Goal: Task Accomplishment & Management: Use online tool/utility

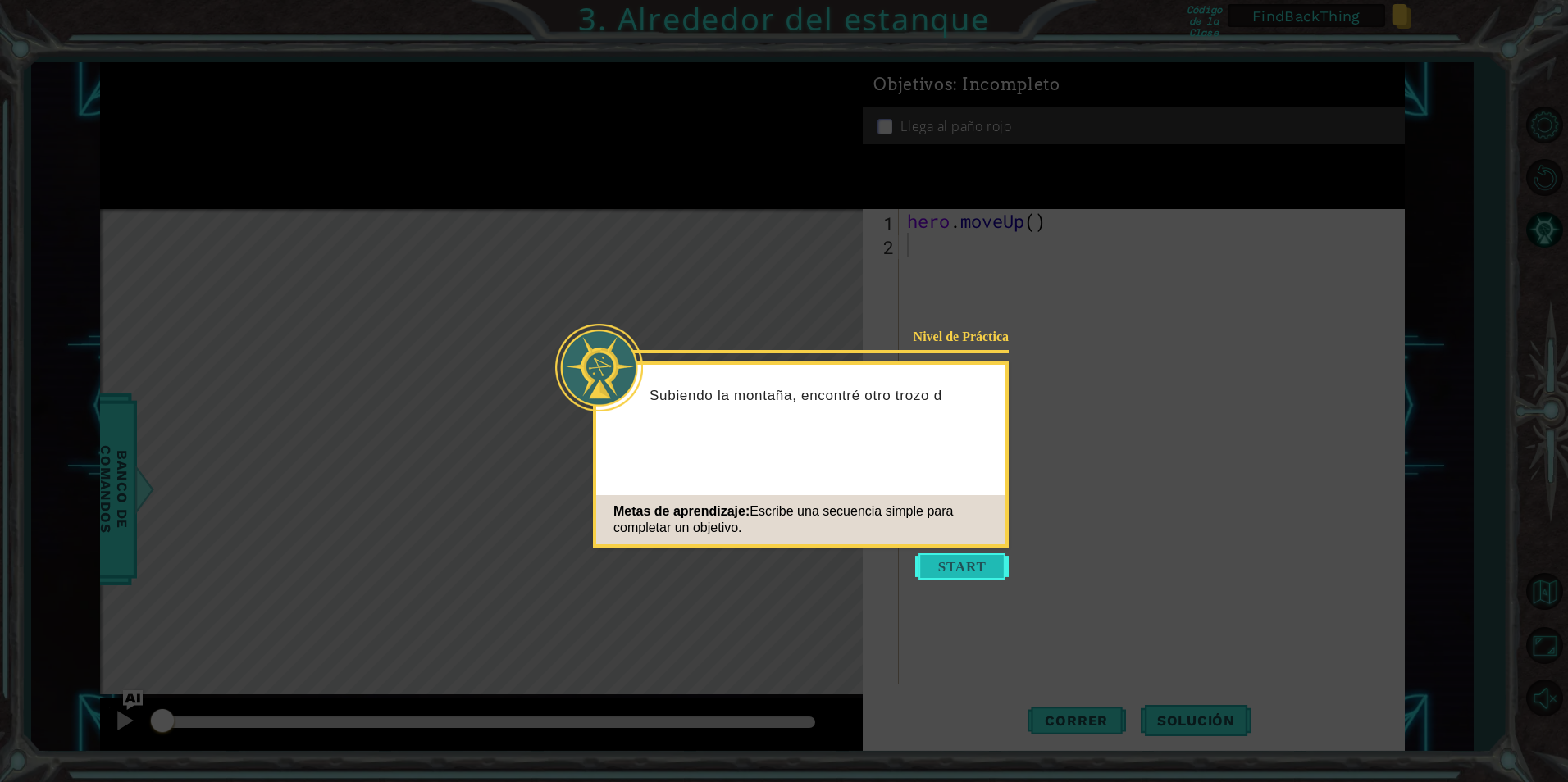
click at [940, 576] on button "Start" at bounding box center [961, 567] width 94 height 27
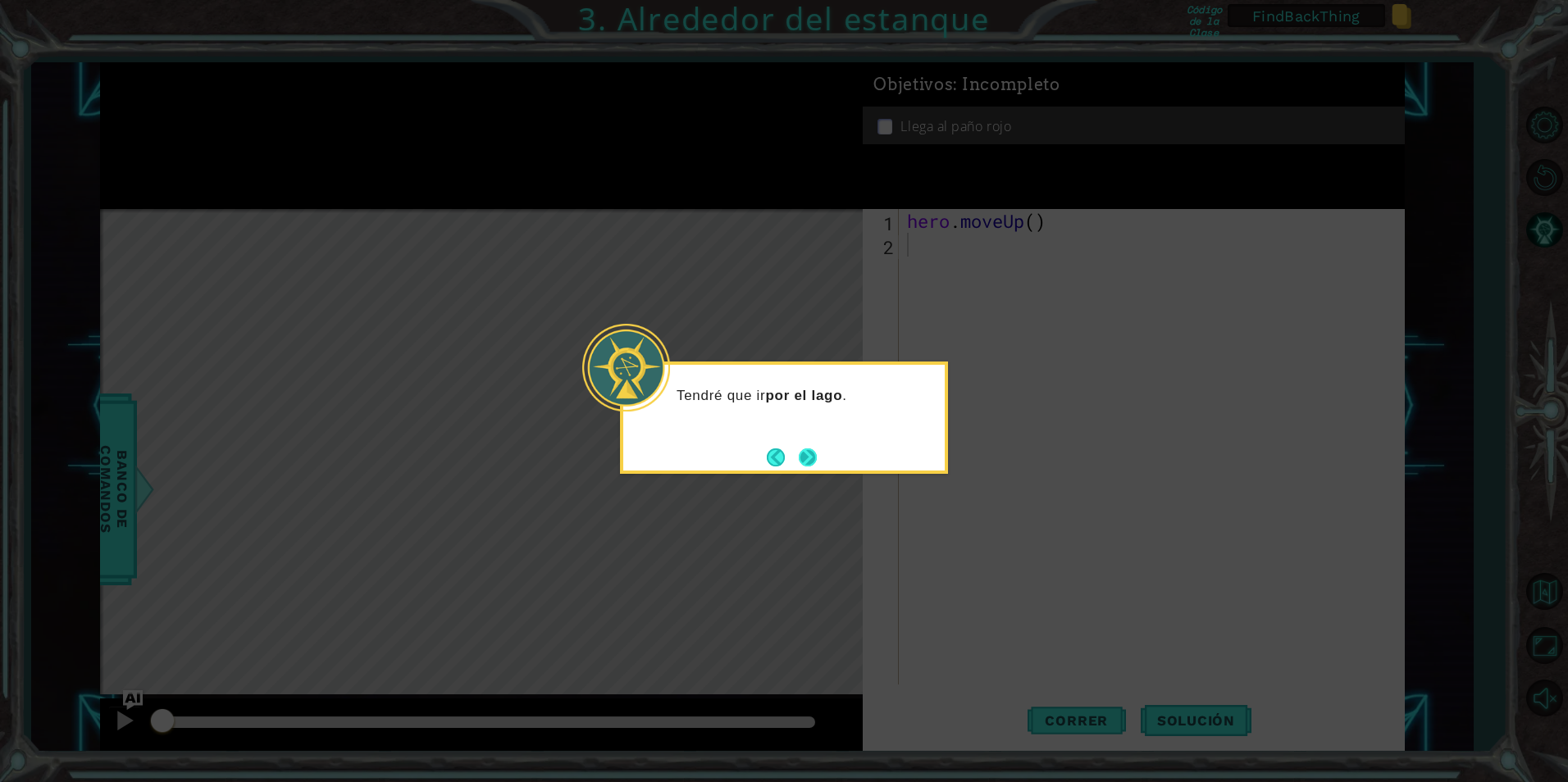
click at [799, 464] on button "Next" at bounding box center [807, 456] width 31 height 31
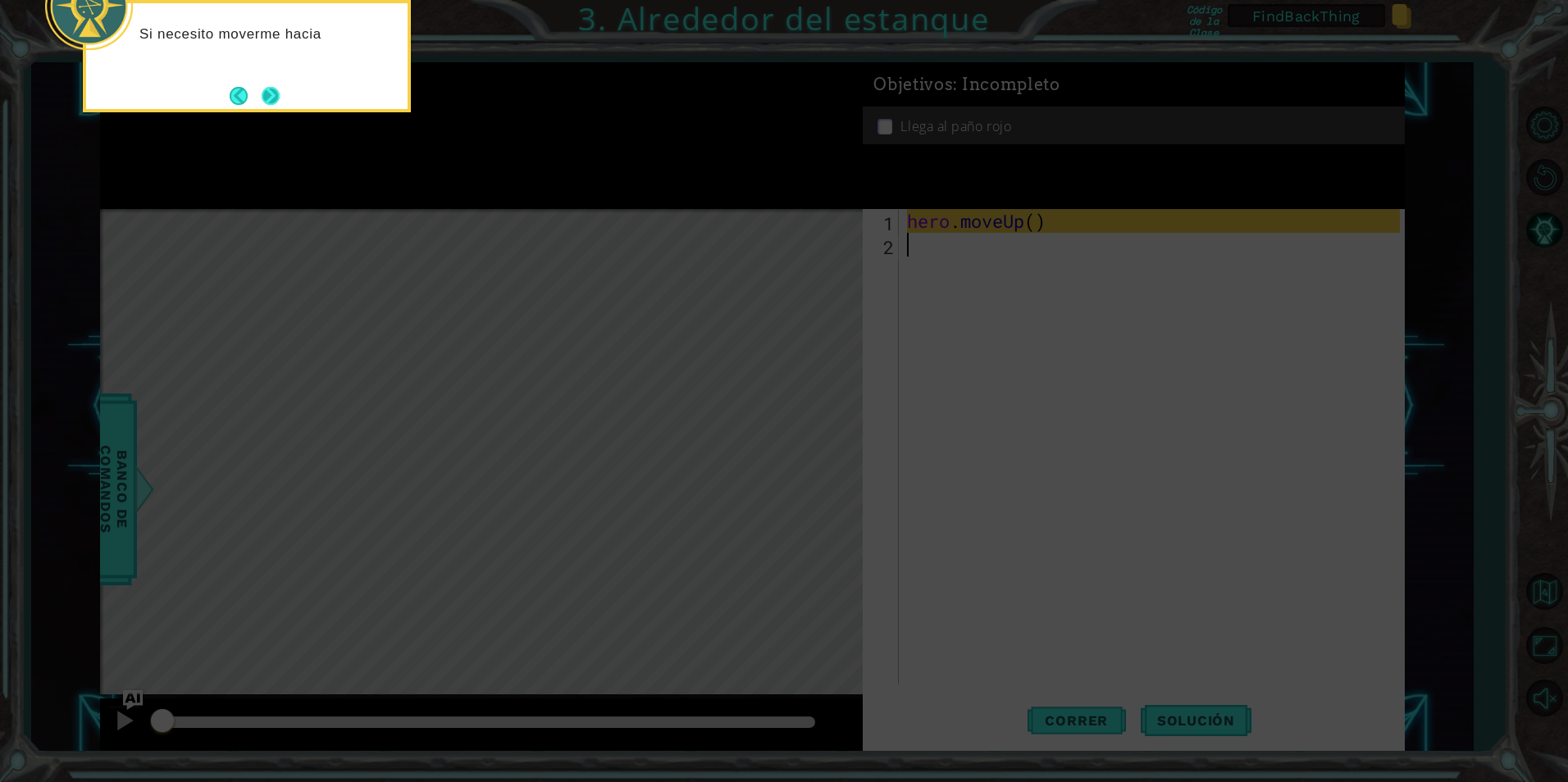
click at [264, 97] on button "Next" at bounding box center [271, 95] width 31 height 31
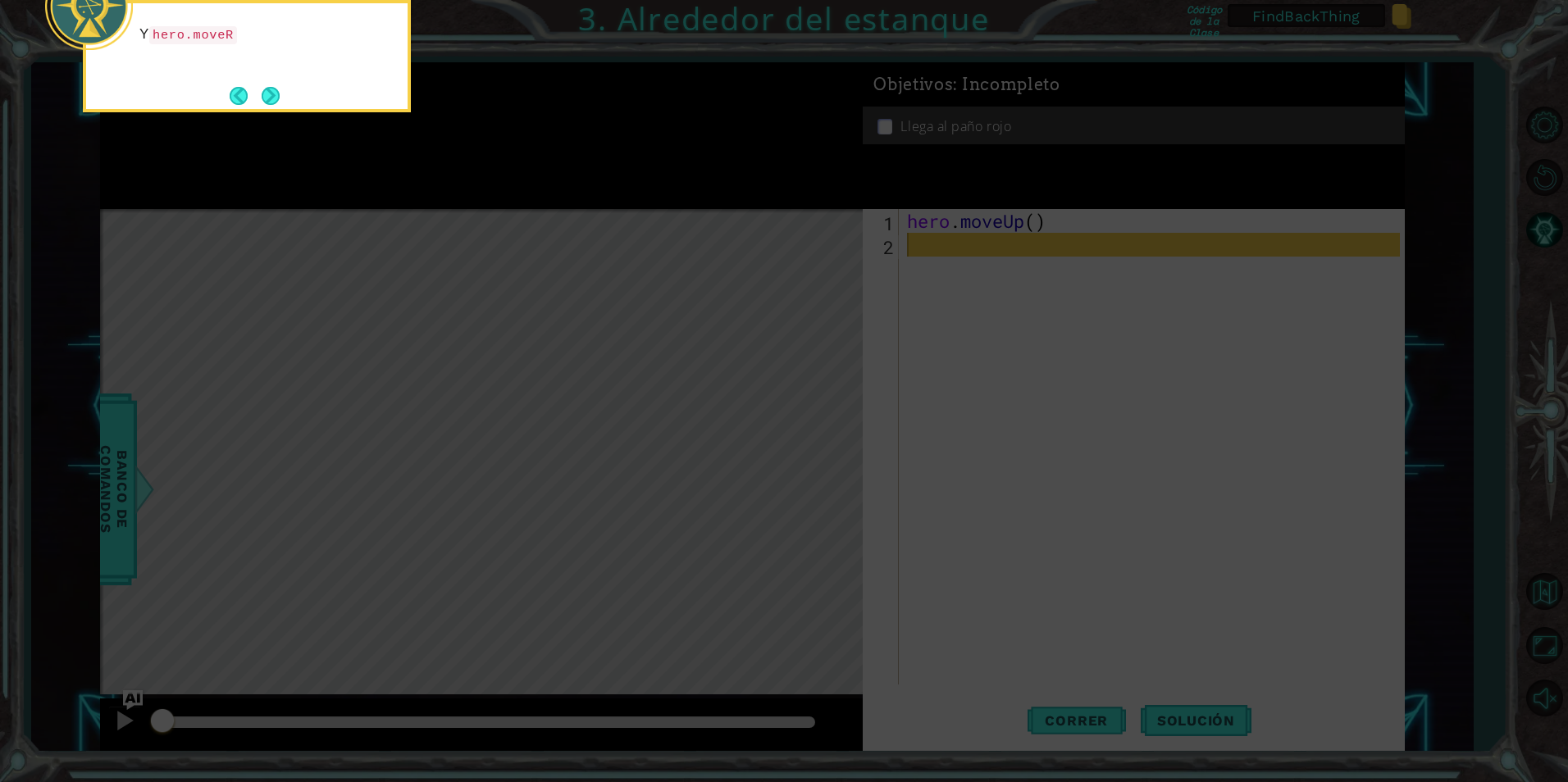
click at [285, 86] on div "Y hero.moveR" at bounding box center [247, 56] width 328 height 113
click at [281, 86] on button "Next" at bounding box center [271, 95] width 21 height 21
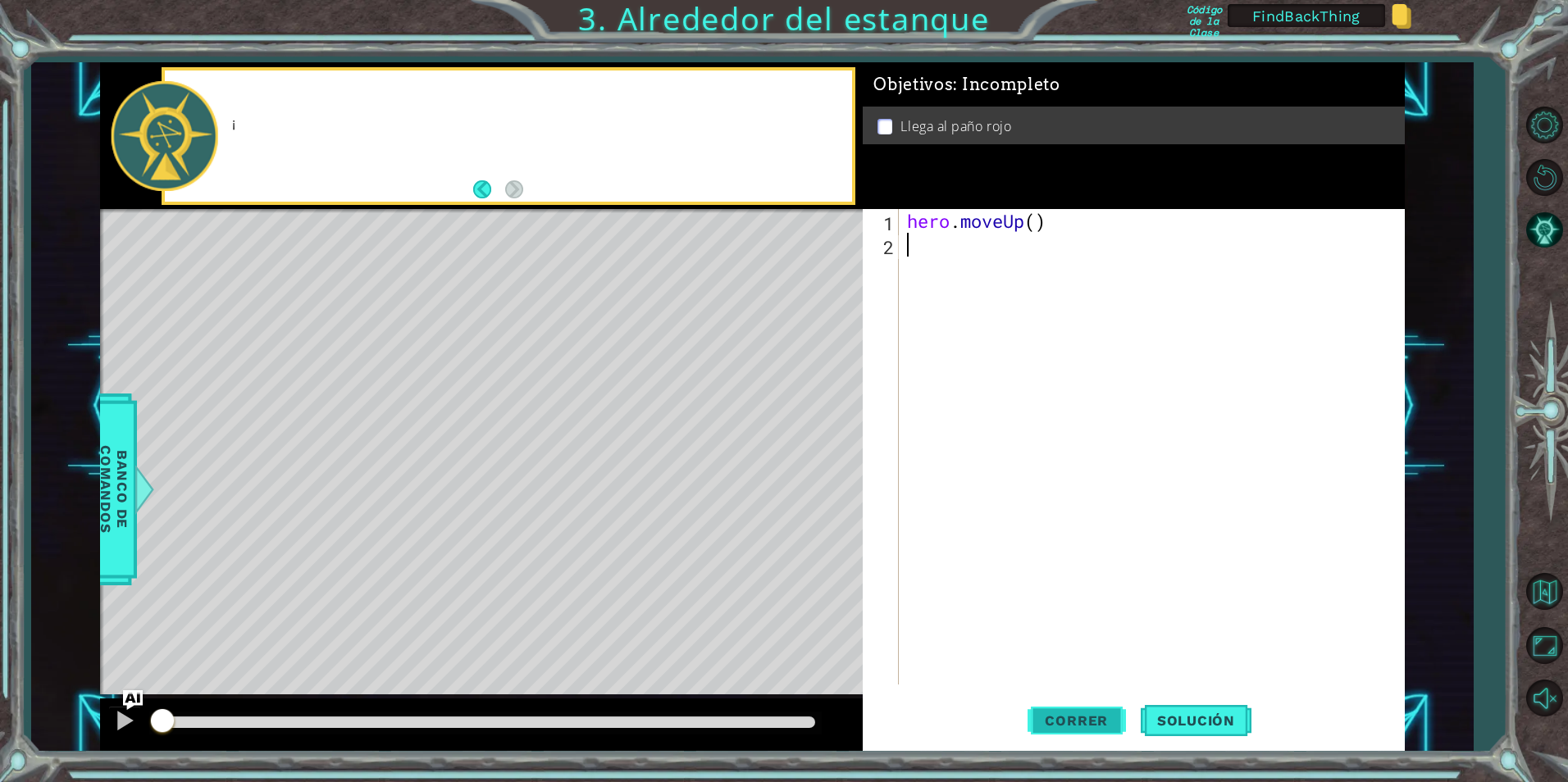
drag, startPoint x: 774, startPoint y: 543, endPoint x: 1032, endPoint y: 737, distance: 322.8
click at [1032, 737] on div "1 ההההההההההההההההההההההההההההההההההההההההההההההההההההההההההההההההההההההההההההה…" at bounding box center [753, 406] width 1304 height 688
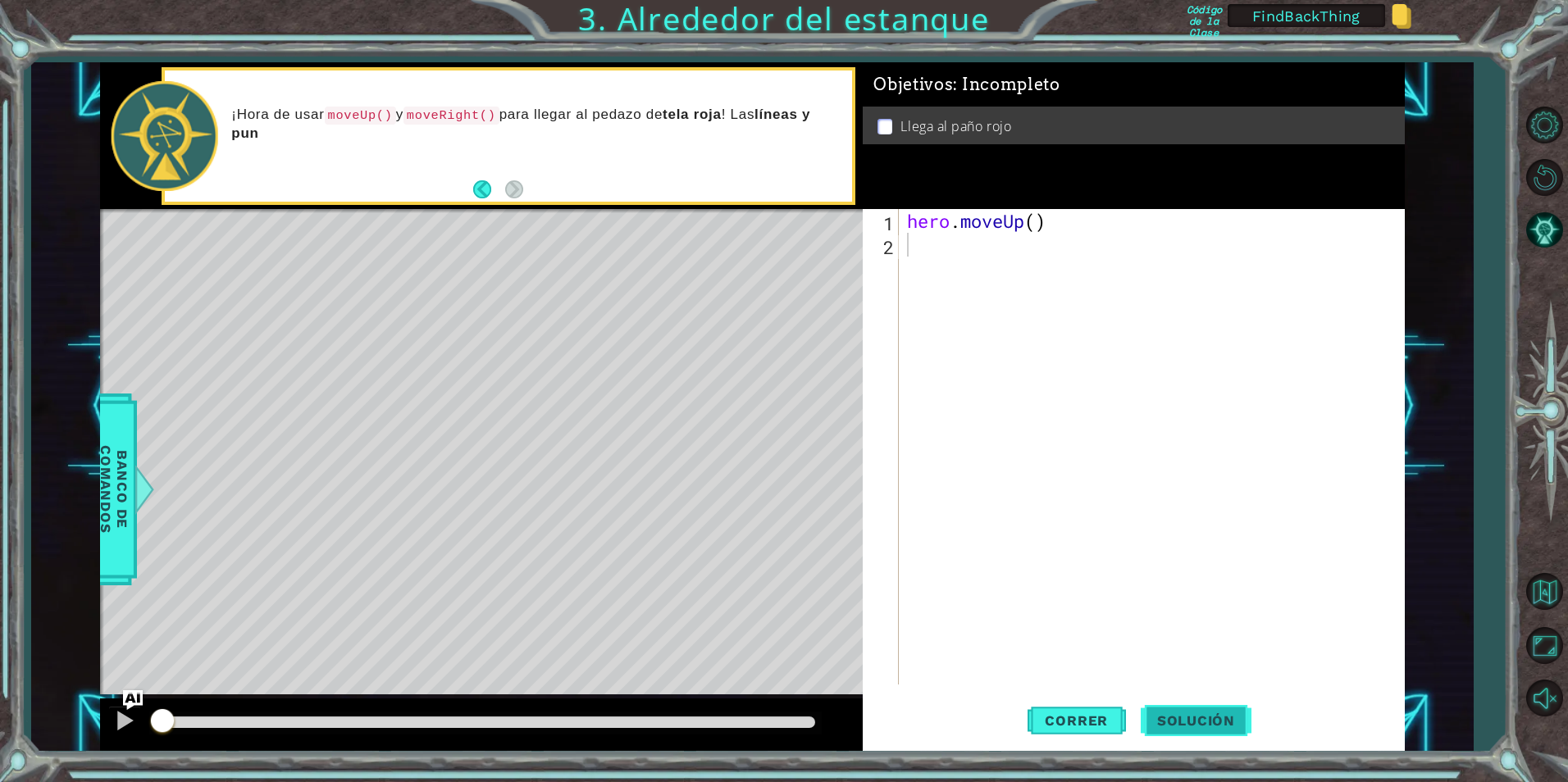
click at [1178, 717] on span "Solución" at bounding box center [1196, 721] width 111 height 17
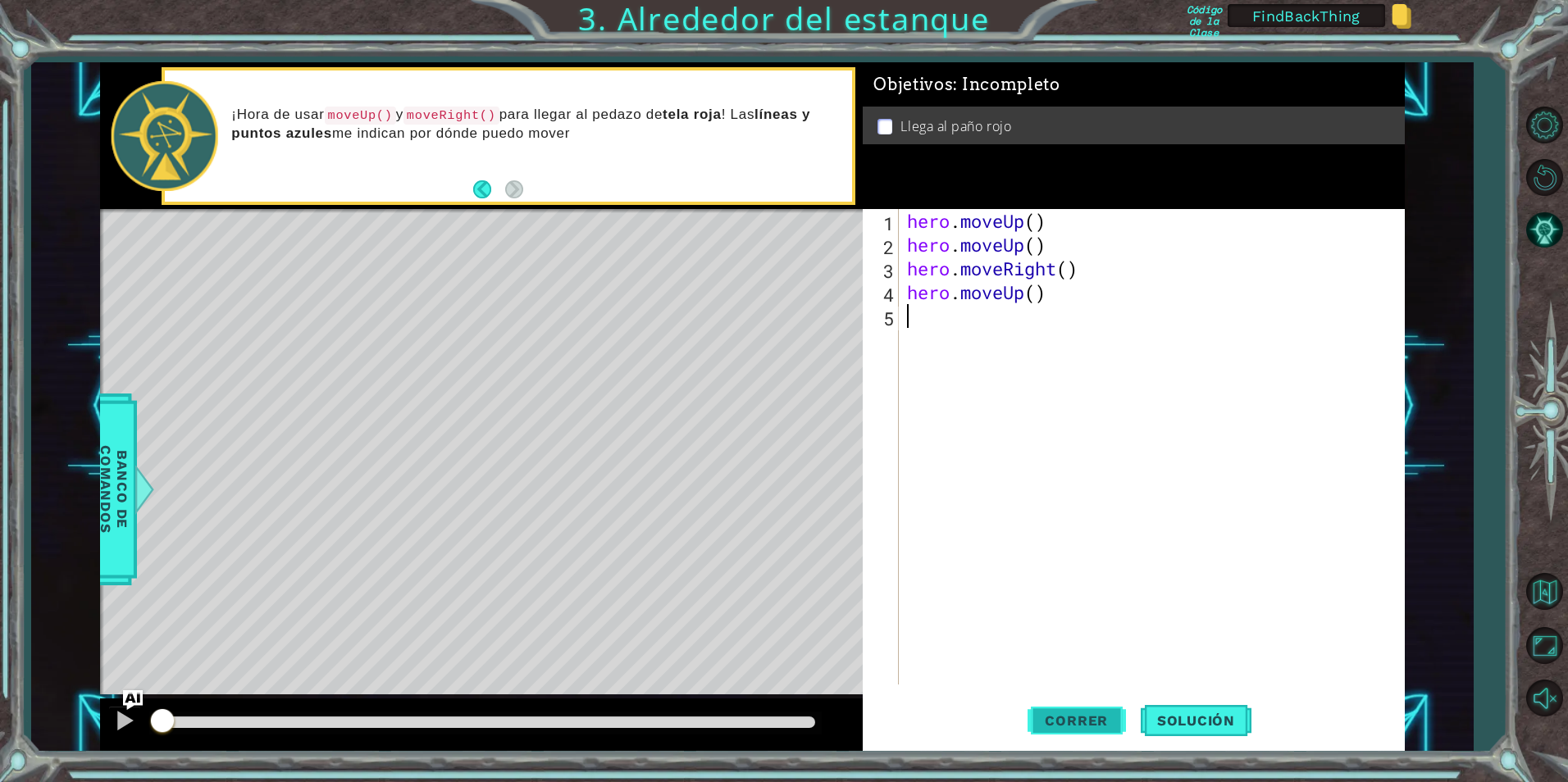
click at [1107, 733] on button "Correr" at bounding box center [1077, 720] width 99 height 54
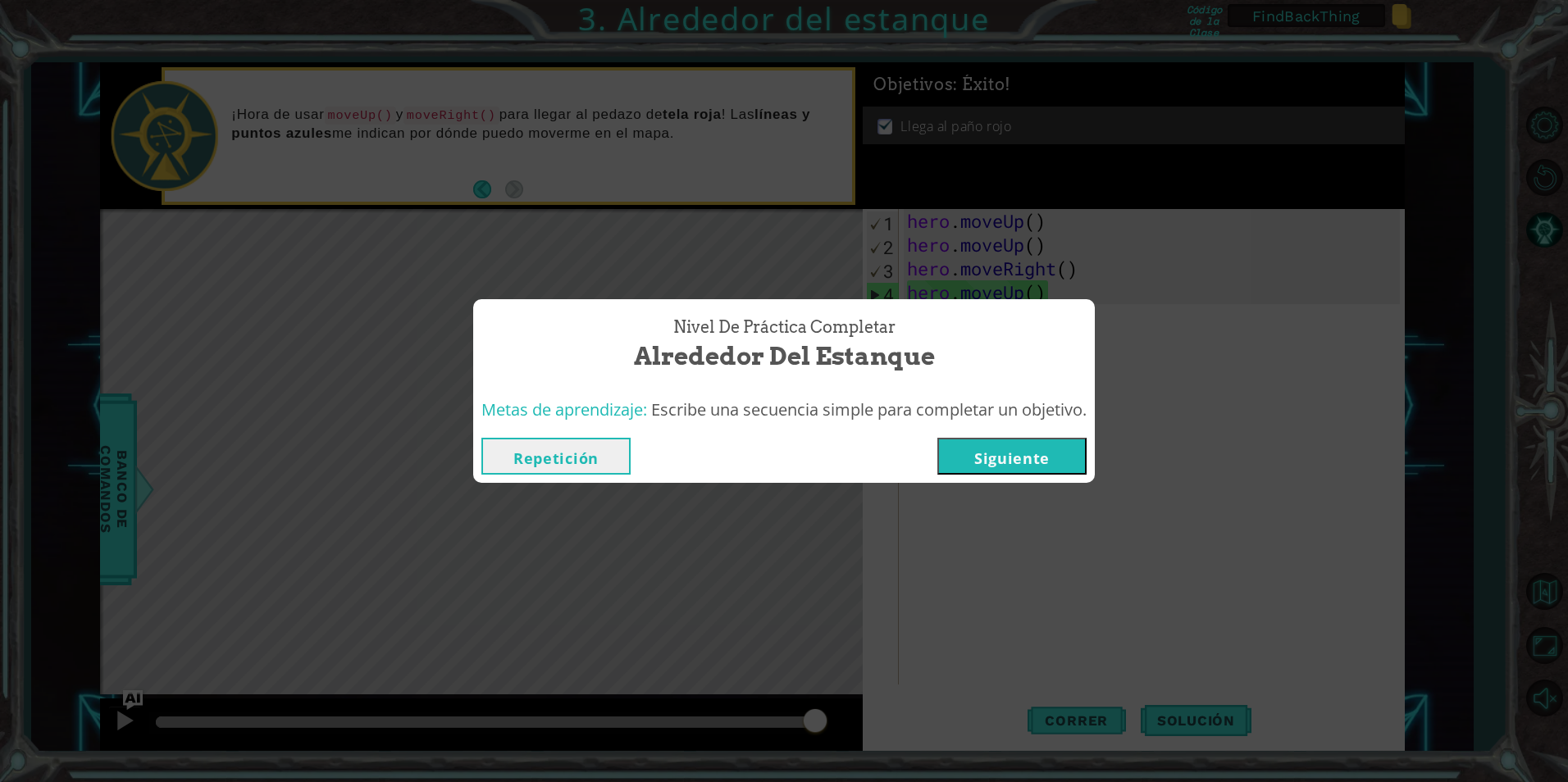
click at [615, 460] on button "Repetición" at bounding box center [556, 456] width 149 height 37
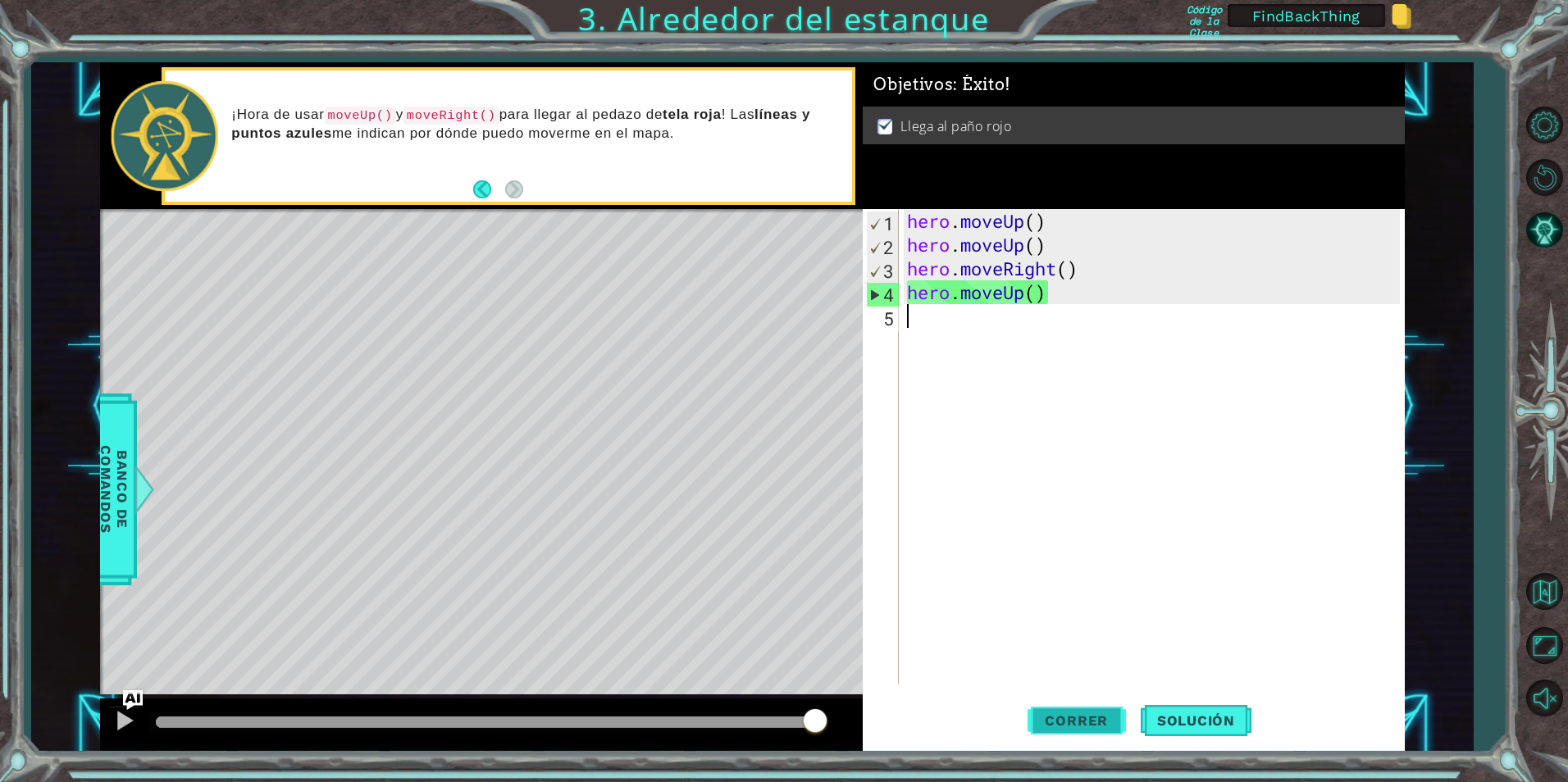
click at [1116, 724] on span "Correr" at bounding box center [1077, 721] width 96 height 17
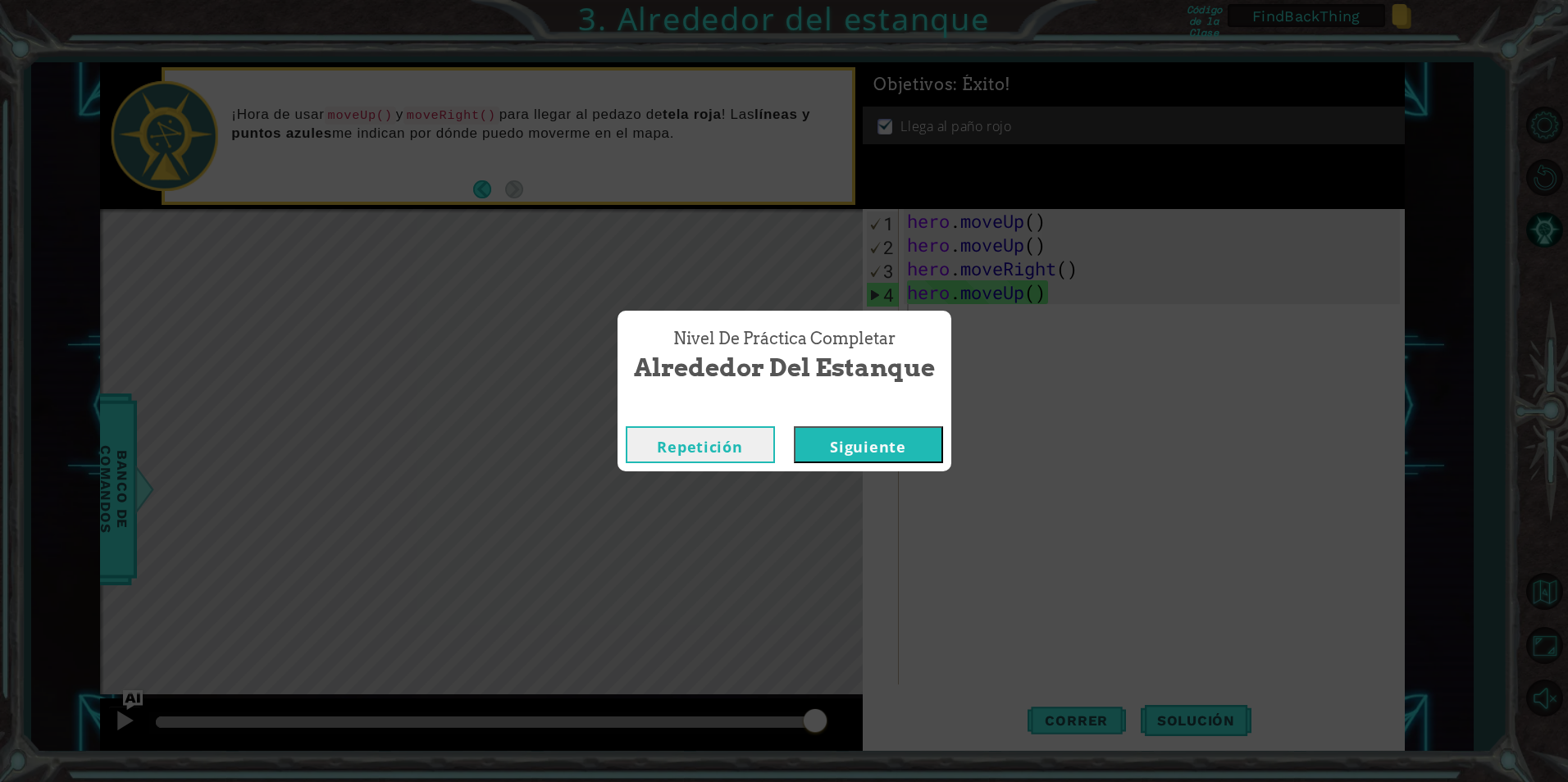
click at [851, 441] on button "Siguiente" at bounding box center [869, 445] width 149 height 37
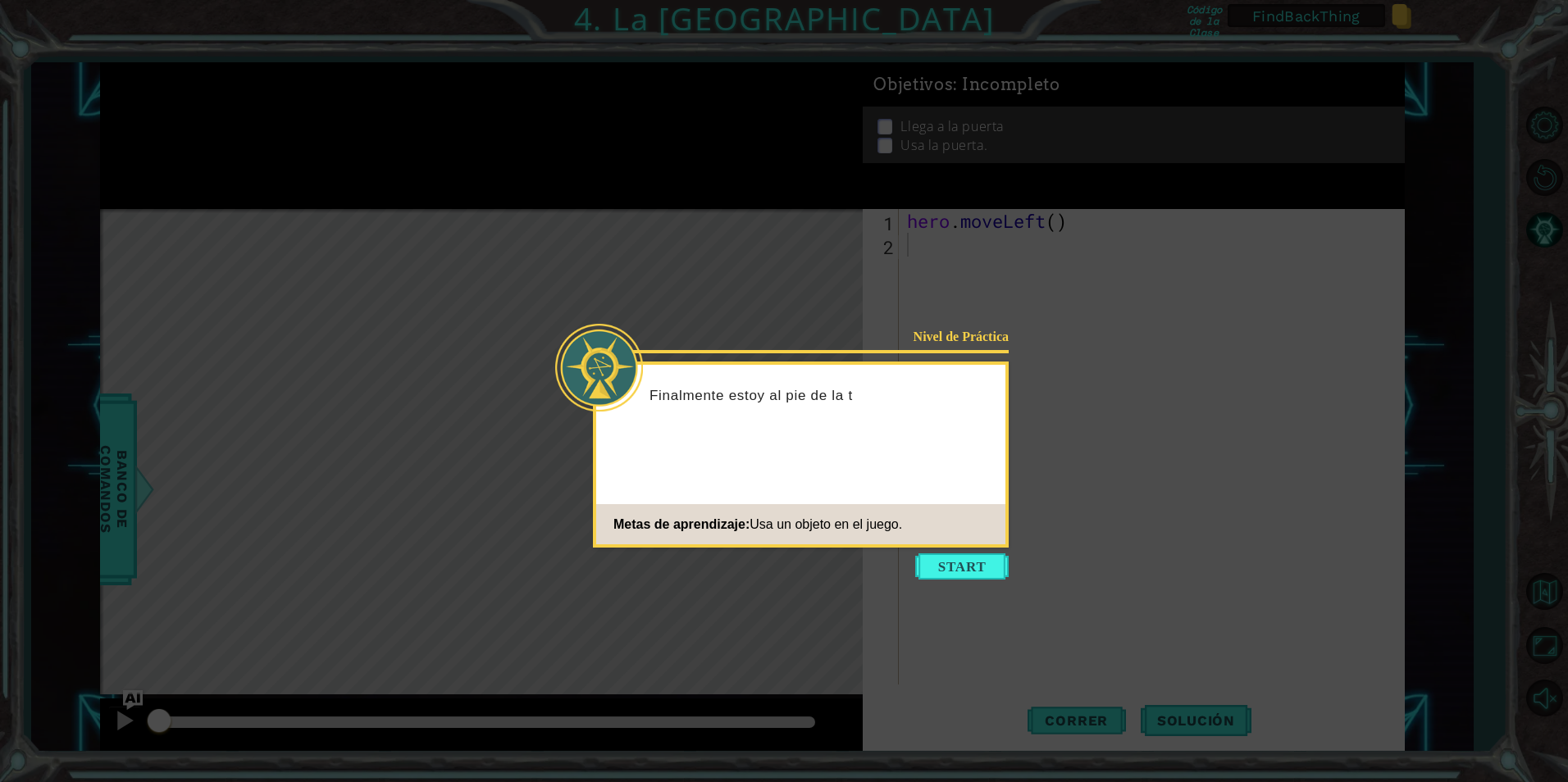
click at [930, 551] on icon at bounding box center [784, 391] width 1568 height 782
click at [931, 560] on button "Start" at bounding box center [961, 567] width 94 height 27
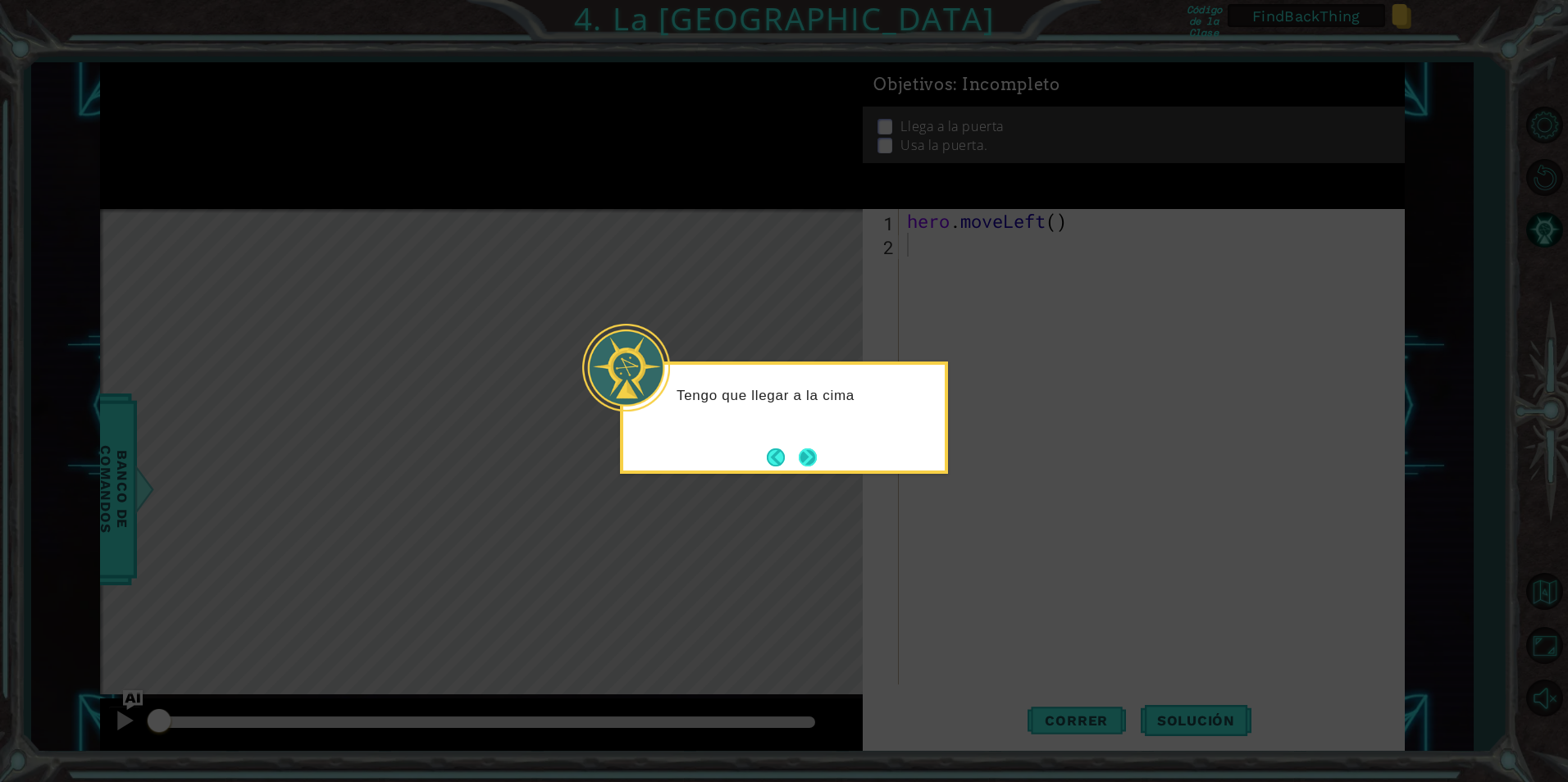
click at [821, 462] on button "Next" at bounding box center [807, 456] width 31 height 31
click at [821, 462] on div "Ento" at bounding box center [784, 418] width 328 height 113
click at [821, 462] on button "Next" at bounding box center [808, 457] width 28 height 28
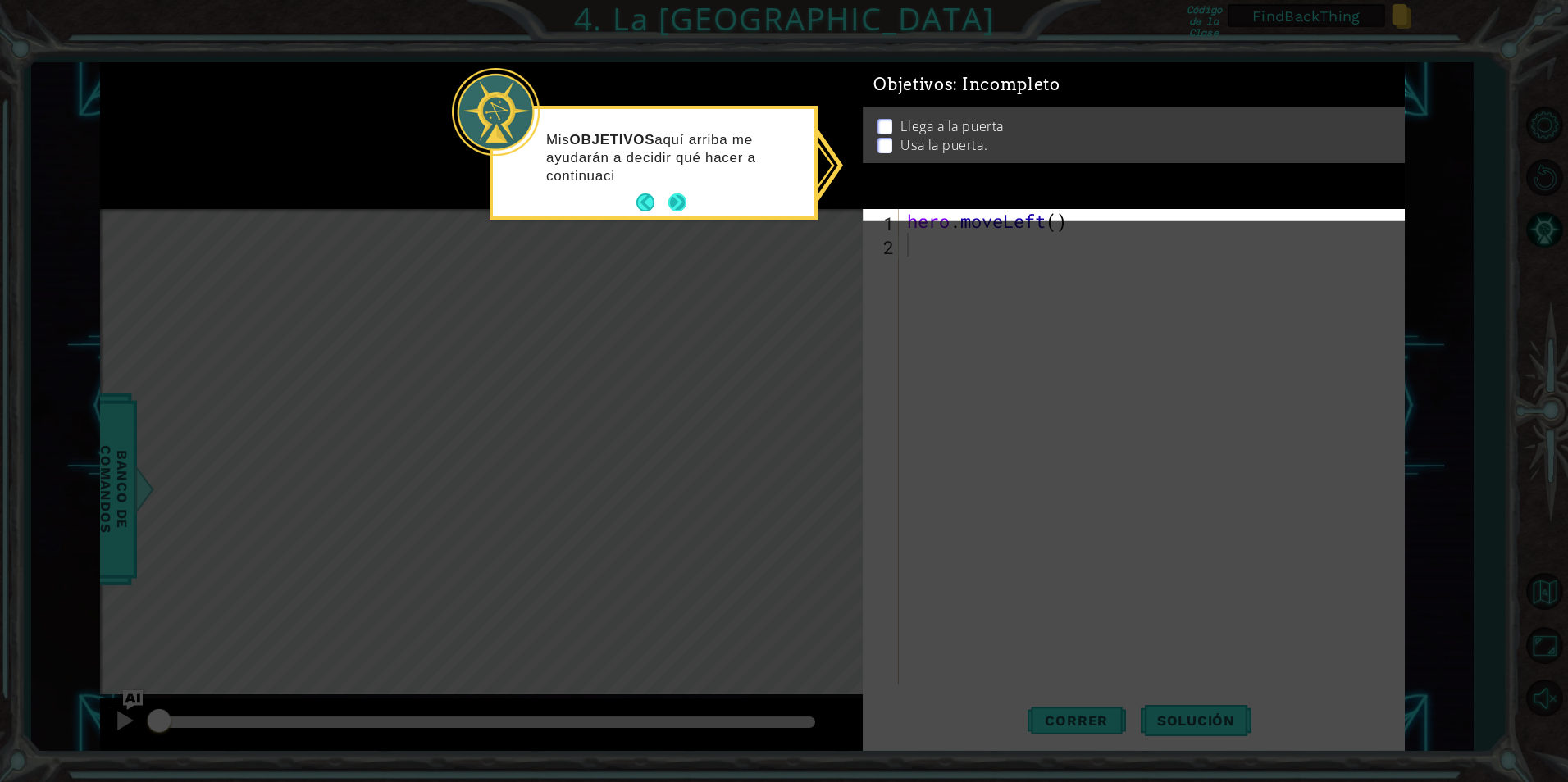
click at [690, 204] on div "Mis OBJETIVOS aquí arriba me ayudarán a decidir qué hacer a continuaci" at bounding box center [654, 167] width 322 height 101
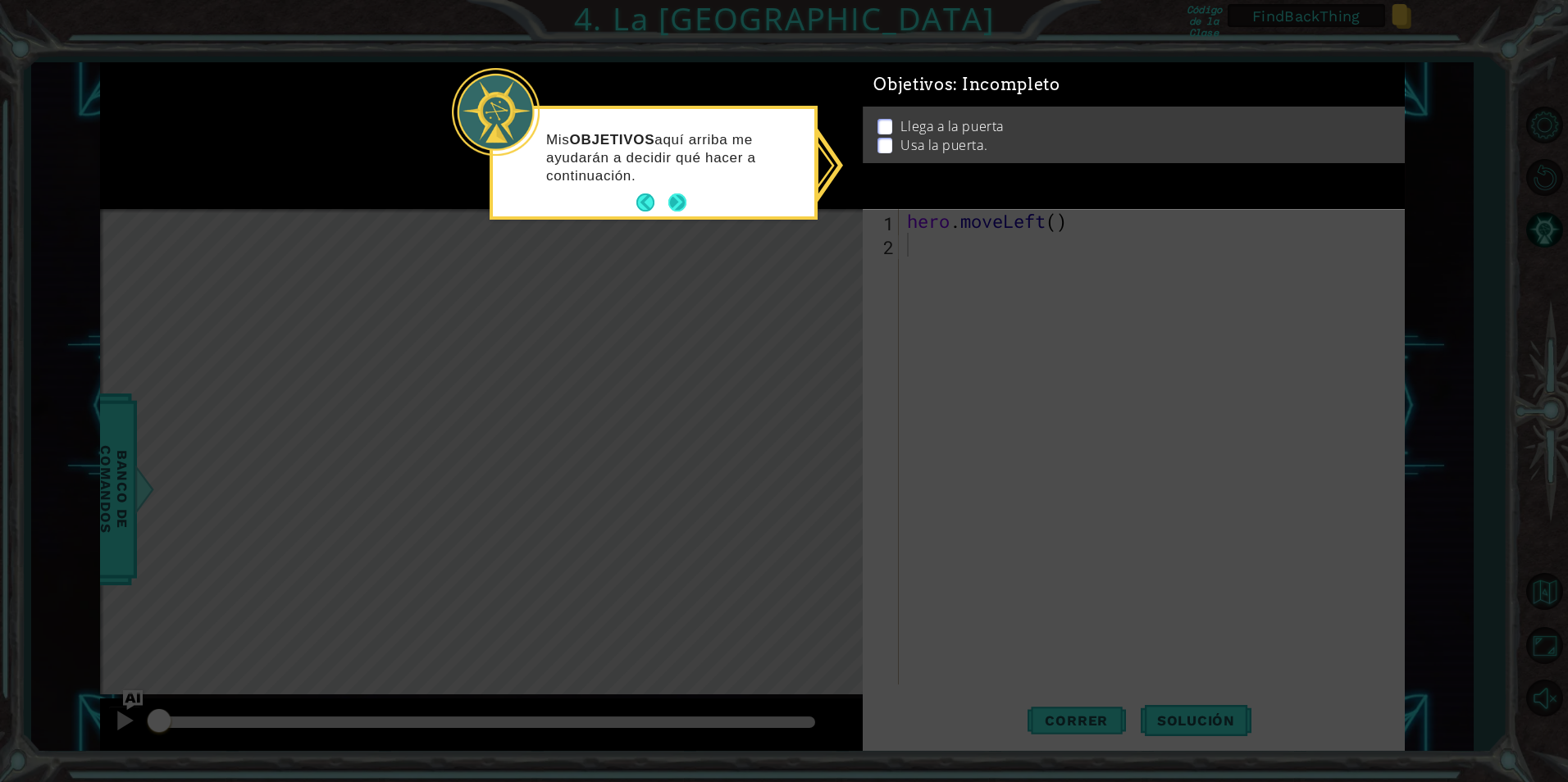
click at [681, 207] on button "Next" at bounding box center [677, 203] width 22 height 22
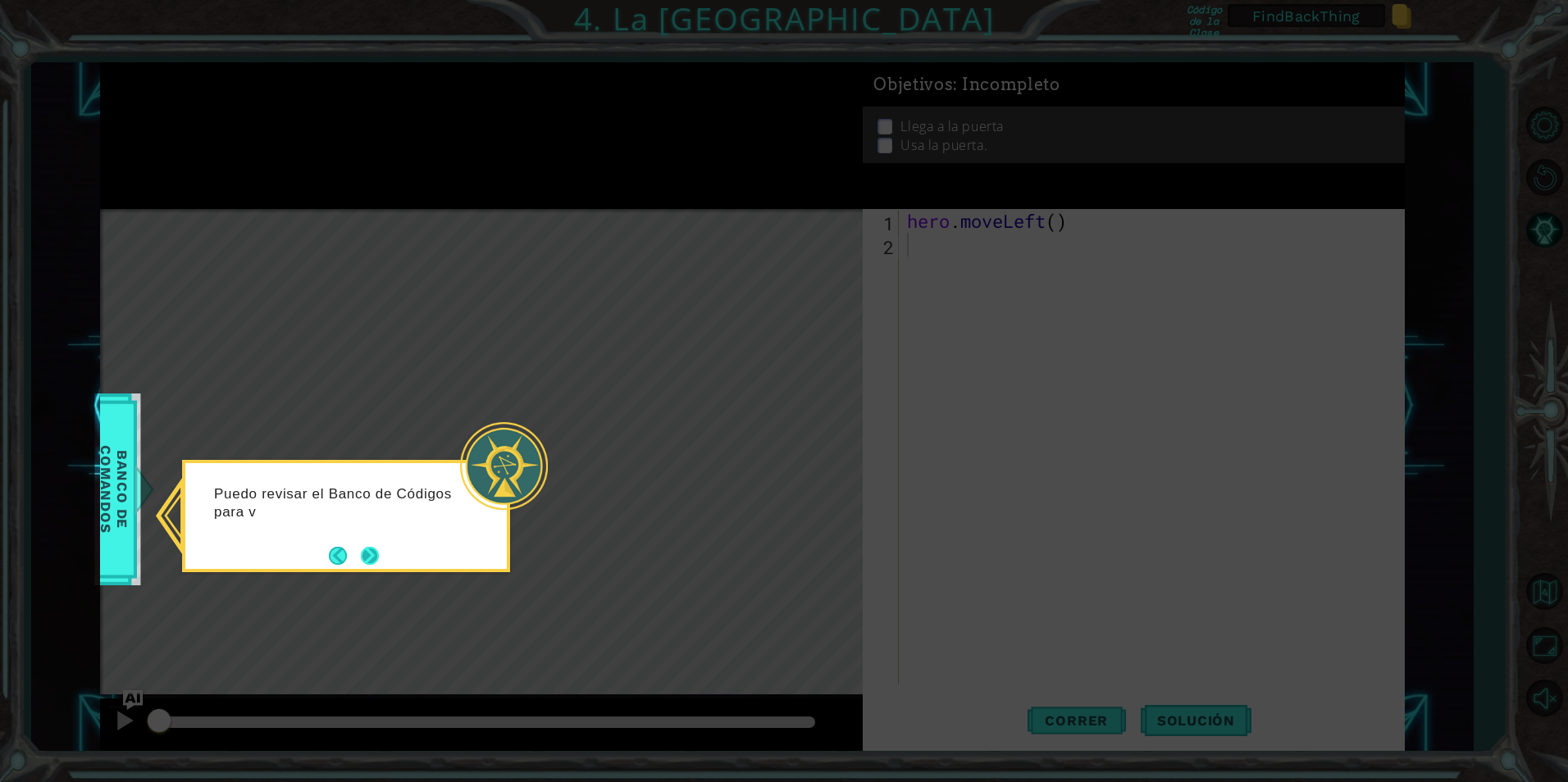
click at [380, 553] on button "Next" at bounding box center [370, 556] width 20 height 20
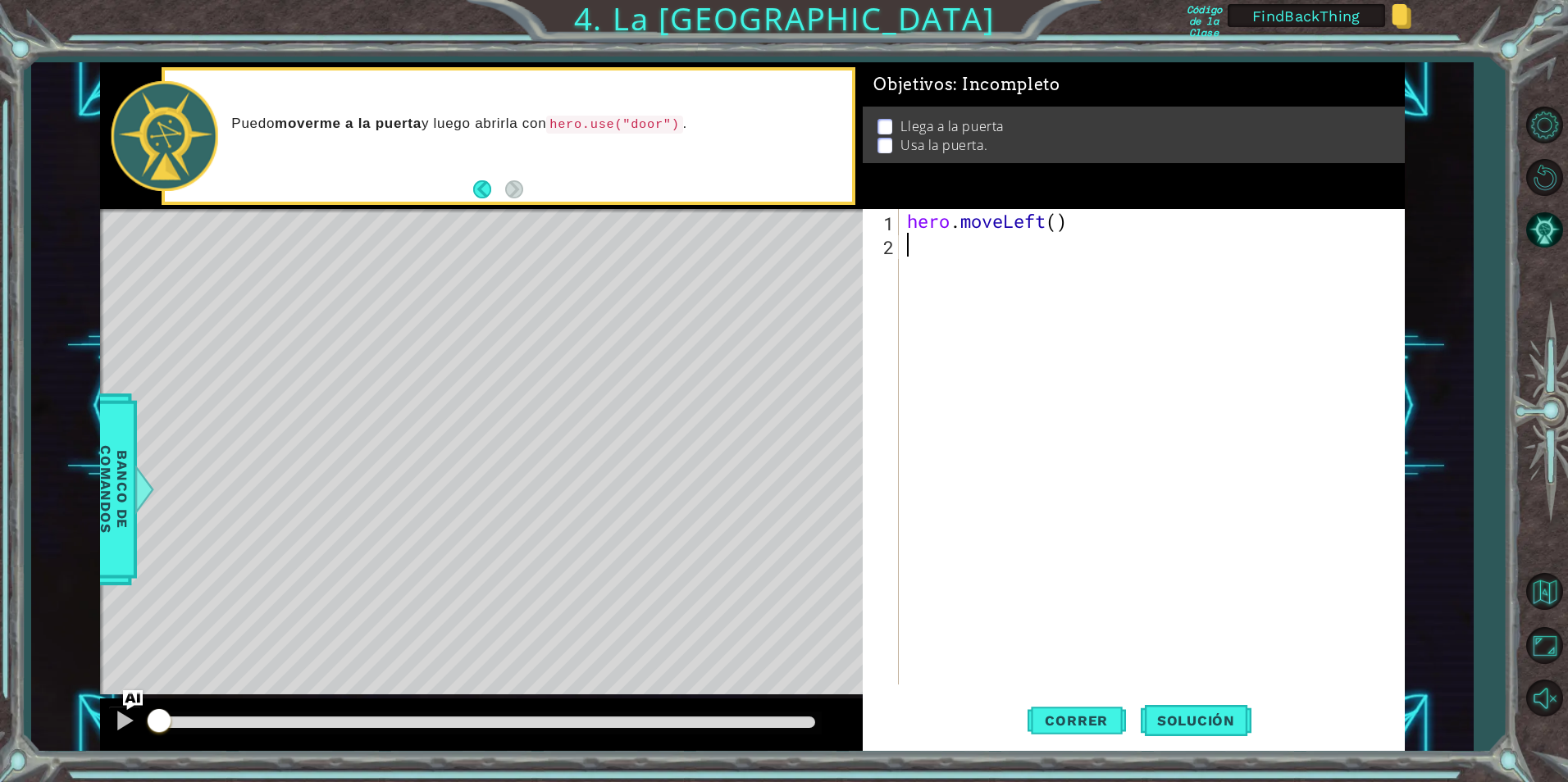
click at [946, 252] on div "hero . moveLeft ( )" at bounding box center [1155, 470] width 504 height 523
click at [1057, 225] on div "hero . moveLeft ( )" at bounding box center [1155, 470] width 504 height 523
type textarea "hero.moveLeft(2)"
click at [1097, 710] on button "Correr" at bounding box center [1077, 720] width 99 height 54
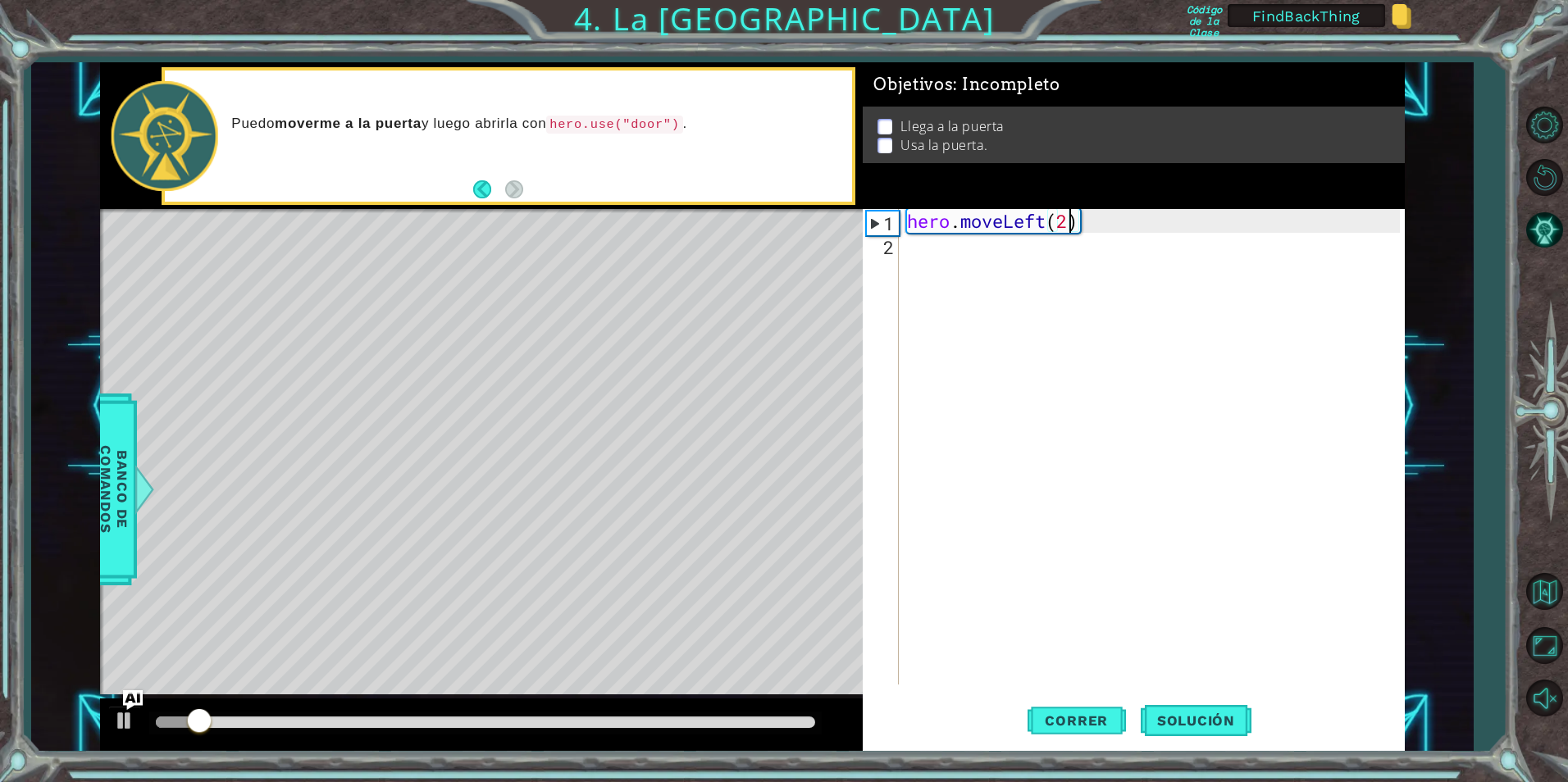
click at [988, 246] on div "hero . moveLeft ( 2 )" at bounding box center [1155, 470] width 504 height 523
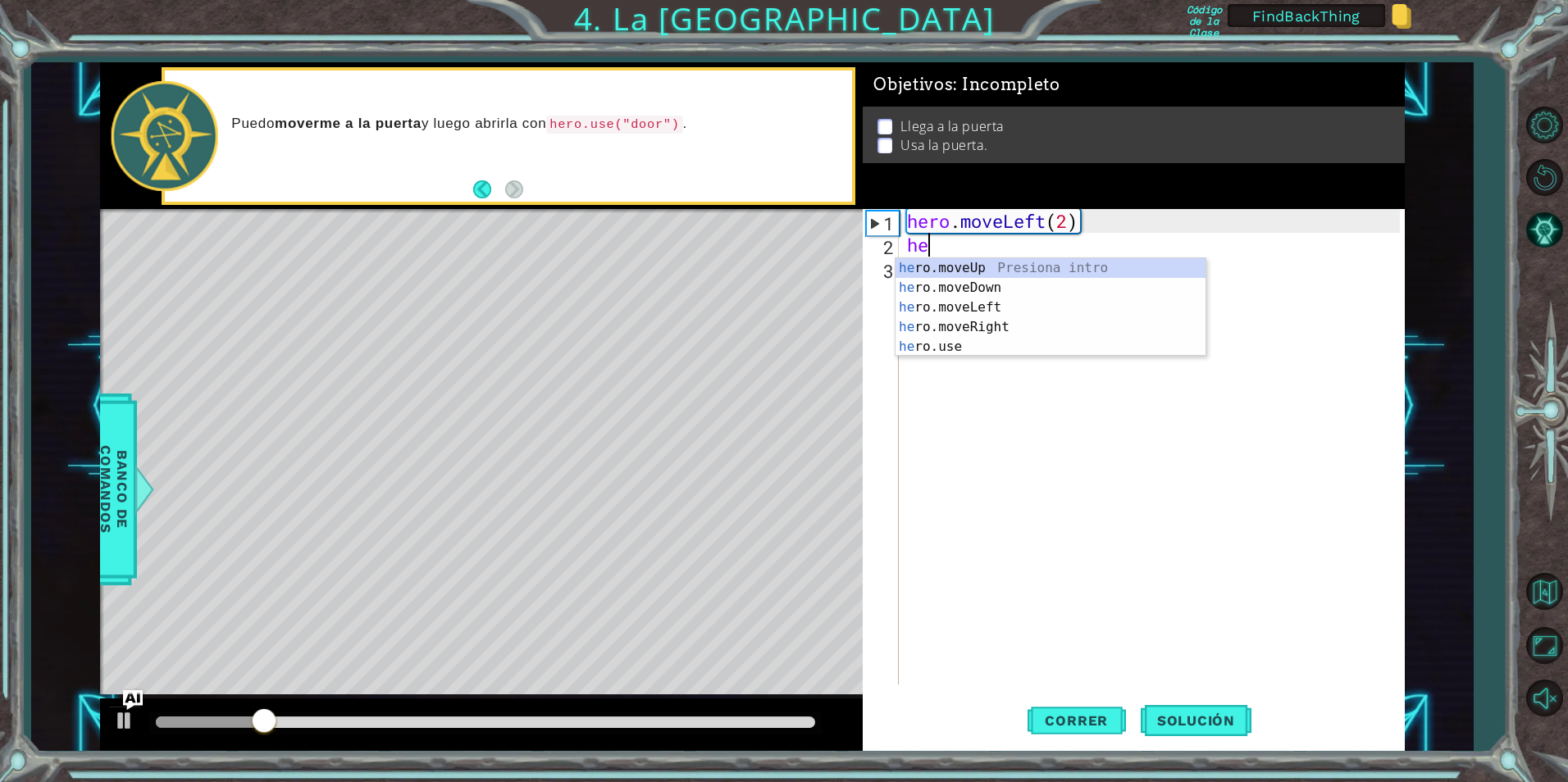
type textarea "her"
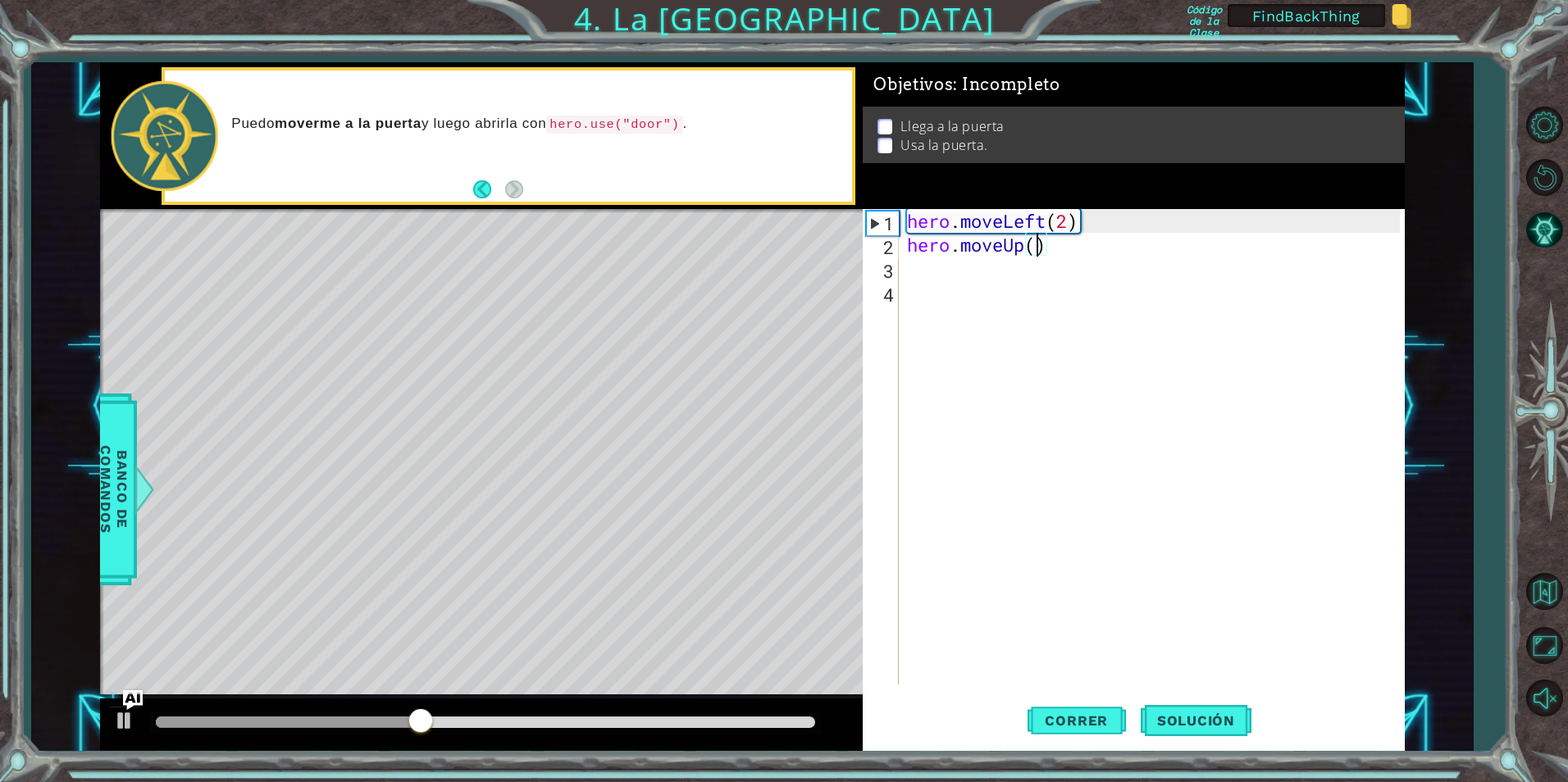
type textarea "hero.moveUp(2)"
type textarea "he"
type textarea "hero.moveRight(2)"
click at [1125, 716] on button "Correr" at bounding box center [1077, 720] width 99 height 54
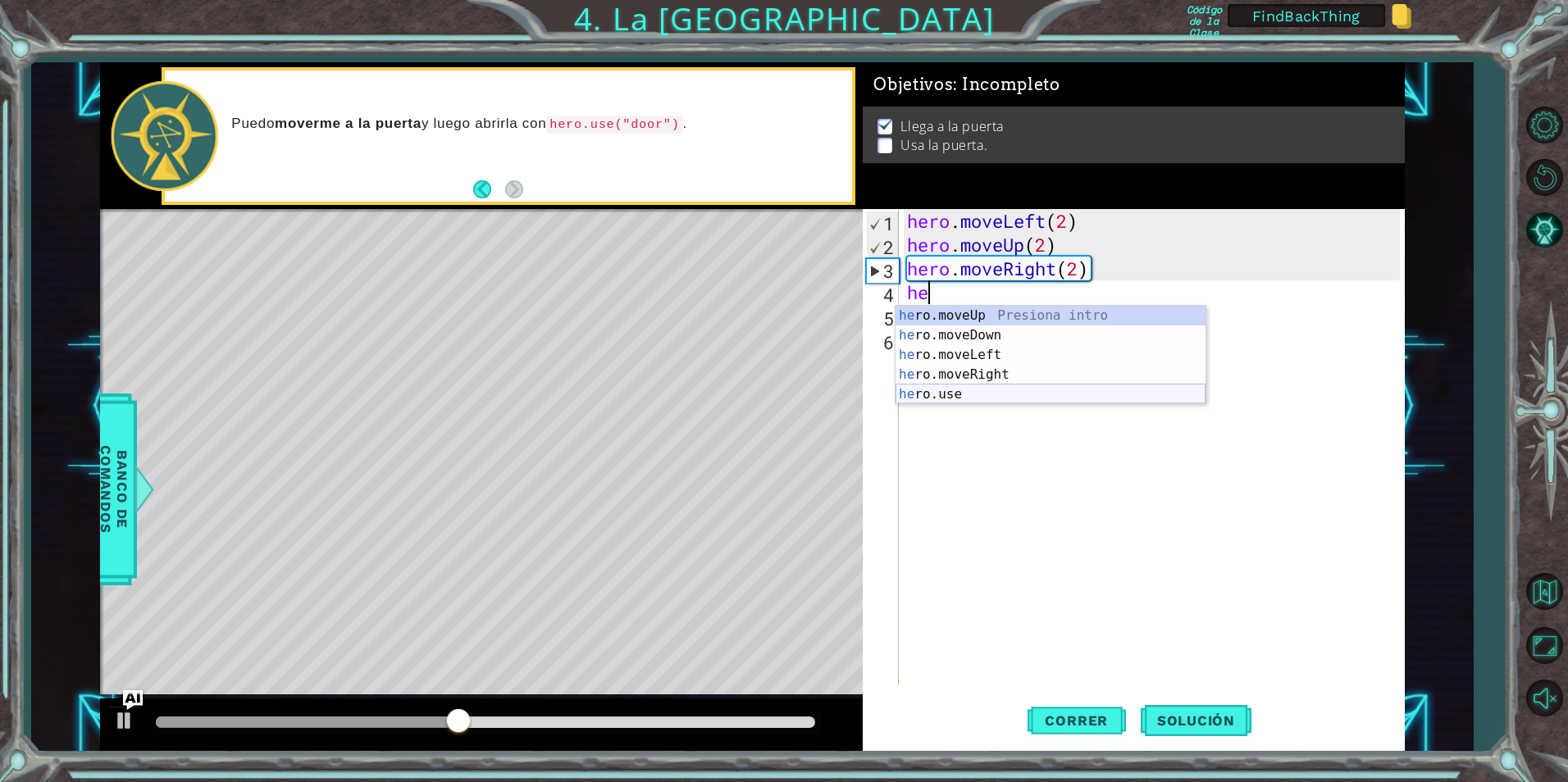
click at [1002, 397] on div "he ro.moveUp Presiona intro he ro.moveDown Presiona intro he ro.moveLeft Presio…" at bounding box center [1051, 374] width 310 height 138
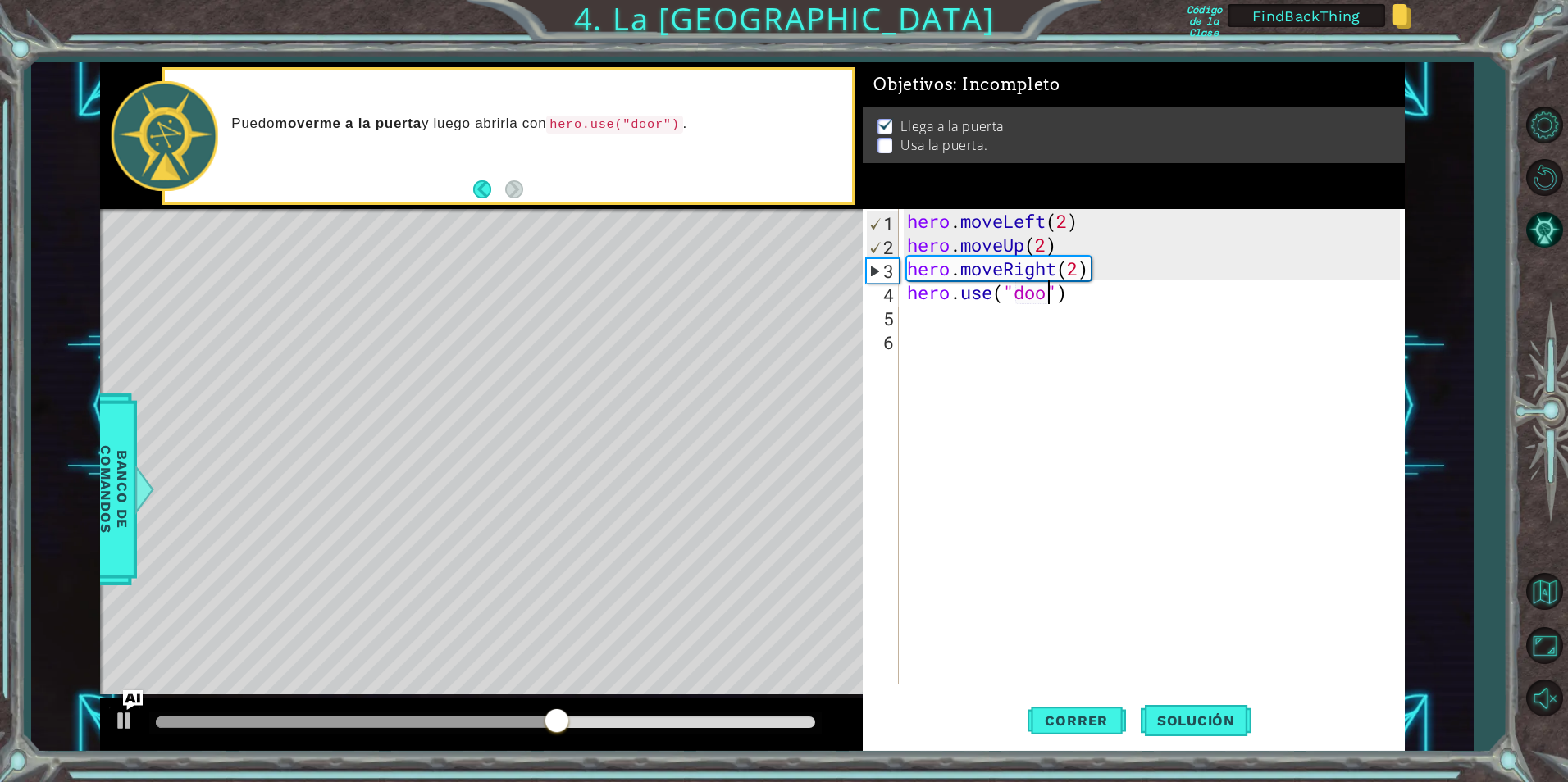
scroll to position [0, 7]
type textarea "hero.use("door")"
click at [1071, 718] on span "Correr" at bounding box center [1077, 721] width 96 height 17
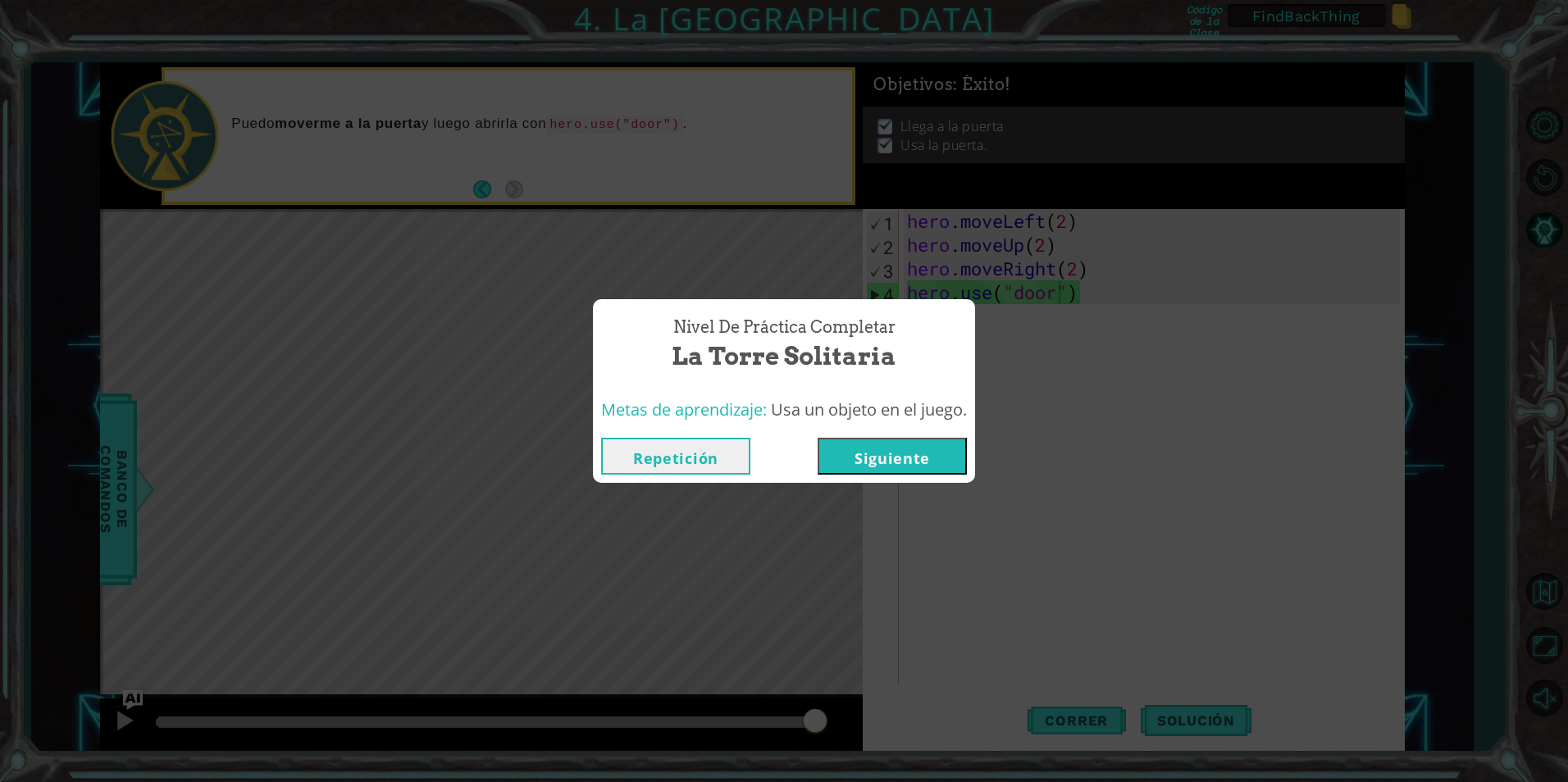
click at [694, 457] on button "Repetición" at bounding box center [675, 456] width 149 height 37
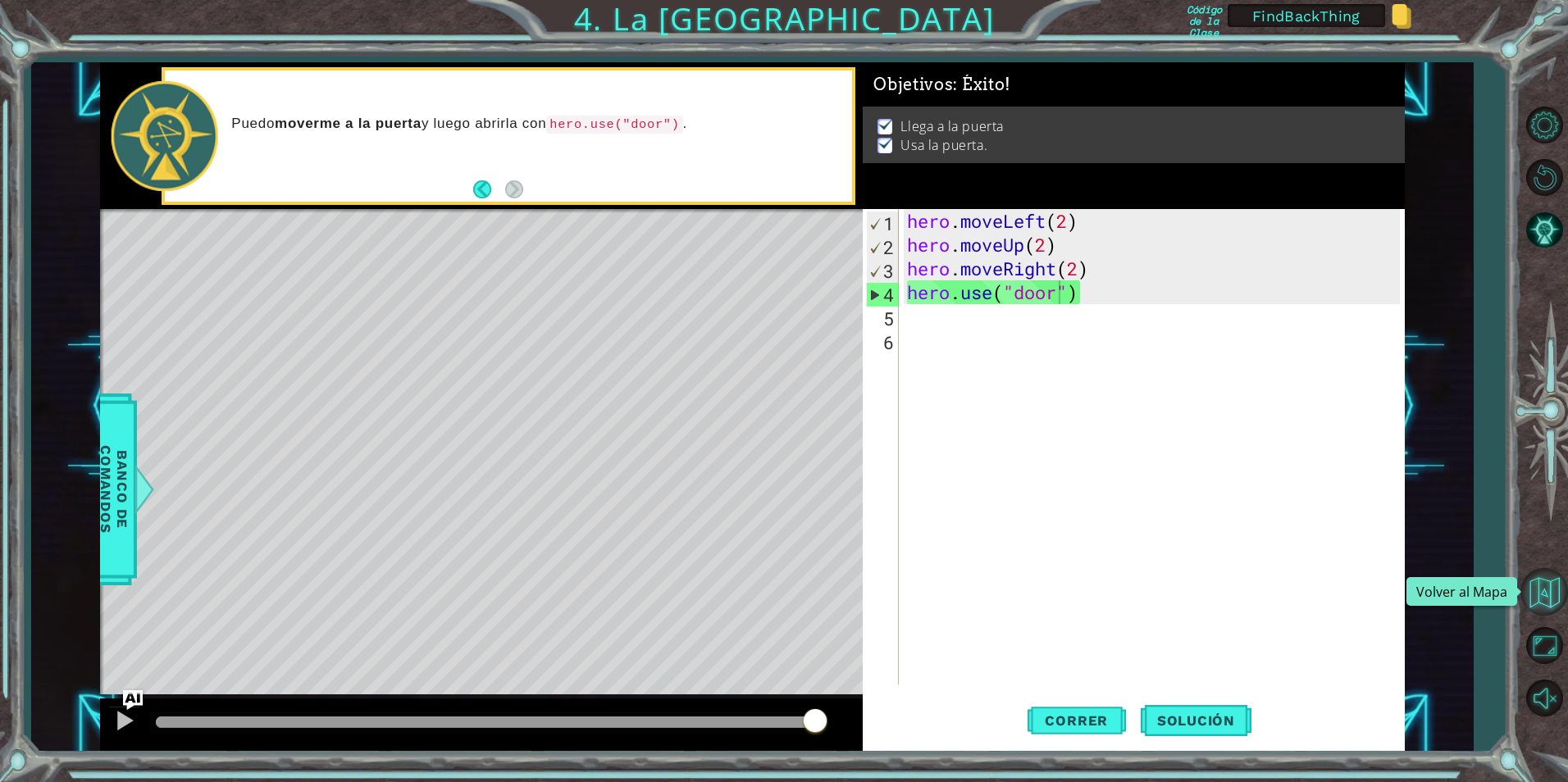
click at [1537, 582] on button "Volver al Mapa" at bounding box center [1544, 591] width 47 height 47
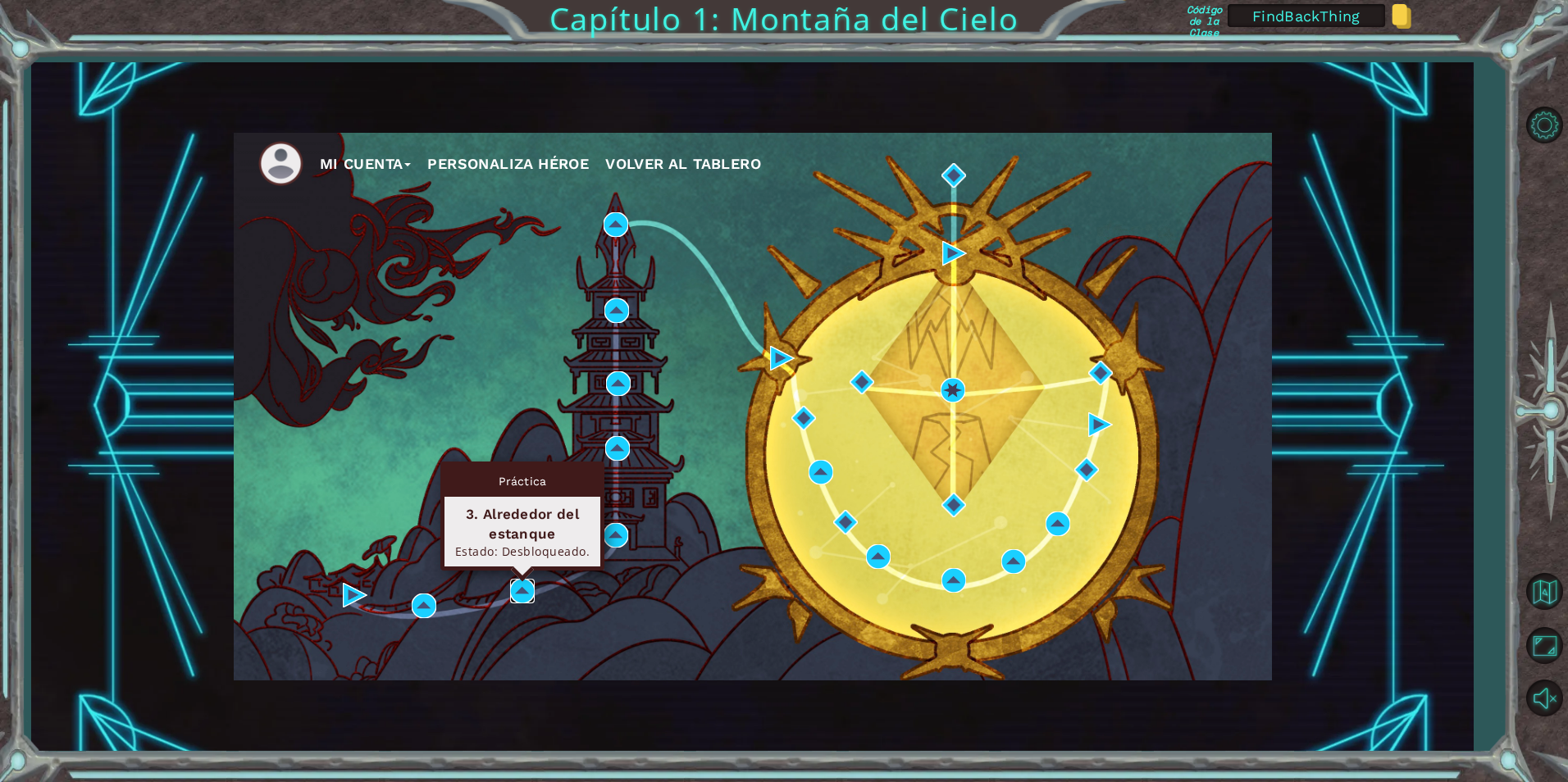
click at [515, 594] on img at bounding box center [522, 591] width 25 height 25
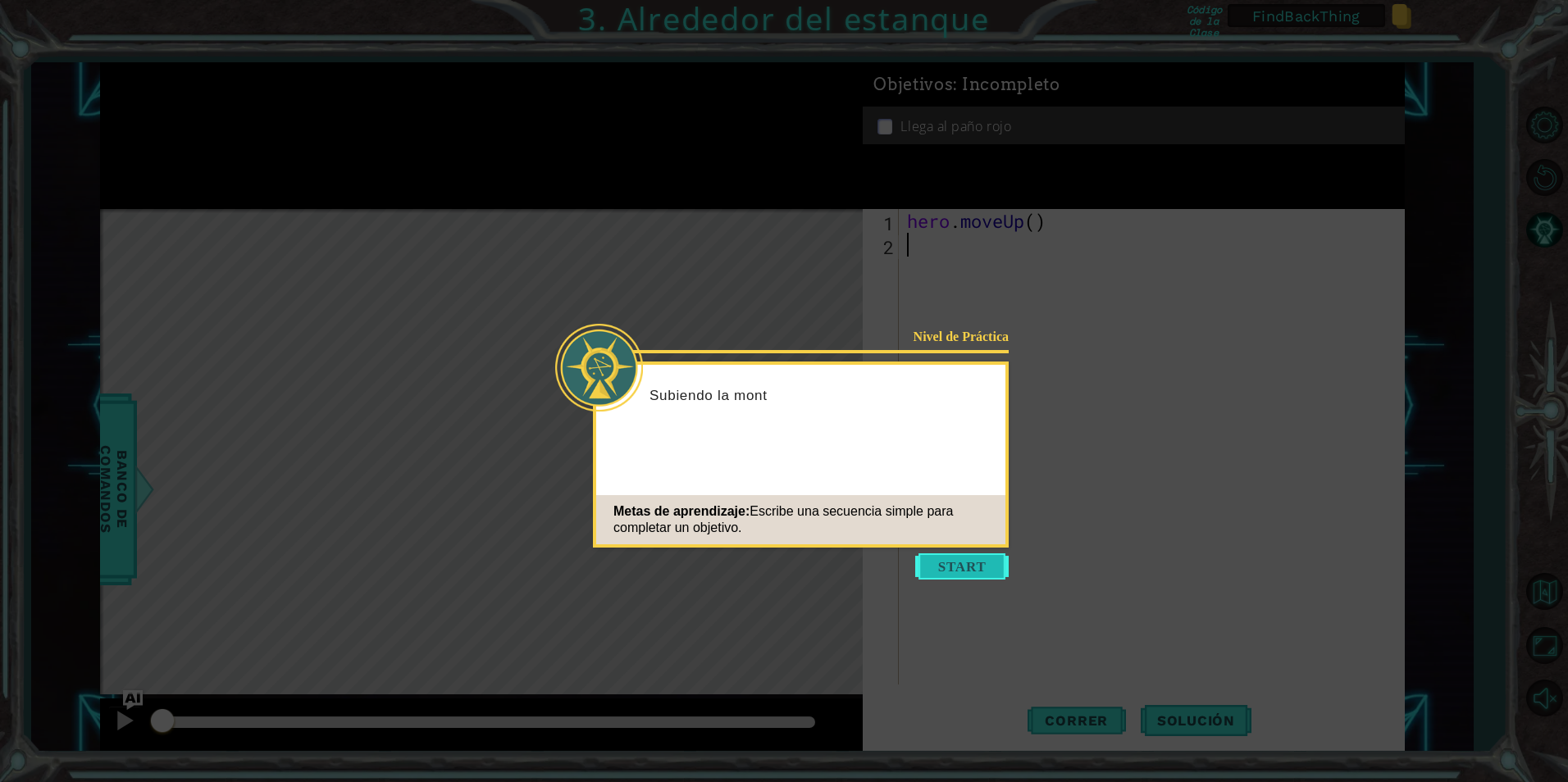
click at [931, 574] on button "Start" at bounding box center [961, 567] width 94 height 27
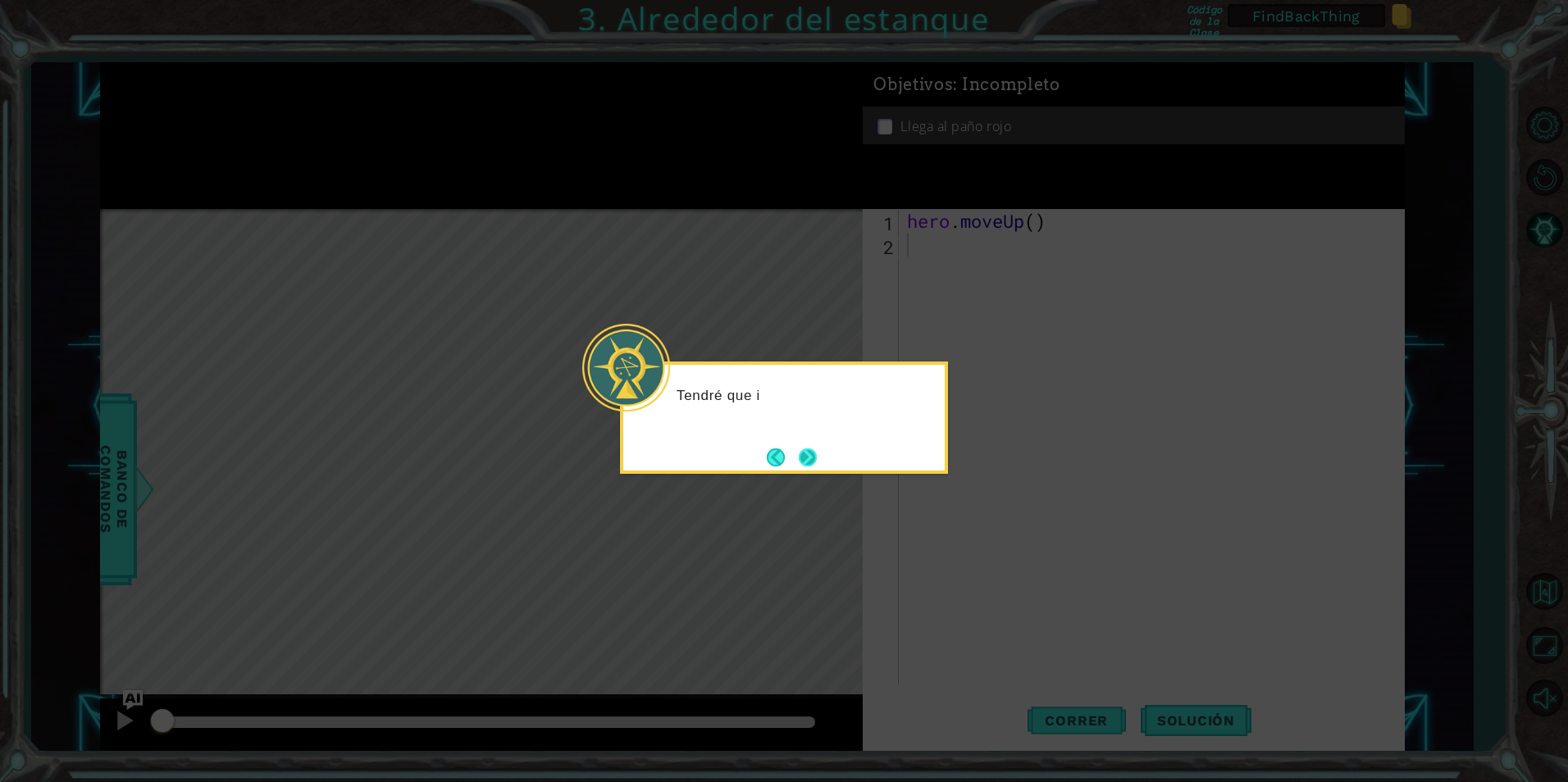
click at [815, 464] on button "Next" at bounding box center [808, 456] width 31 height 31
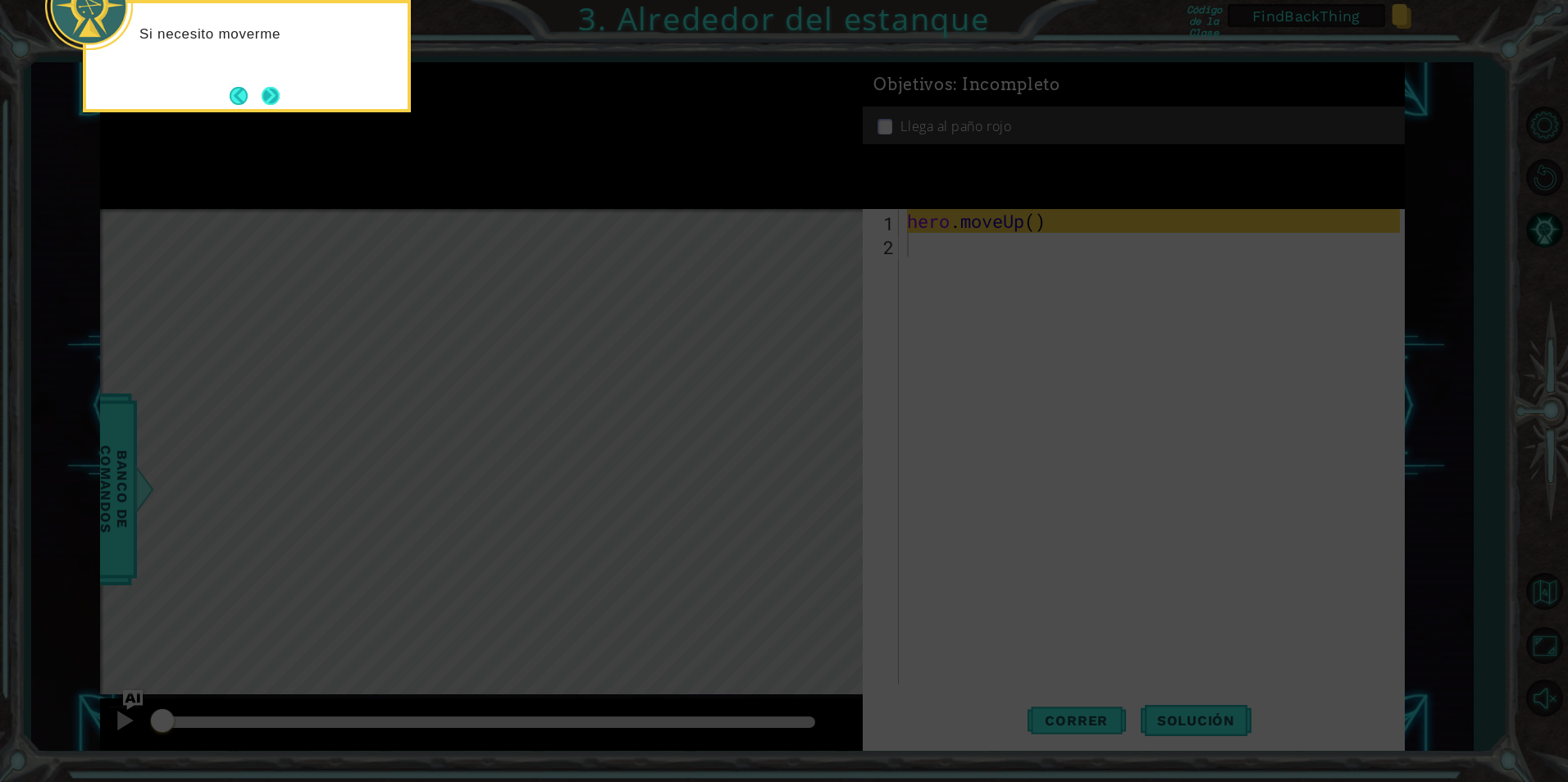
click at [264, 99] on button "Next" at bounding box center [270, 95] width 26 height 26
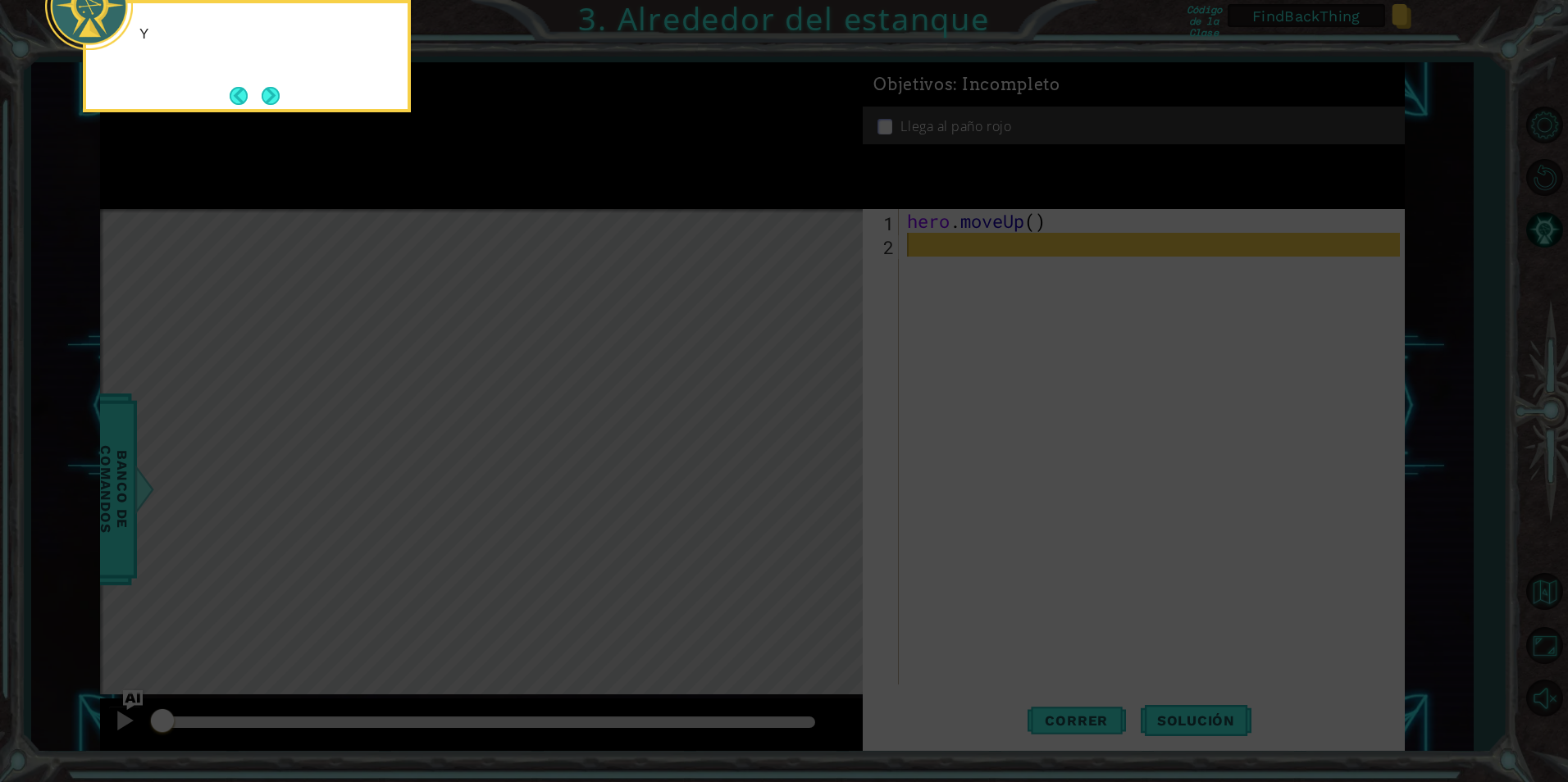
click at [264, 99] on button "Next" at bounding box center [271, 96] width 22 height 22
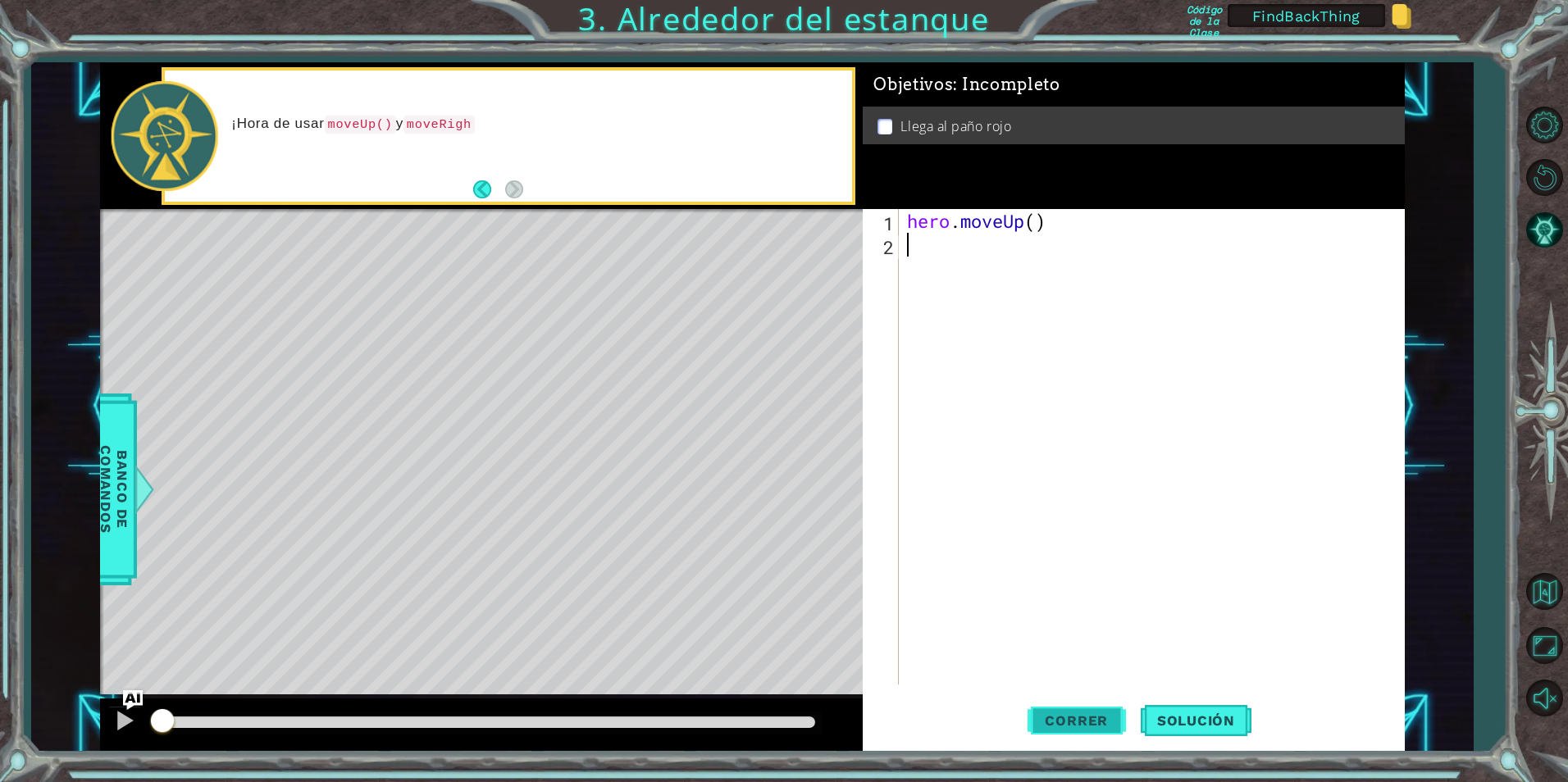
click at [1085, 727] on span "Correr" at bounding box center [1077, 721] width 96 height 17
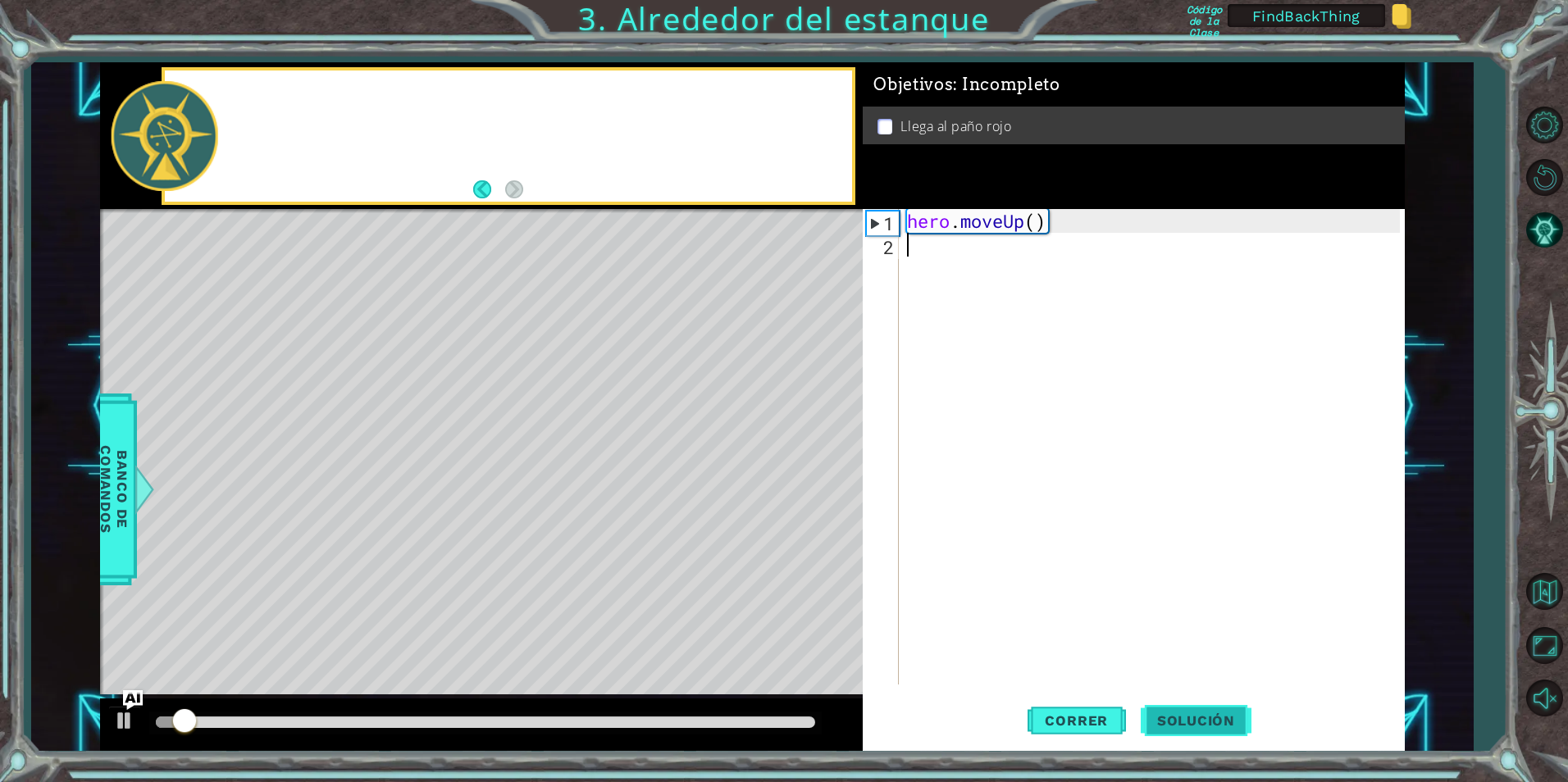
click at [1174, 725] on span "Solución" at bounding box center [1196, 721] width 111 height 17
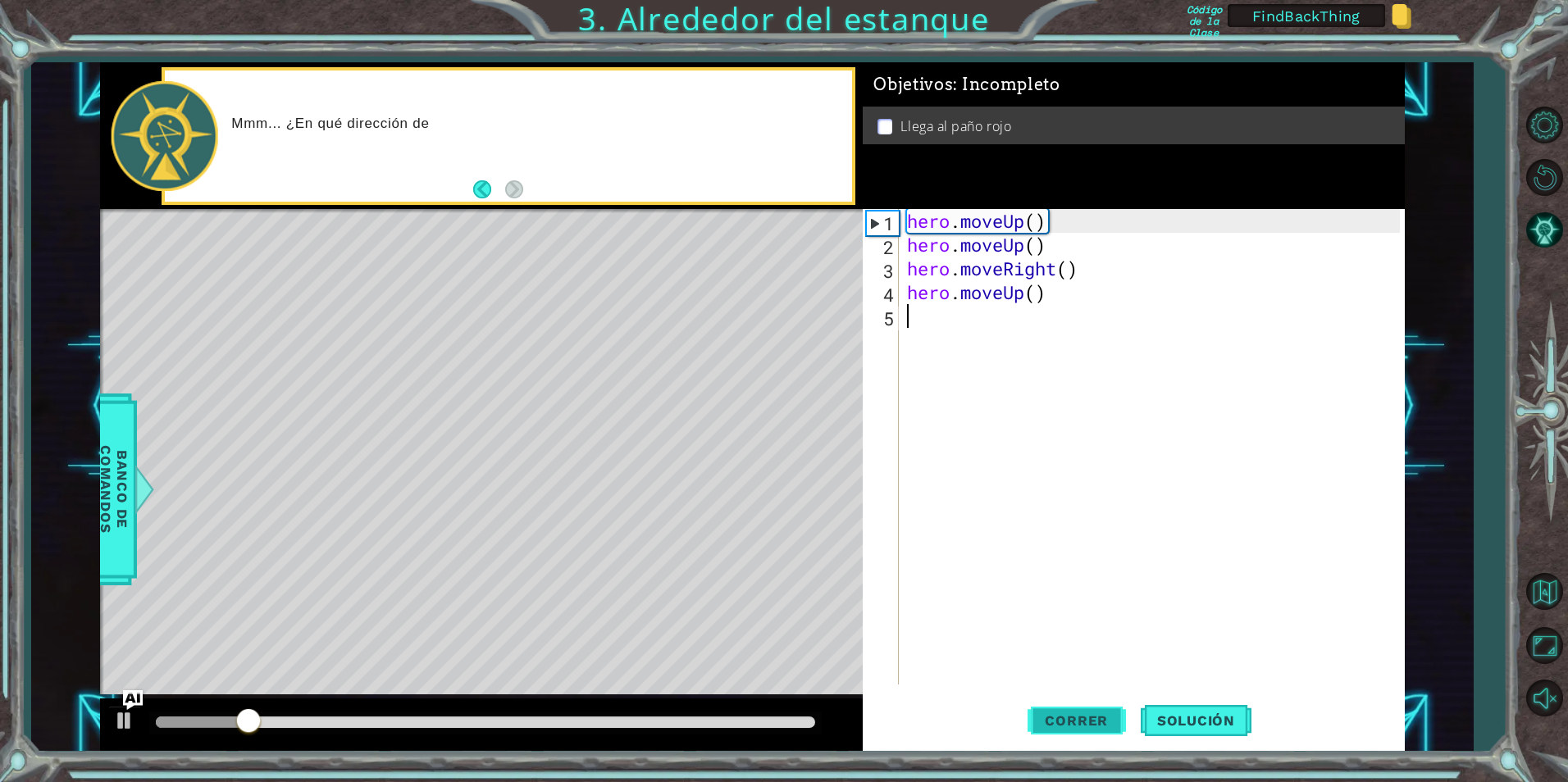
click at [1088, 725] on span "Correr" at bounding box center [1077, 721] width 96 height 17
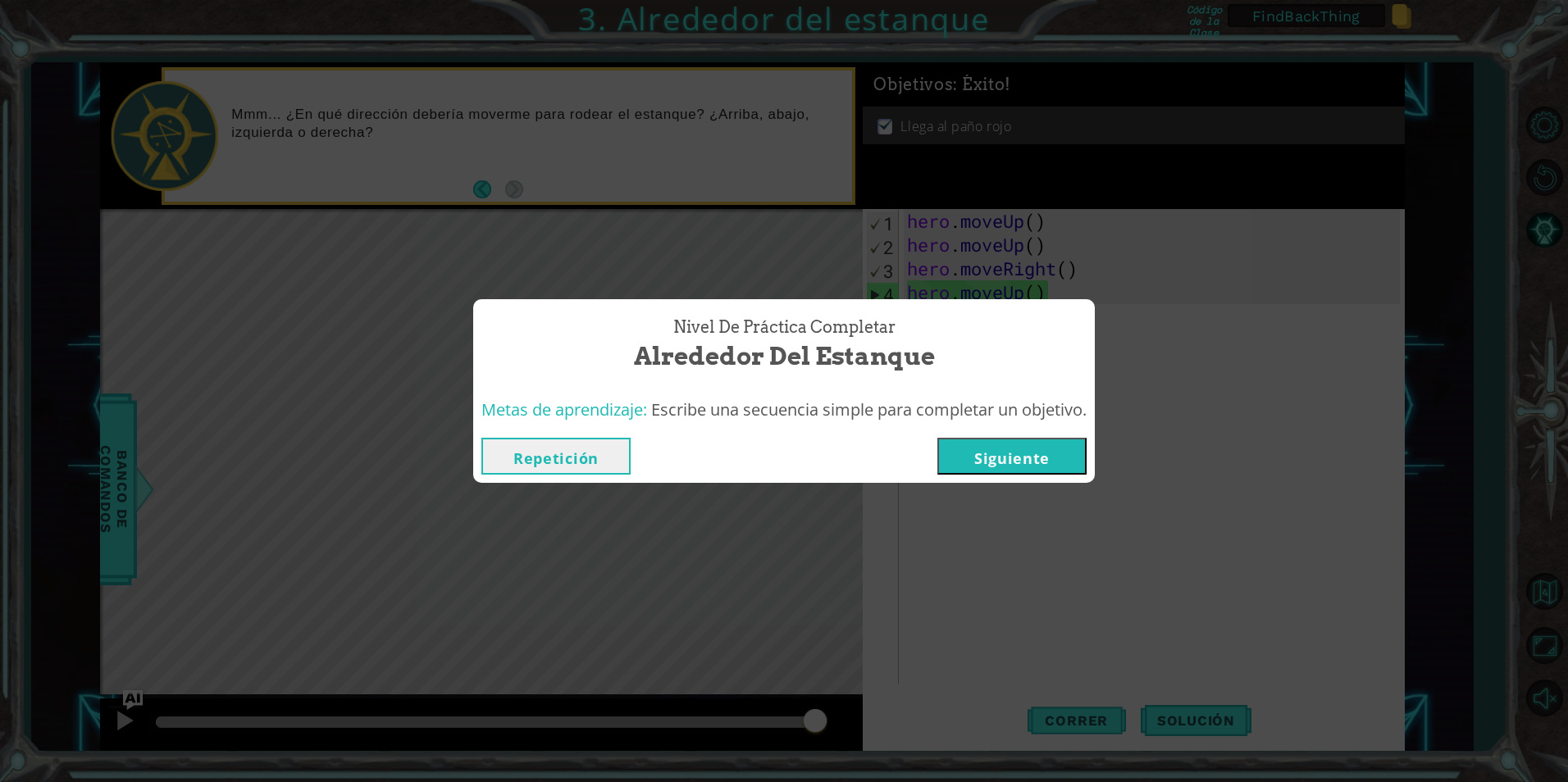
click at [569, 456] on button "Repetición" at bounding box center [556, 456] width 149 height 37
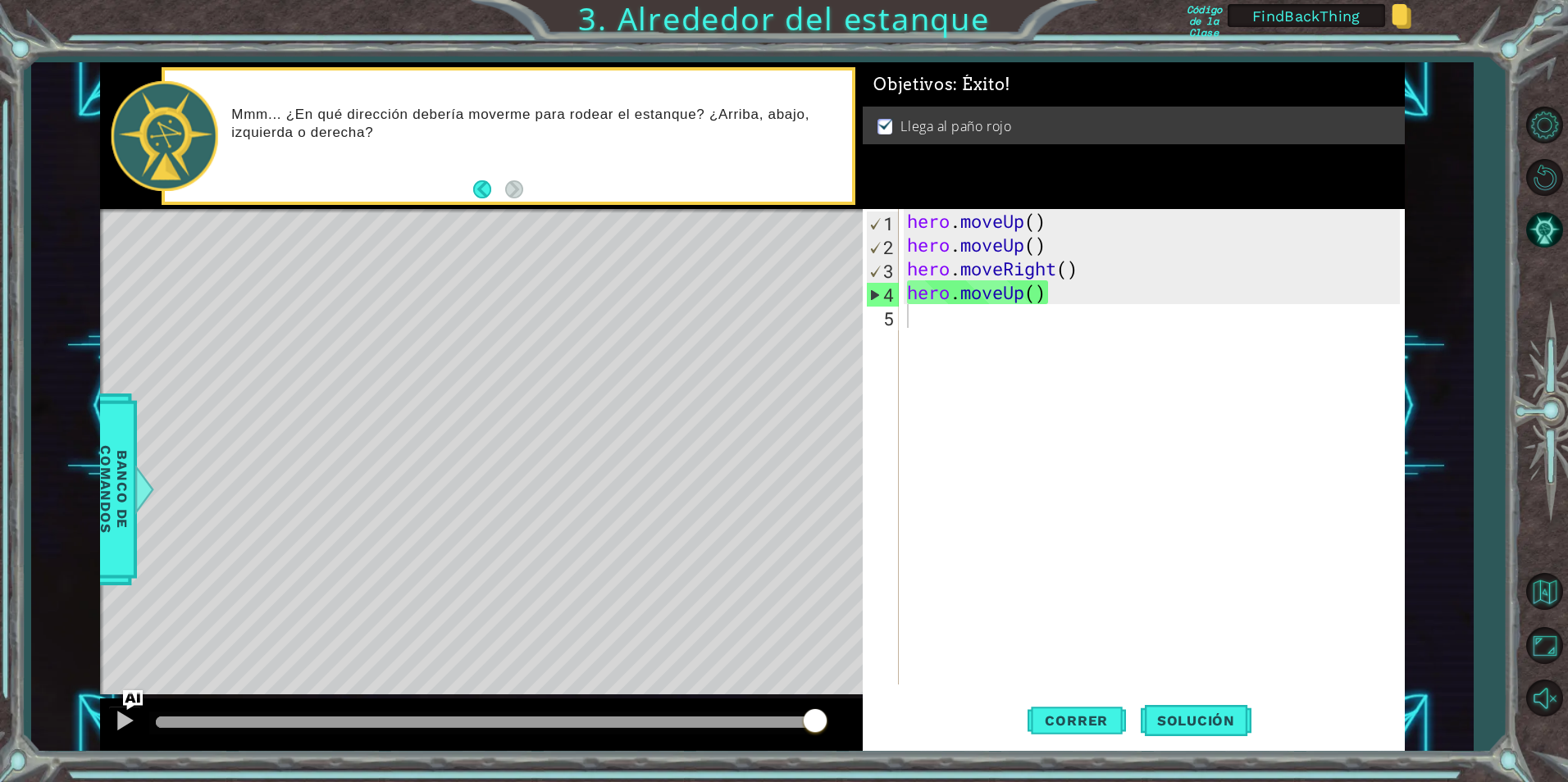
click at [1085, 458] on div "hero . moveUp ( ) hero . moveUp ( ) hero . moveRight ( ) hero . moveUp ( )" at bounding box center [1155, 470] width 504 height 523
click at [1337, 360] on div "hero . moveUp ( ) hero . moveUp ( ) hero . moveRight ( ) hero . moveUp ( )" at bounding box center [1155, 470] width 504 height 523
click at [1539, 111] on button "Opciones del Nivel" at bounding box center [1544, 124] width 47 height 47
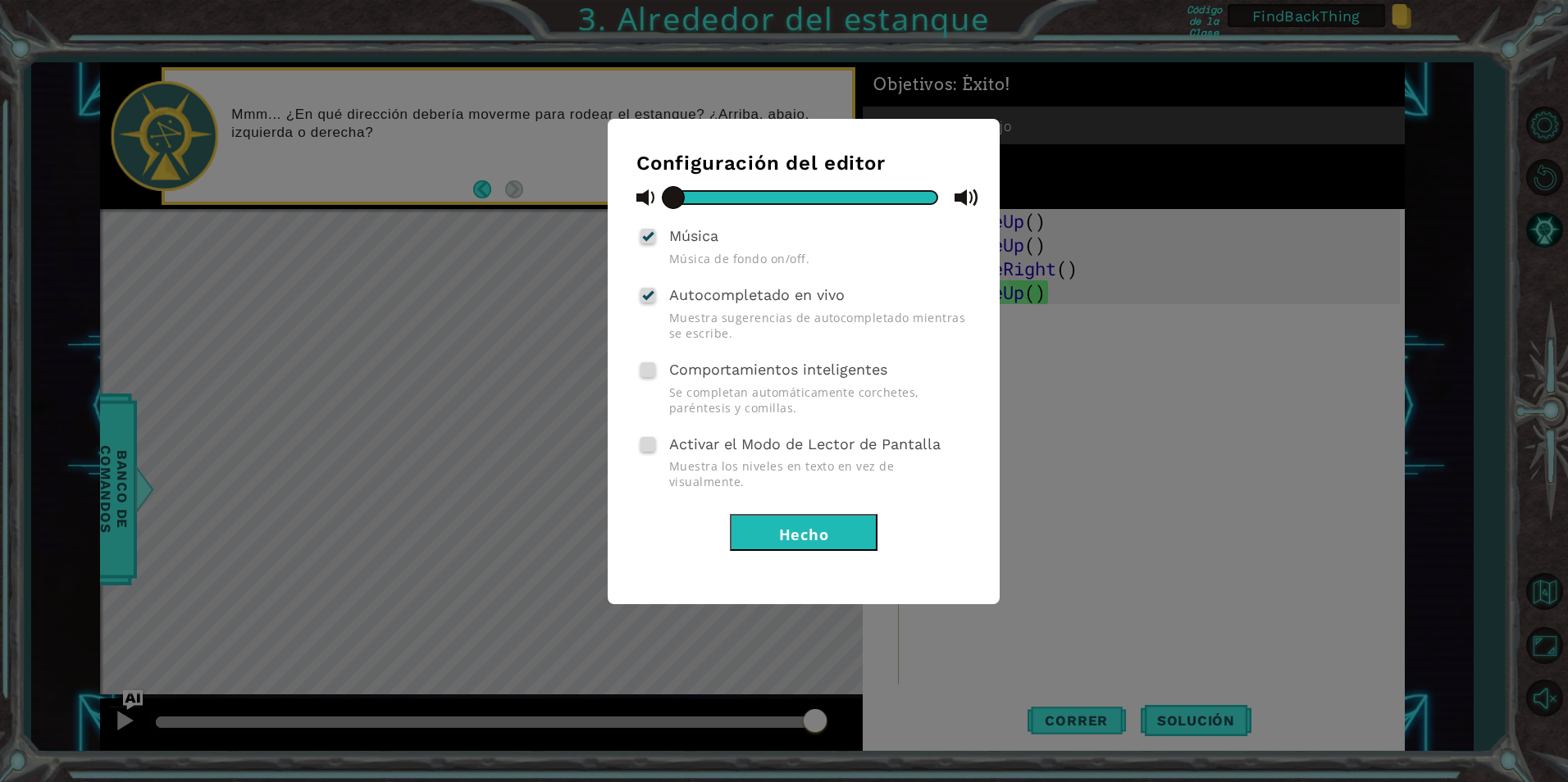
click at [768, 297] on span "Autocompletado en vivo" at bounding box center [757, 294] width 176 height 17
click at [0, 0] on input "Autocompletado en vivo" at bounding box center [0, 0] width 0 height 0
click at [687, 237] on span "Música" at bounding box center [693, 235] width 49 height 17
click at [0, 0] on input "Música" at bounding box center [0, 0] width 0 height 0
click at [716, 284] on div "Autocompletado en vivo Muestra sugerencias de autocompletado mientras se escrib…" at bounding box center [804, 311] width 335 height 58
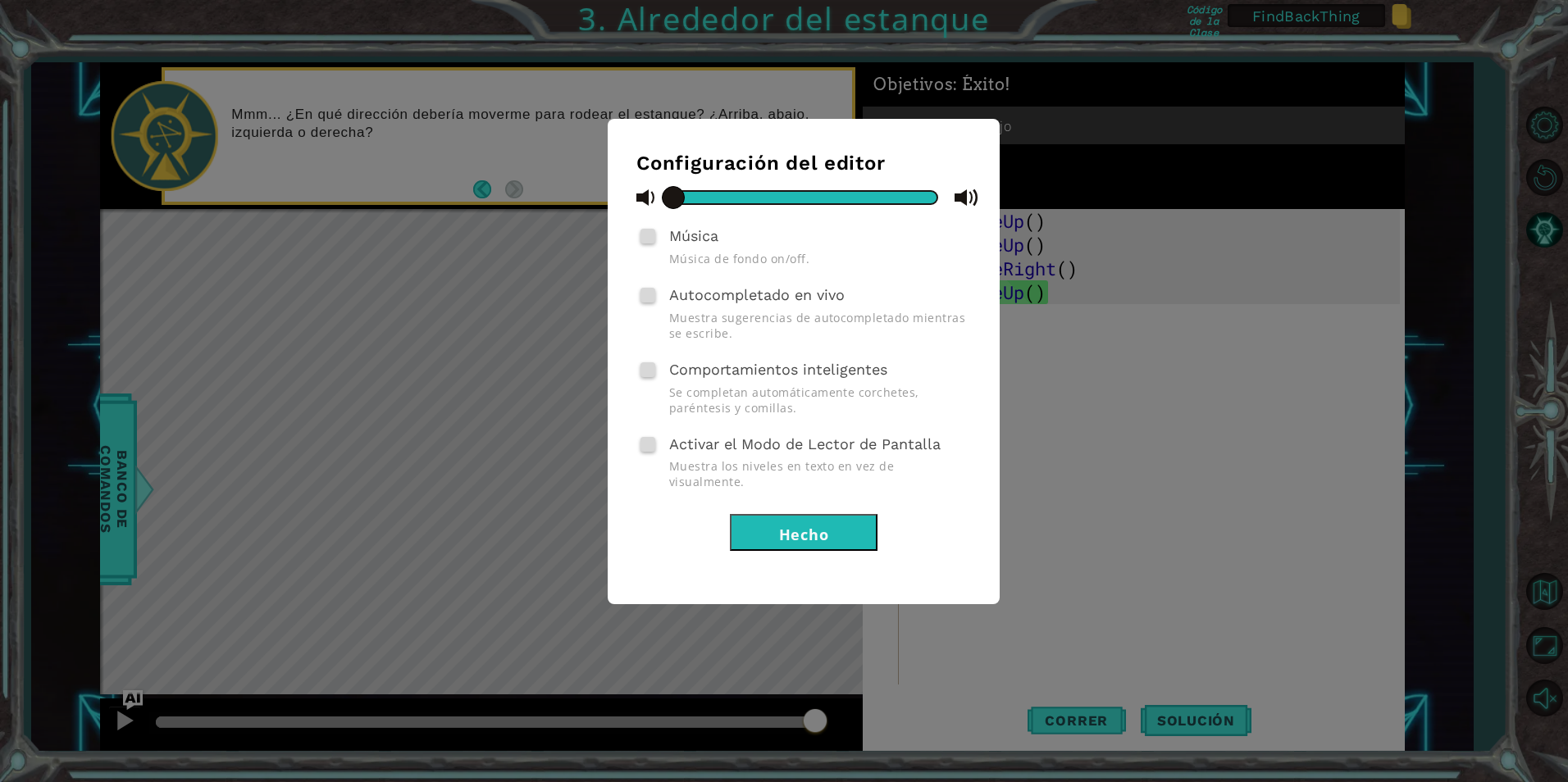
click at [716, 297] on span "Autocompletado en vivo" at bounding box center [757, 294] width 176 height 17
click at [0, 0] on input "Autocompletado en vivo" at bounding box center [0, 0] width 0 height 0
click at [791, 373] on span "Comportamientos inteligentes" at bounding box center [777, 369] width 218 height 17
click at [0, 0] on input "Comportamientos inteligentes" at bounding box center [0, 0] width 0 height 0
click at [832, 523] on button "Hecho" at bounding box center [804, 532] width 148 height 37
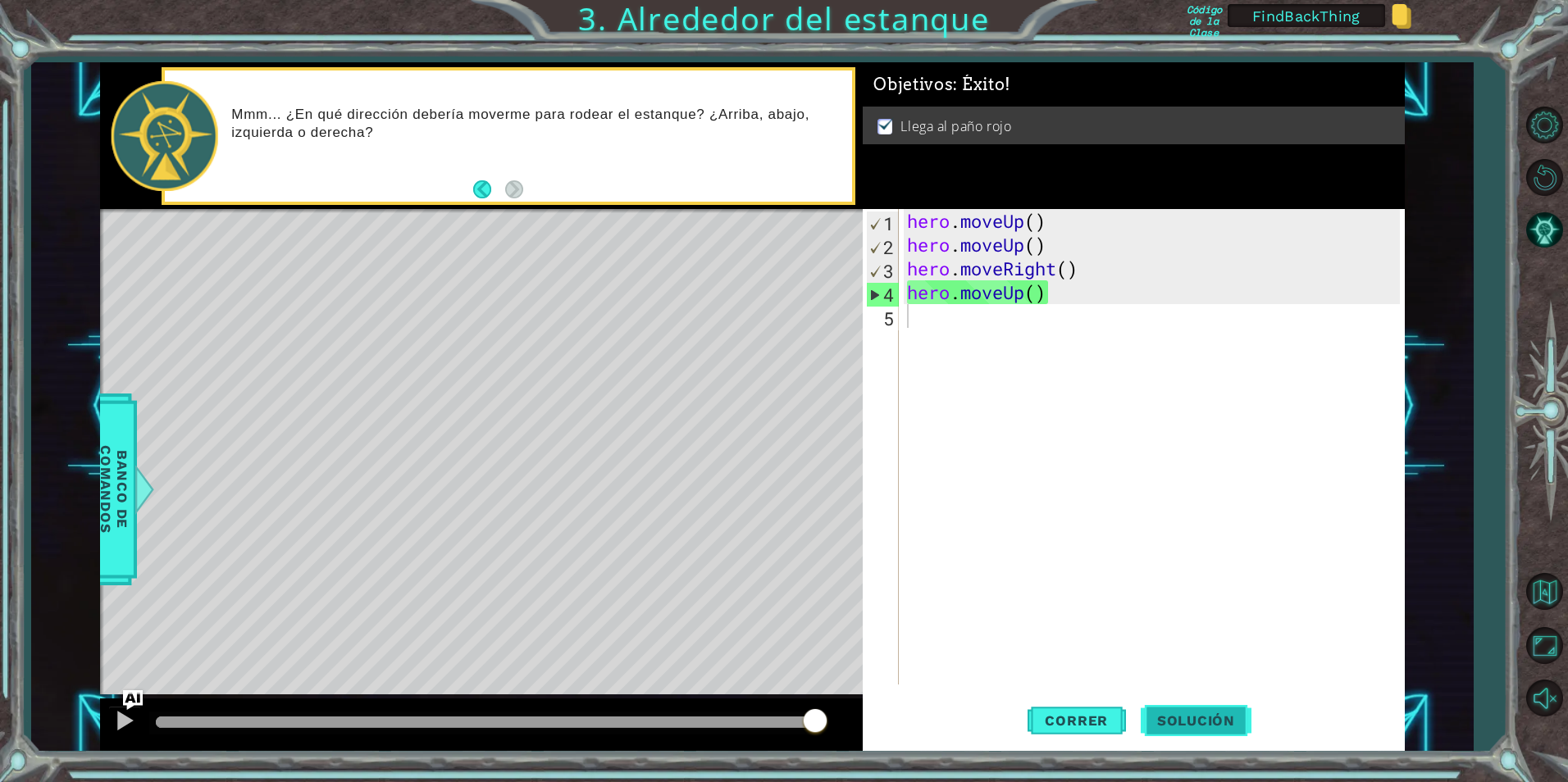
click at [1244, 729] on button "Solución" at bounding box center [1196, 720] width 111 height 54
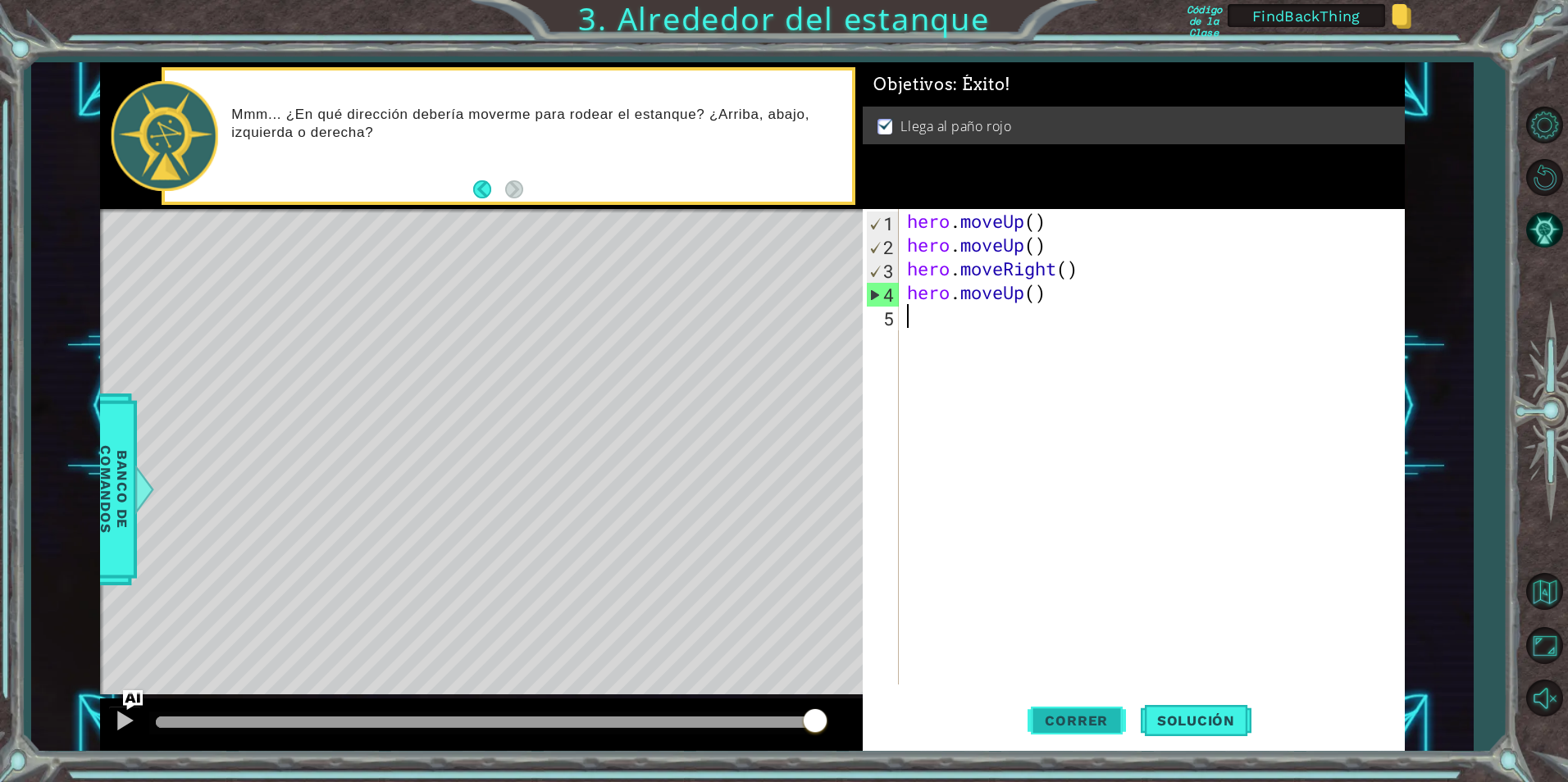
click at [1119, 725] on span "Correr" at bounding box center [1077, 721] width 96 height 17
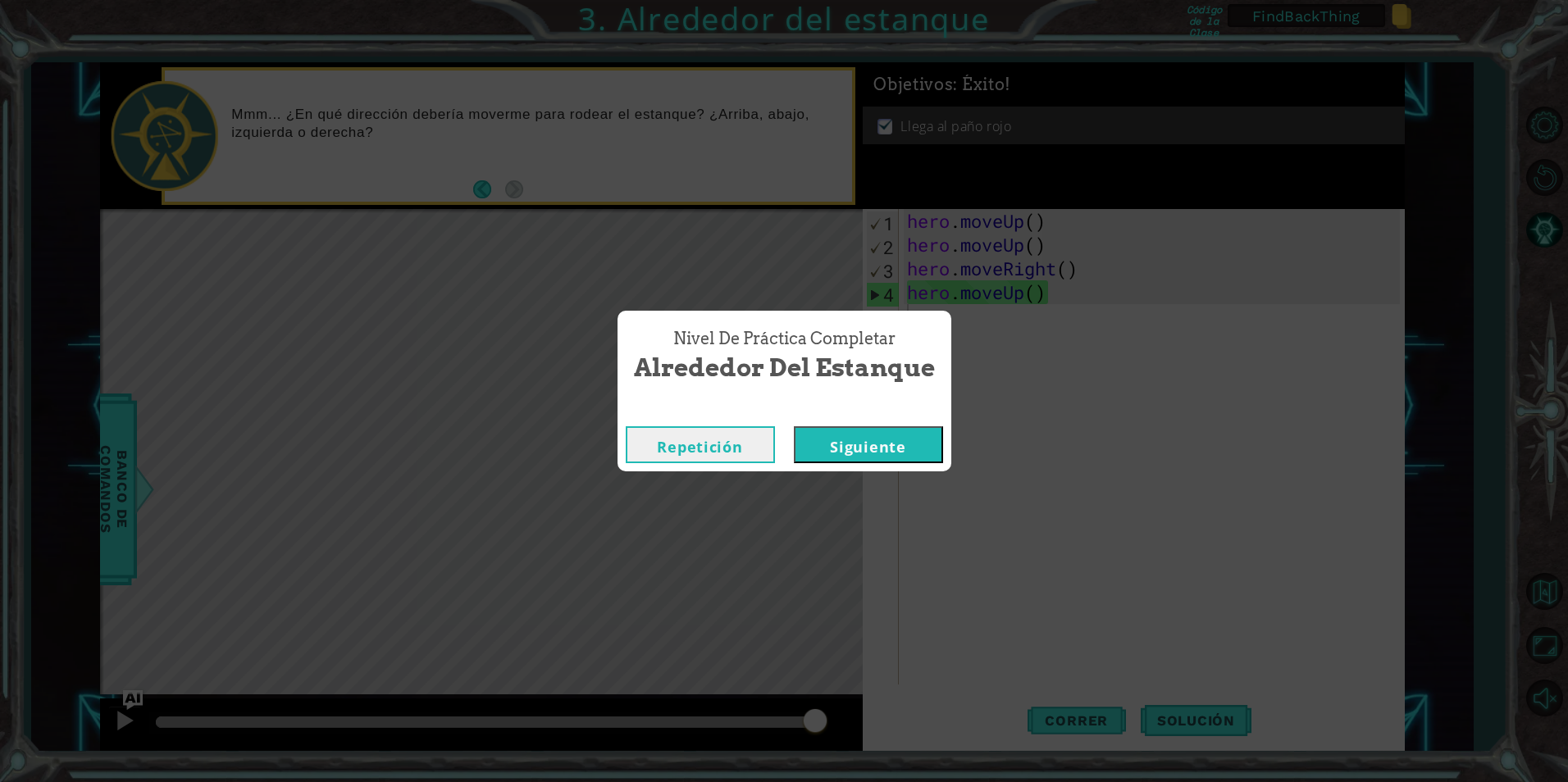
click at [882, 447] on button "Siguiente" at bounding box center [869, 445] width 149 height 37
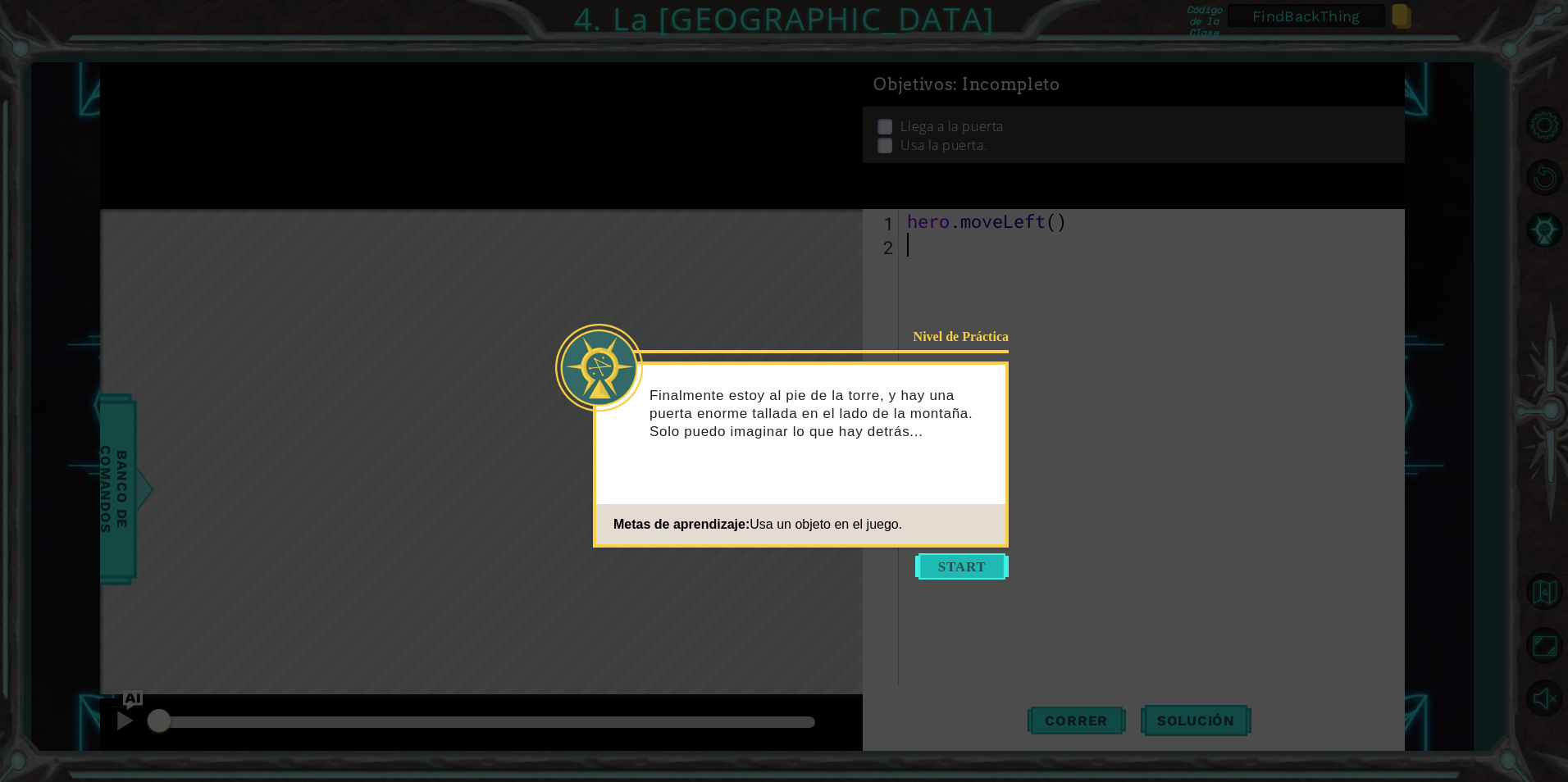
click at [927, 559] on button "Start" at bounding box center [961, 567] width 94 height 27
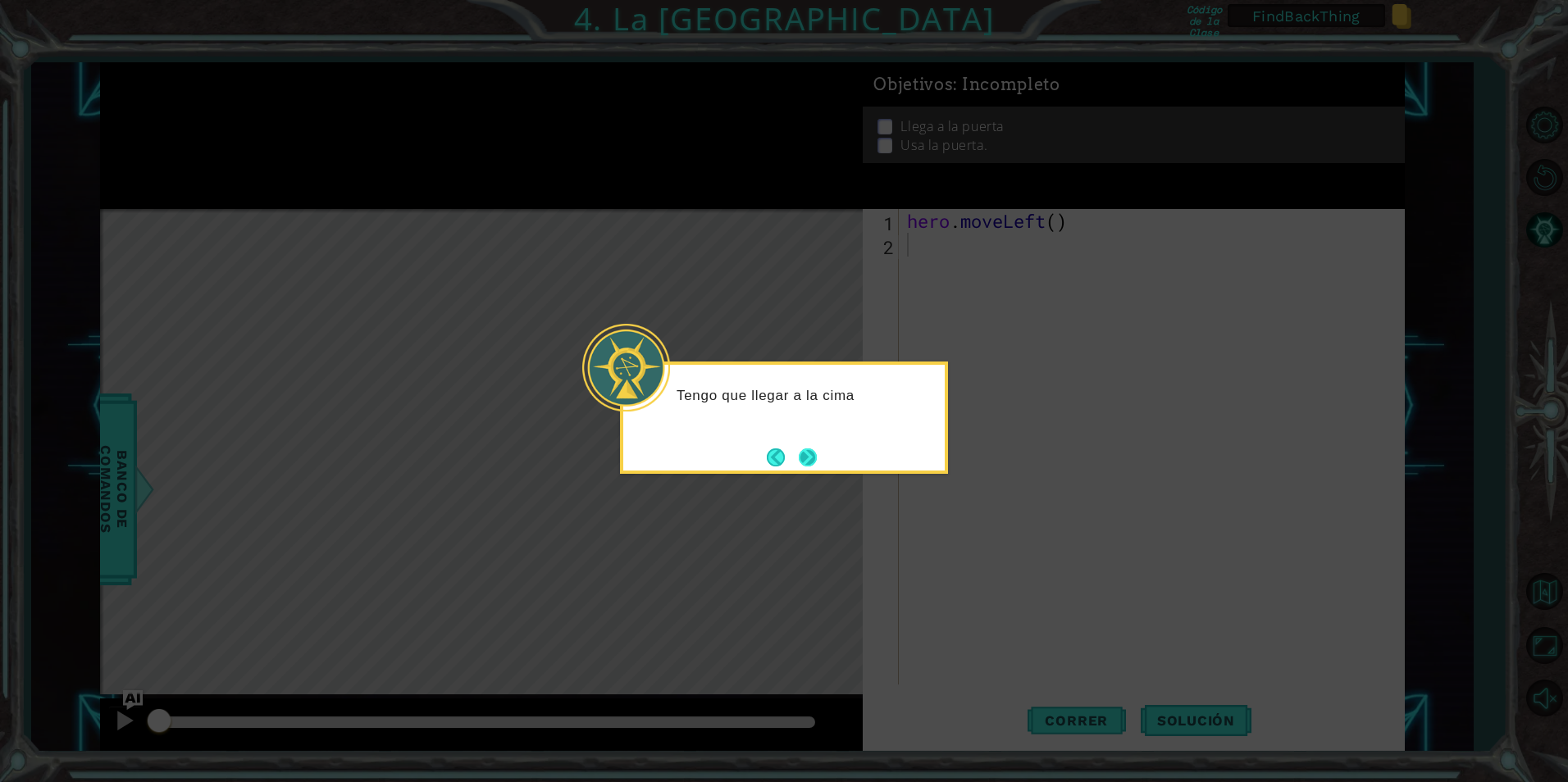
click at [821, 466] on button "Next" at bounding box center [808, 456] width 31 height 31
click at [821, 466] on button "Next" at bounding box center [807, 456] width 27 height 27
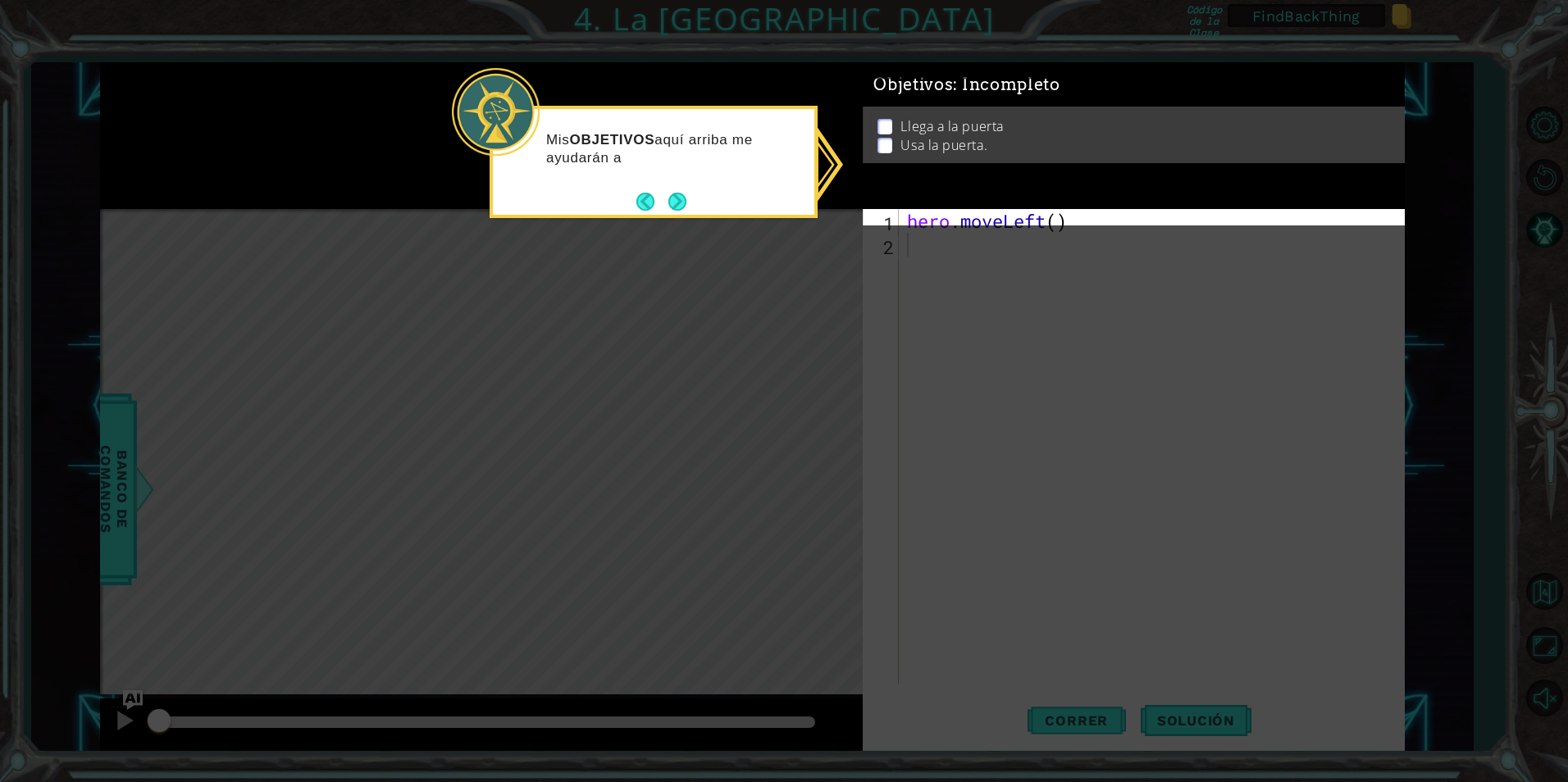
click at [1166, 731] on icon at bounding box center [784, 391] width 1568 height 782
click at [679, 202] on button "Next" at bounding box center [678, 204] width 30 height 30
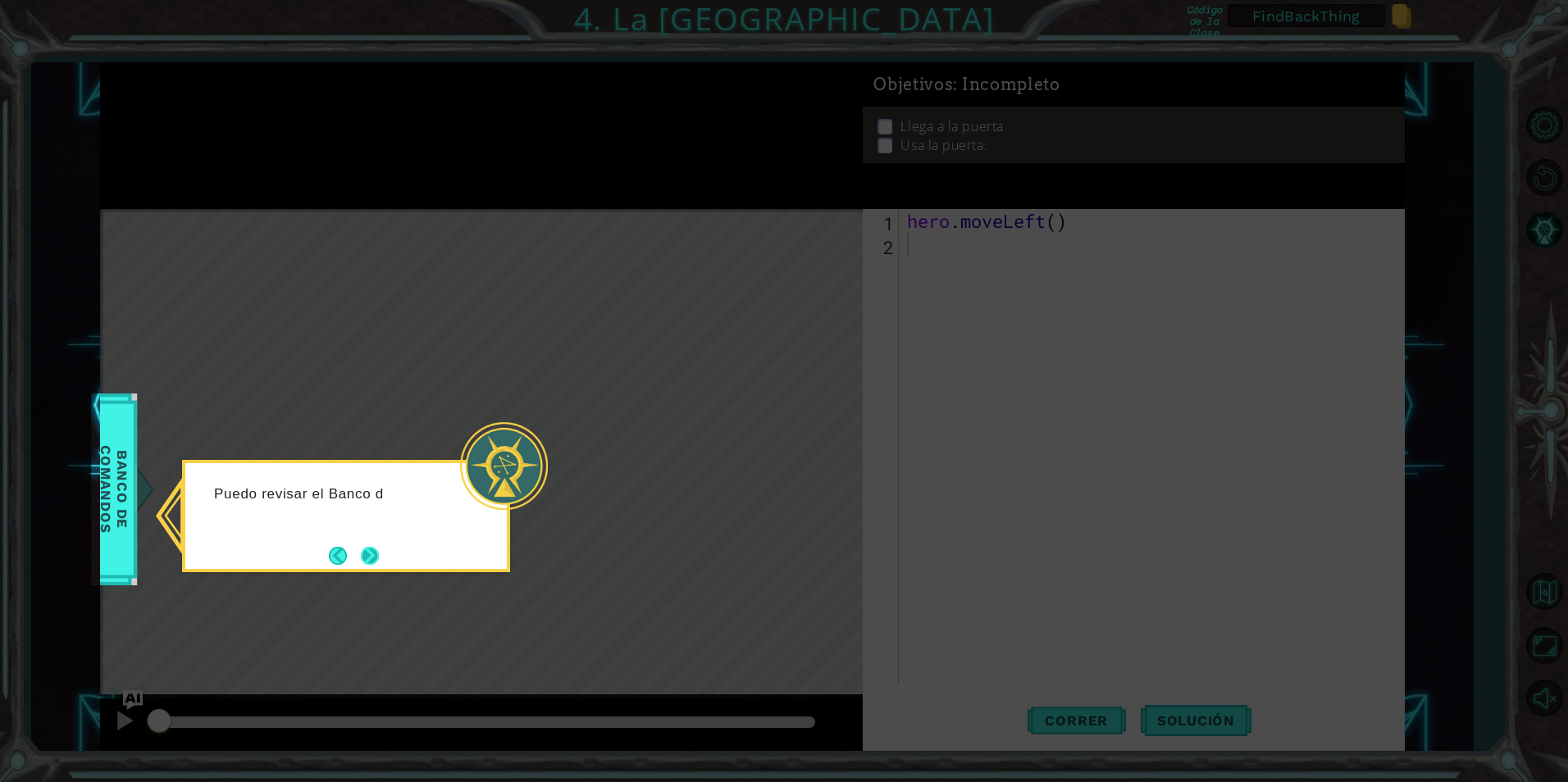
click at [373, 554] on button "Next" at bounding box center [370, 555] width 22 height 22
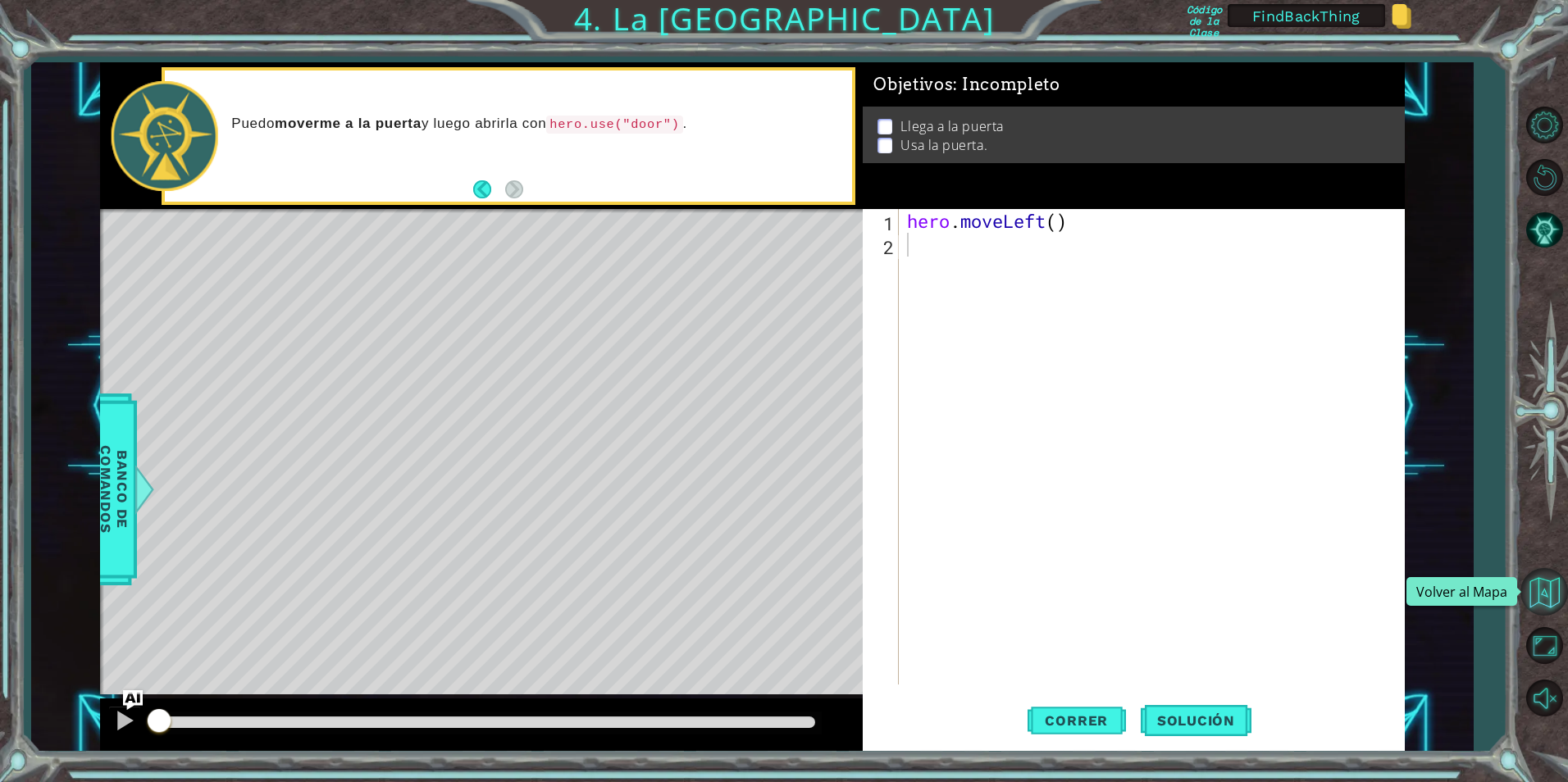
click at [1539, 593] on button "Volver al Mapa" at bounding box center [1544, 591] width 47 height 47
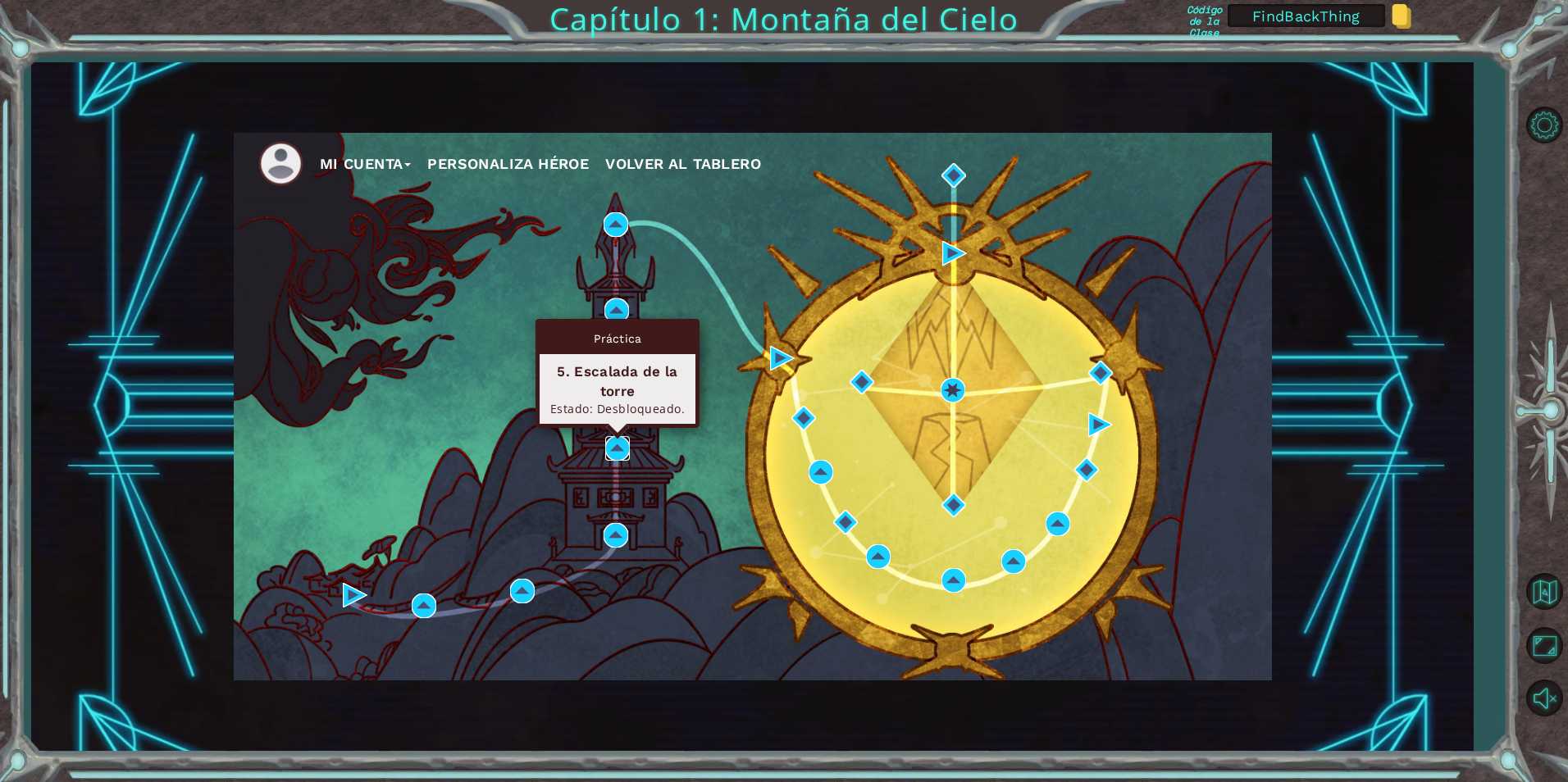
click at [614, 446] on img at bounding box center [617, 448] width 25 height 25
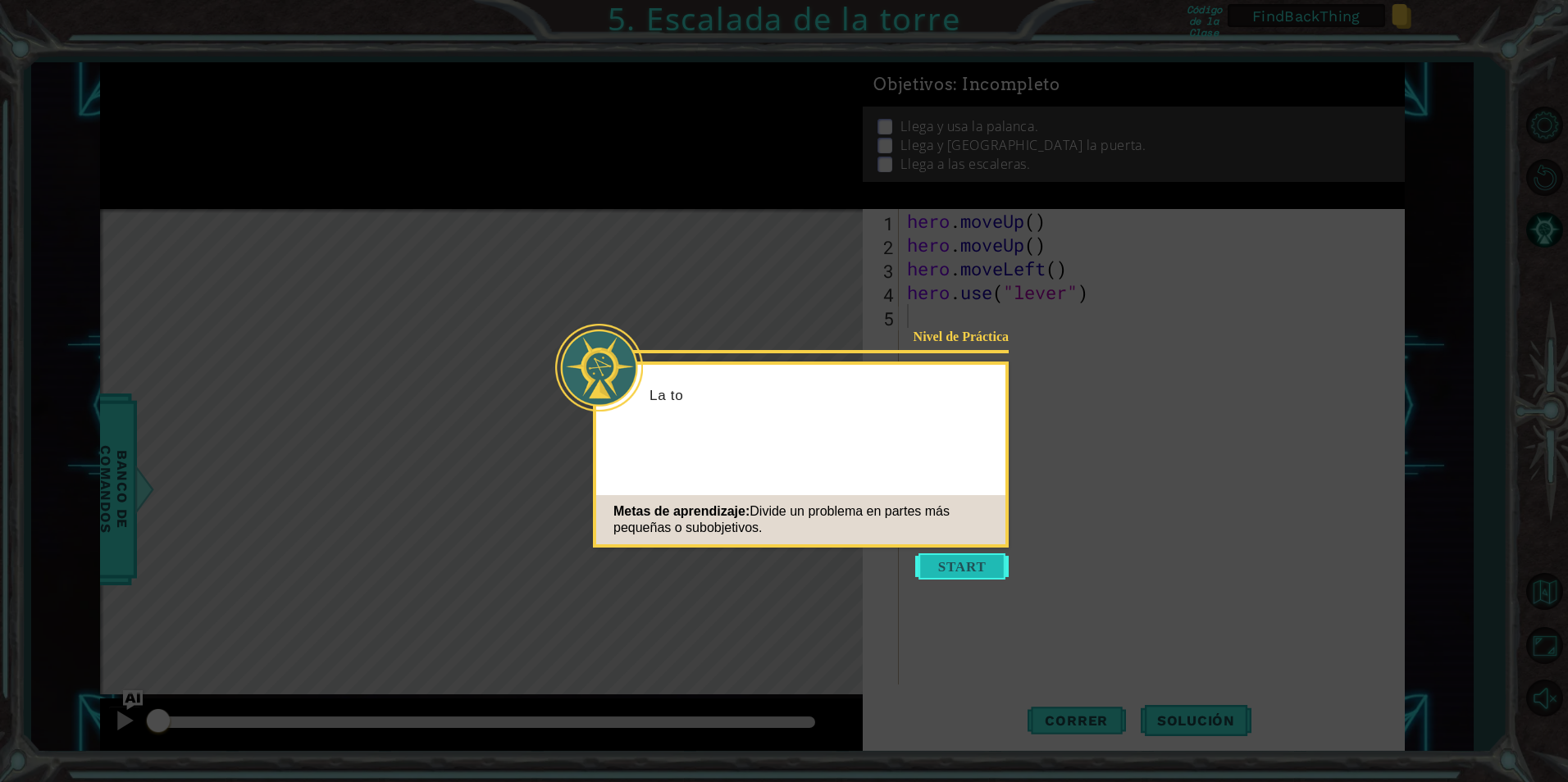
click at [961, 577] on button "Start" at bounding box center [961, 567] width 94 height 27
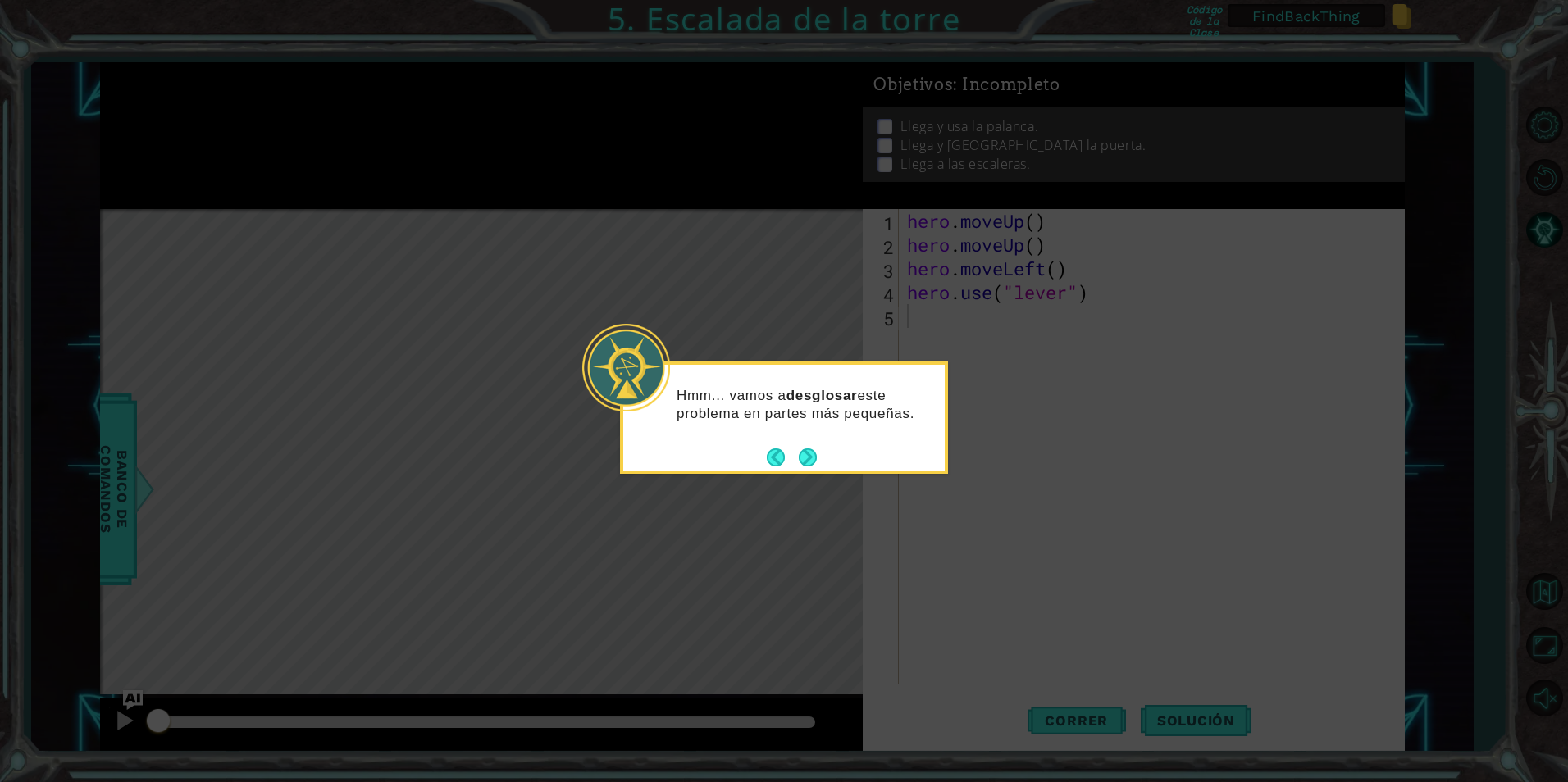
click at [822, 462] on div "Hmm... vamos a desglosar este problema en partes más pequeñas." at bounding box center [784, 418] width 328 height 113
click at [811, 462] on button "Next" at bounding box center [808, 456] width 30 height 30
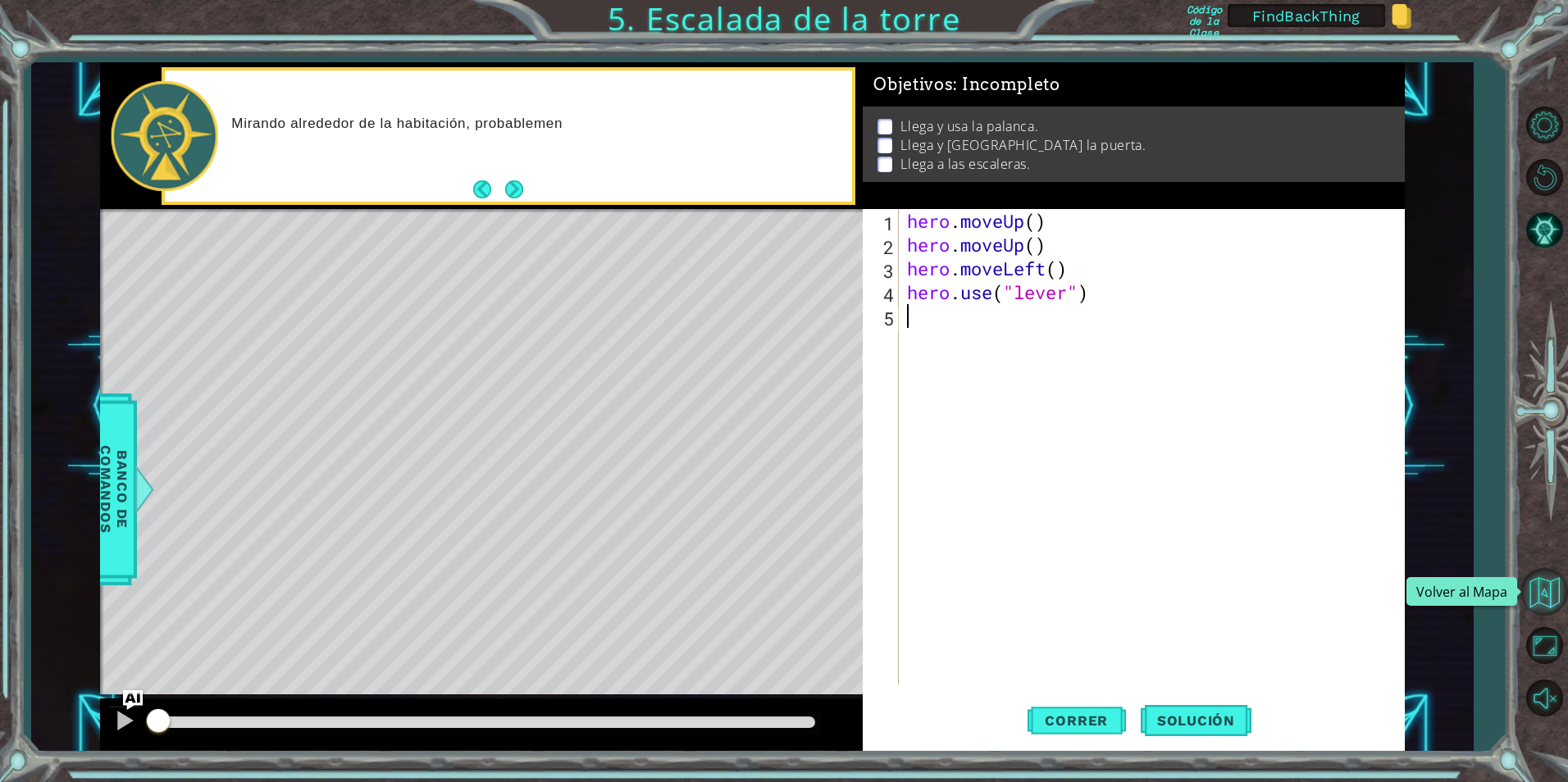
click at [1552, 587] on button "Volver al Mapa" at bounding box center [1544, 591] width 47 height 47
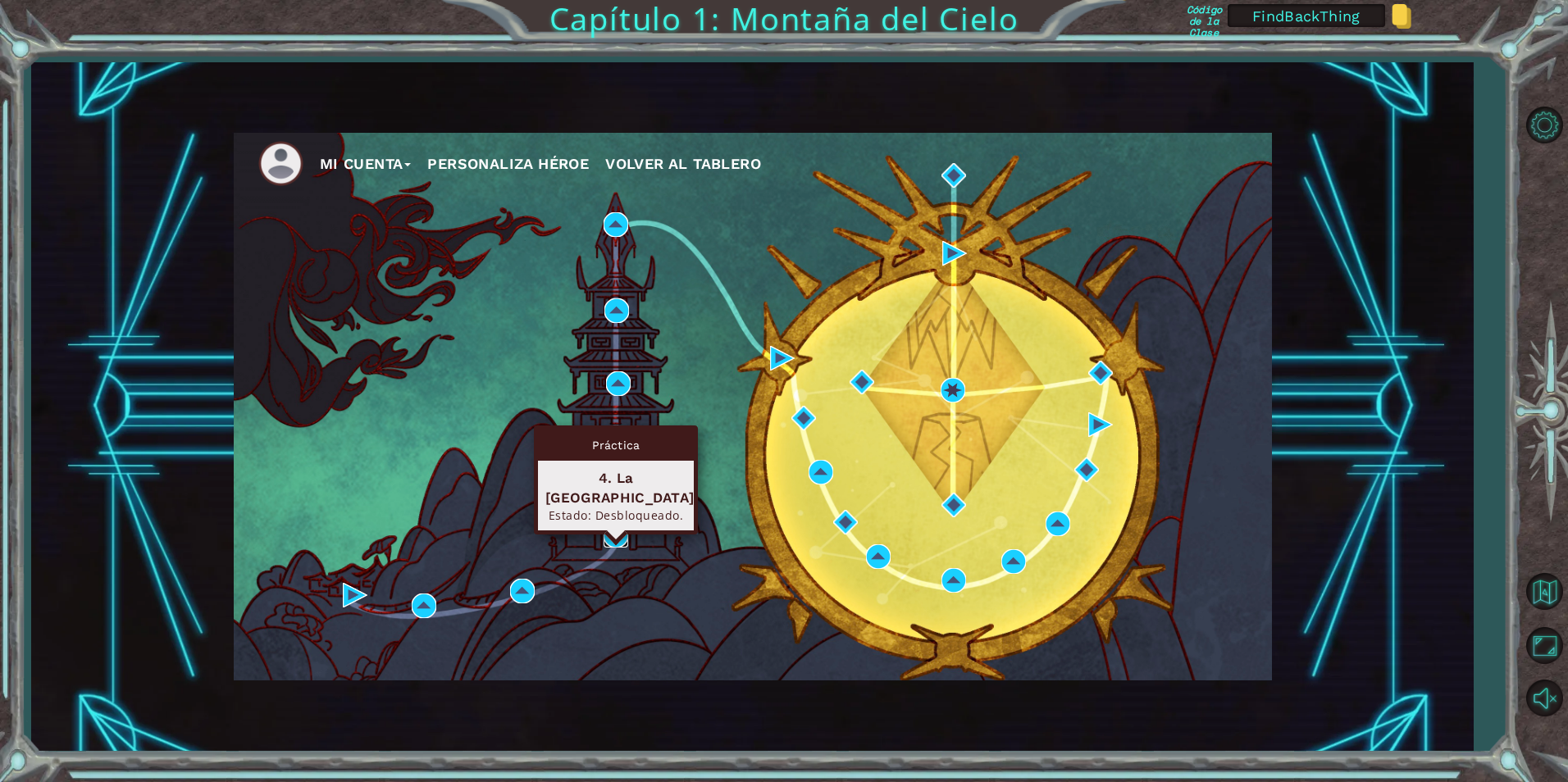
click at [615, 534] on img at bounding box center [616, 535] width 25 height 25
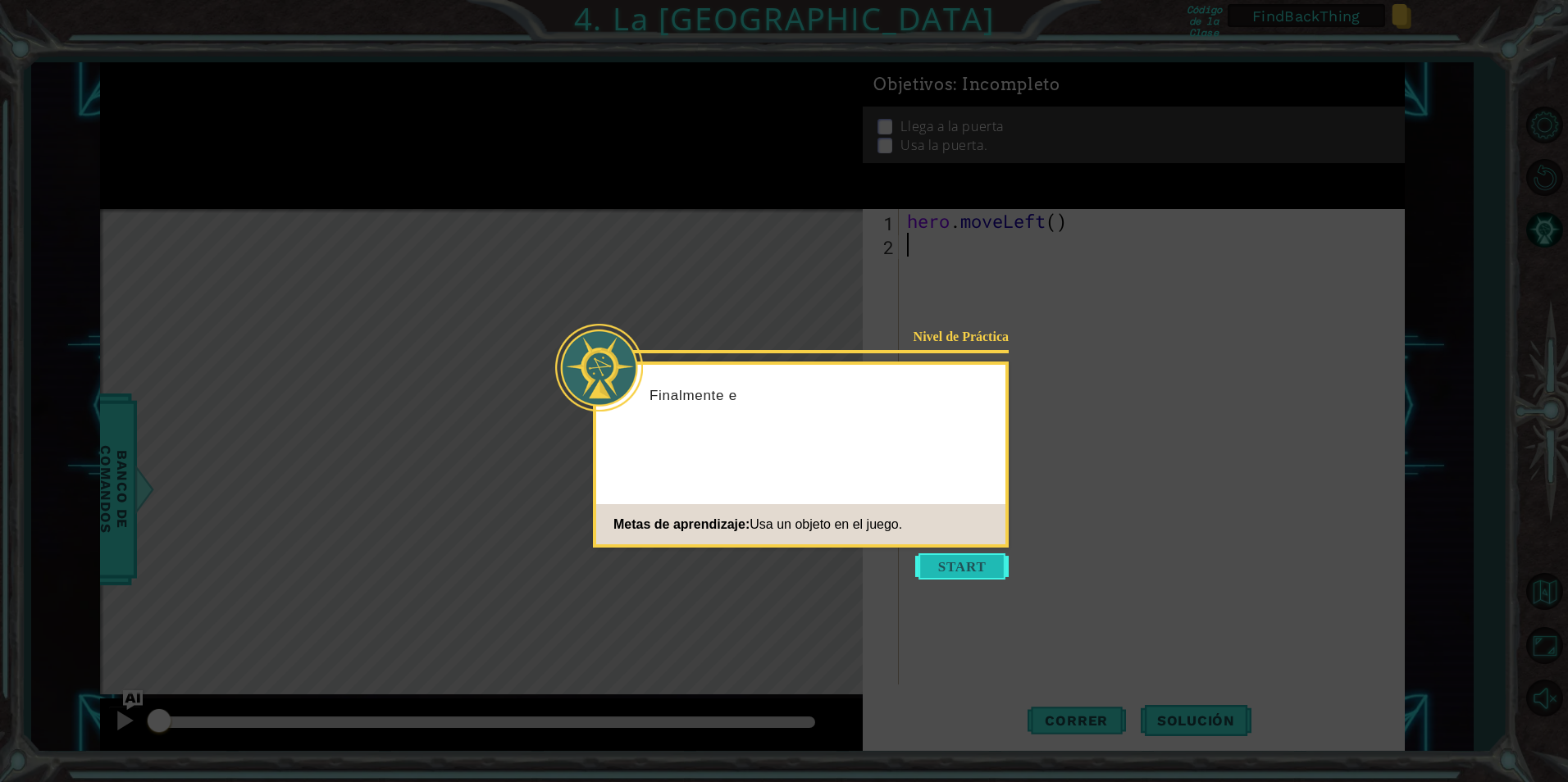
click at [952, 567] on button "Start" at bounding box center [961, 567] width 94 height 27
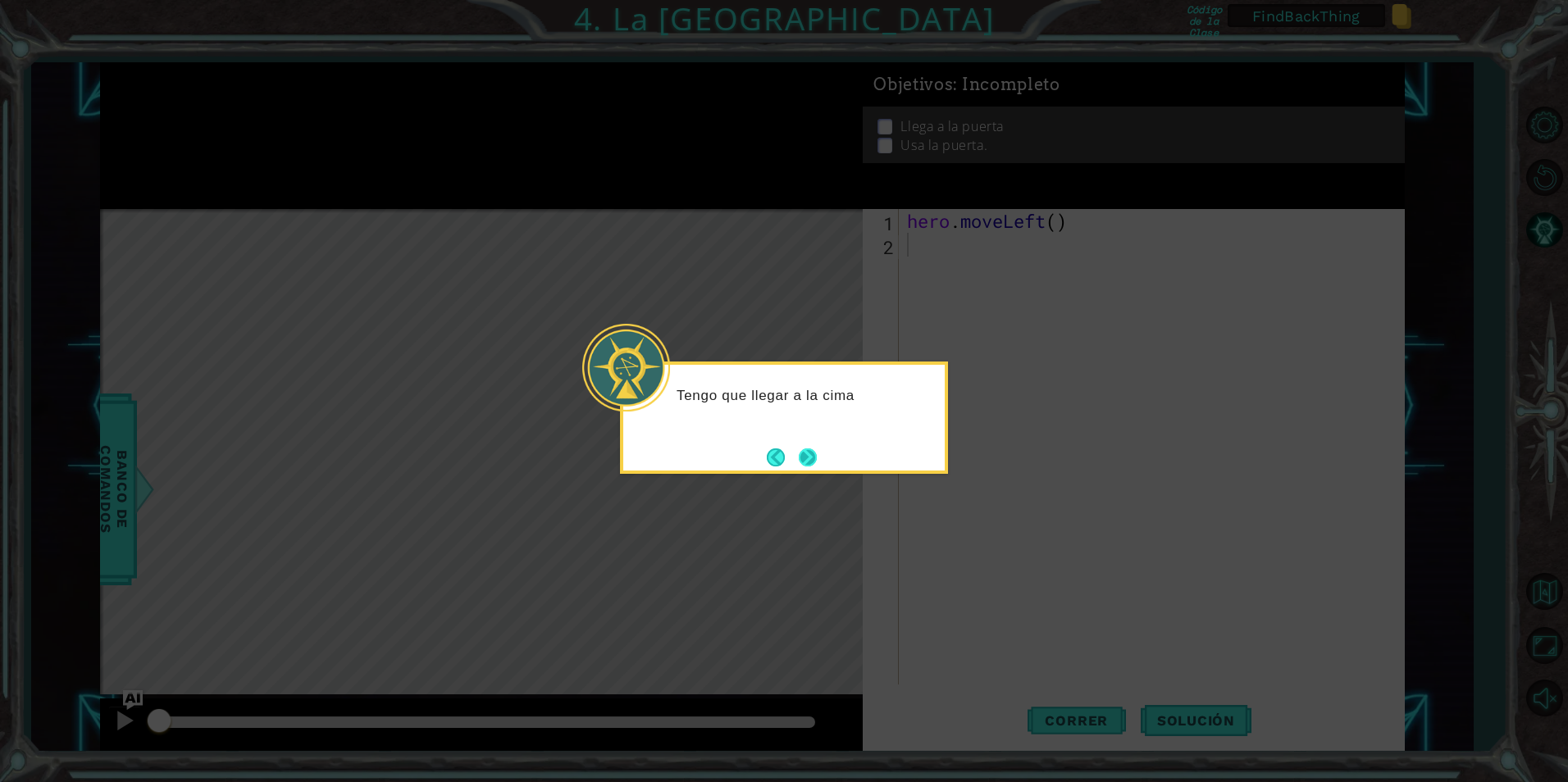
click at [818, 459] on button "Next" at bounding box center [808, 457] width 25 height 25
click at [818, 459] on button "Next" at bounding box center [807, 456] width 31 height 31
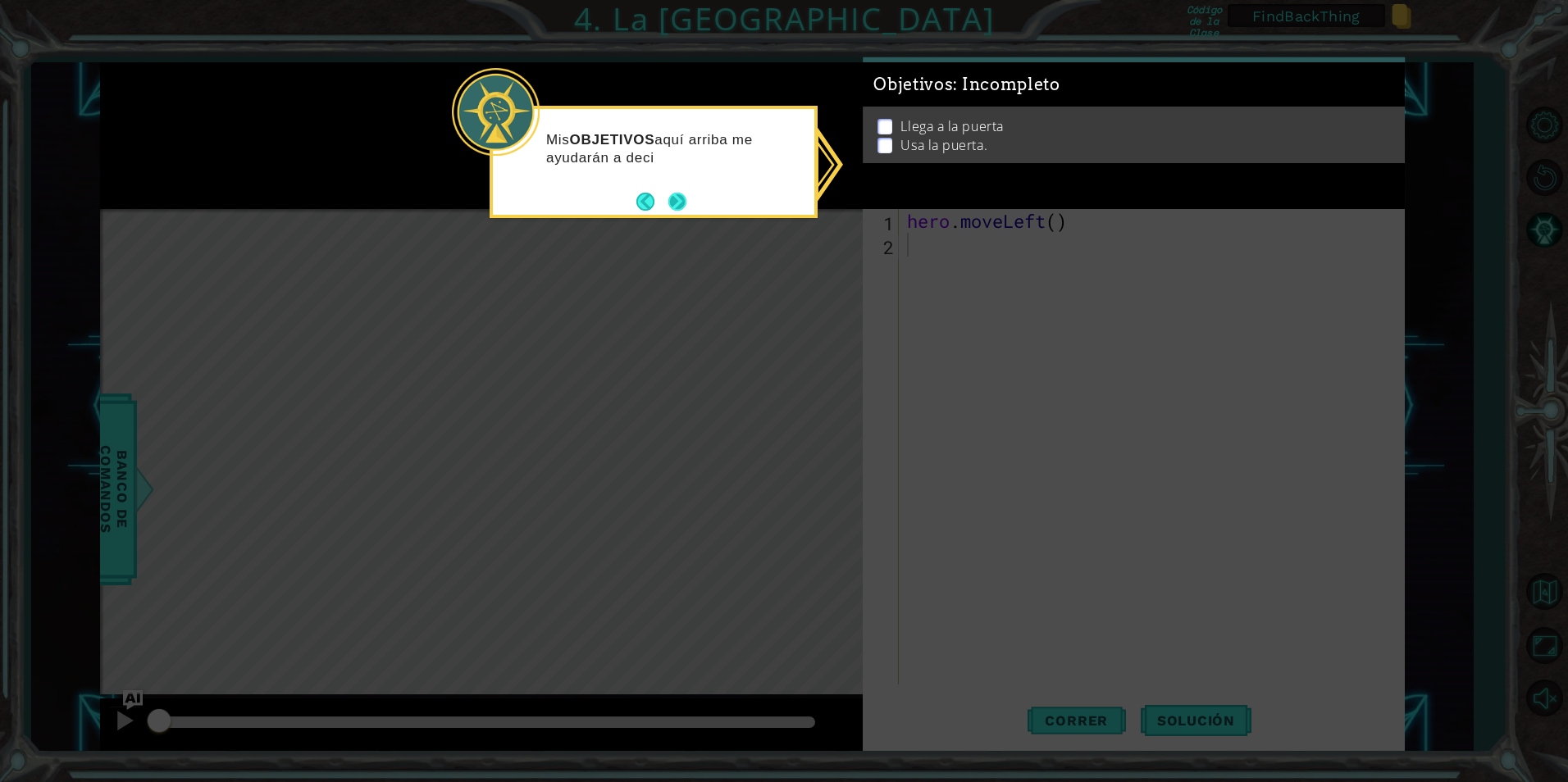
click at [683, 205] on button "Next" at bounding box center [678, 201] width 30 height 30
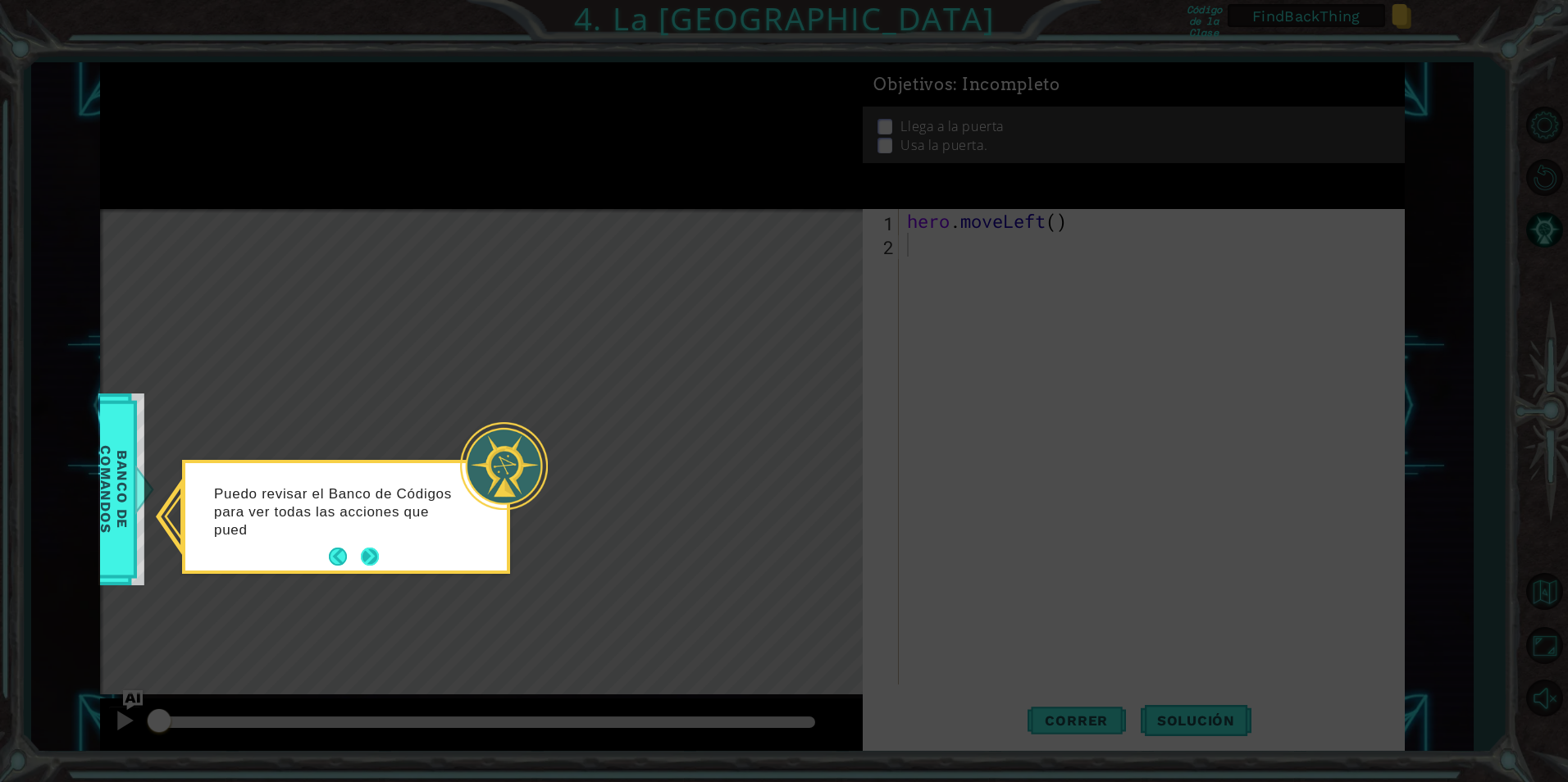
click at [372, 554] on button "Next" at bounding box center [369, 557] width 31 height 31
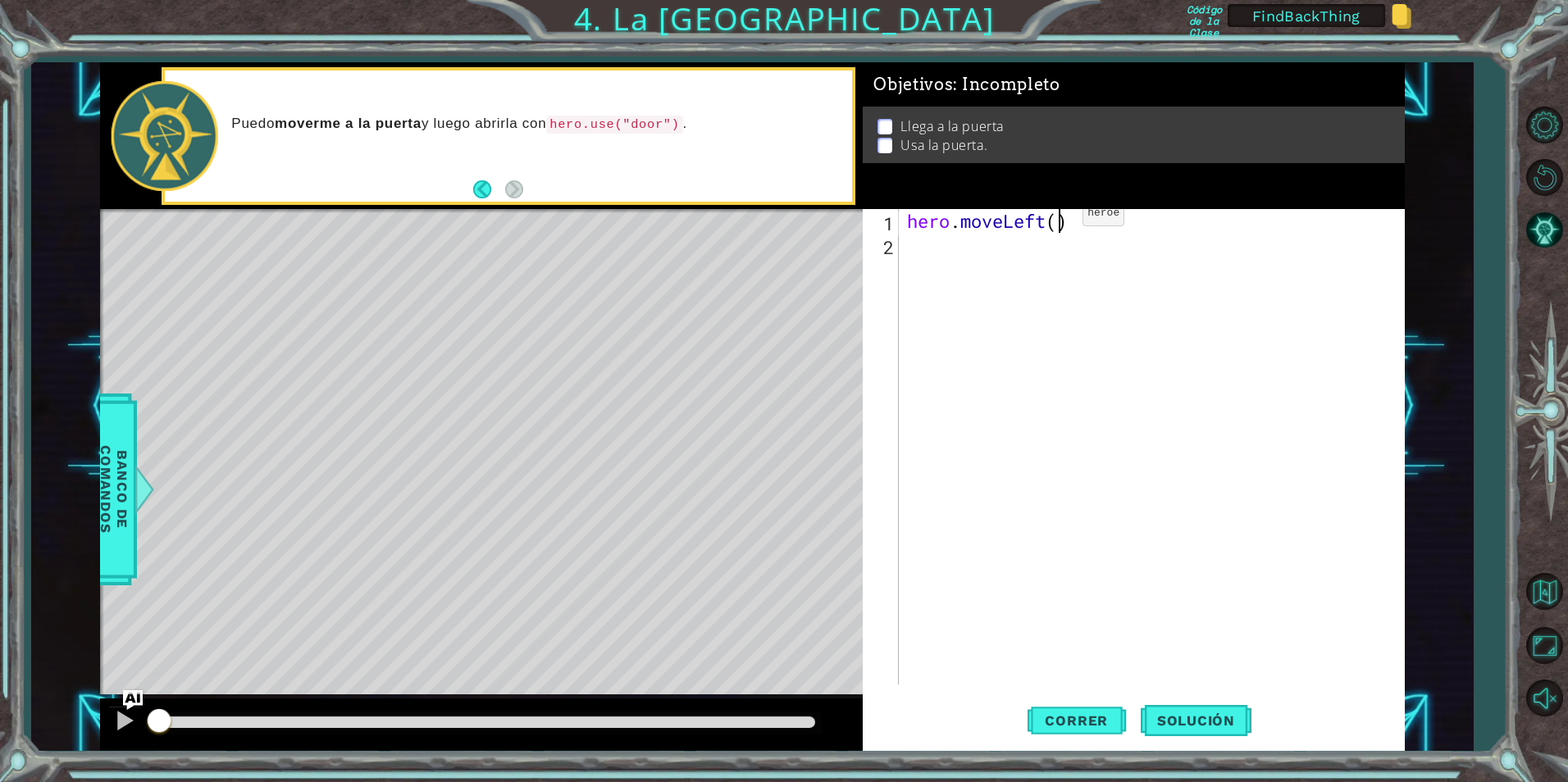
click at [1057, 217] on div "hero . moveLeft ( )" at bounding box center [1155, 470] width 504 height 523
type textarea "hero.moveLeft(2)"
click at [984, 242] on div "hero . moveLeft ( 2 )" at bounding box center [1155, 470] width 504 height 523
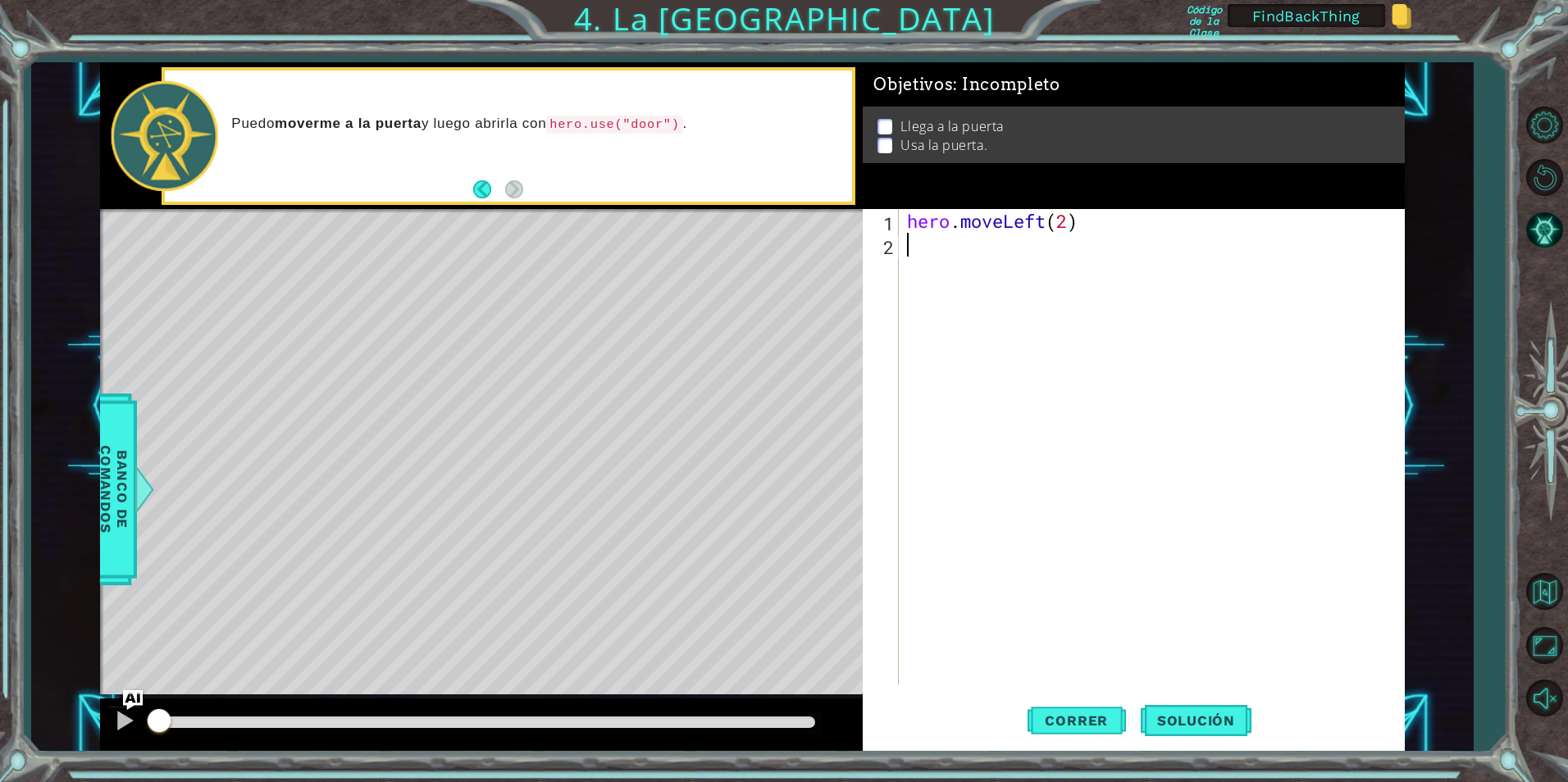
type textarea "h"
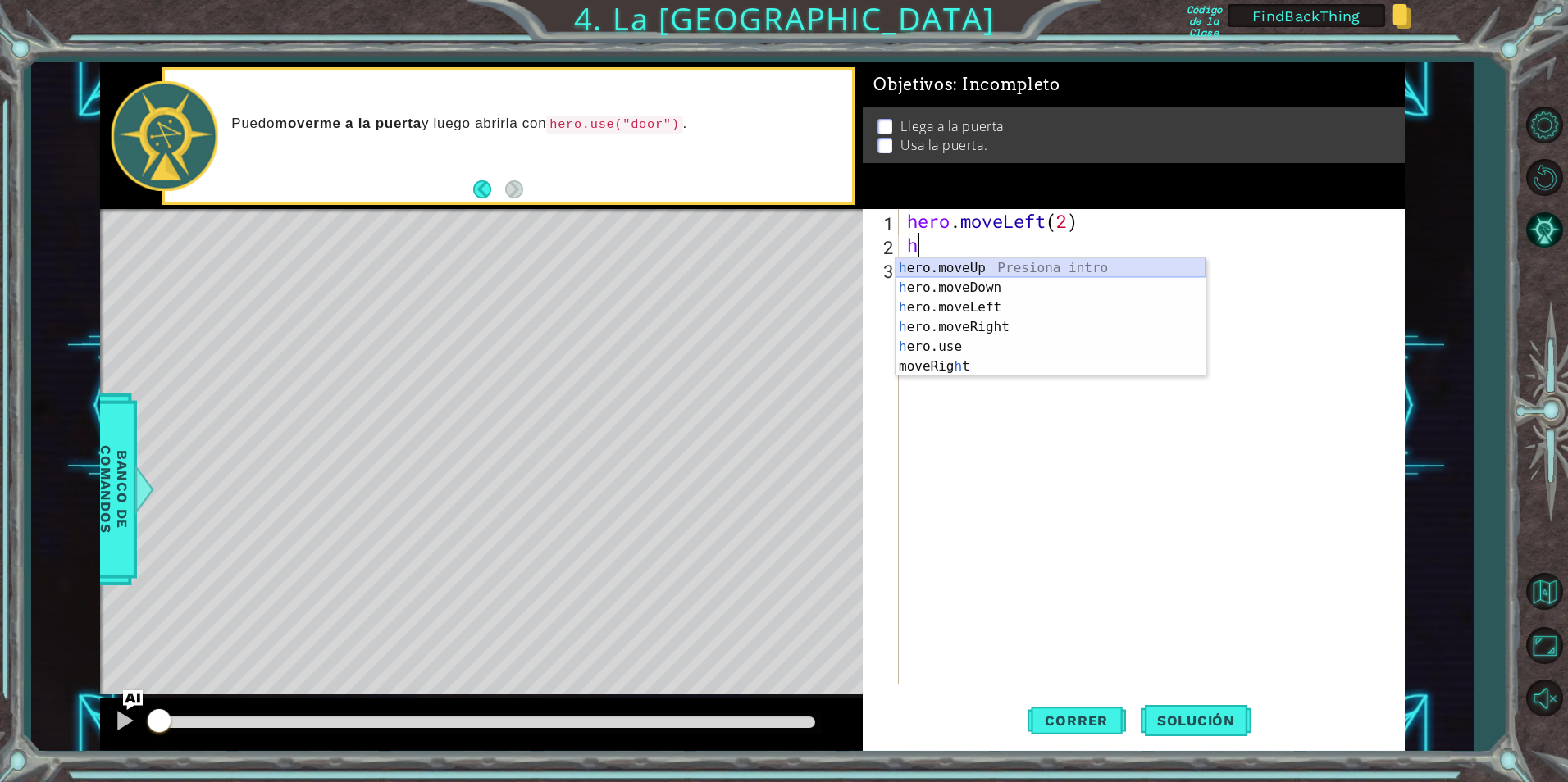
click at [990, 262] on div "h ero.moveUp Presiona intro h ero.moveDown Presiona intro h ero.moveLeft Presio…" at bounding box center [1051, 337] width 310 height 157
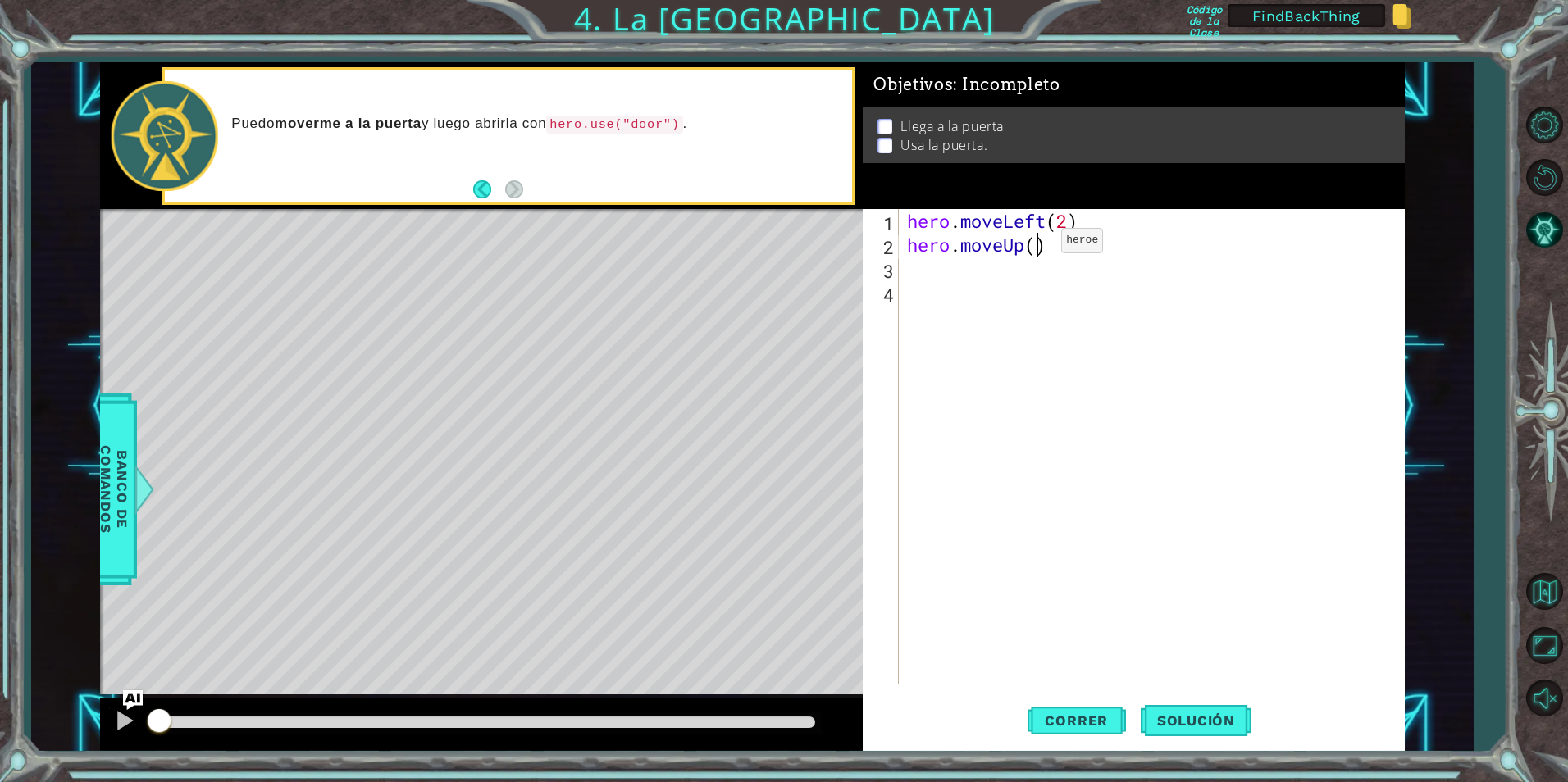
click at [1037, 244] on div "hero . moveLeft ( 2 ) hero . moveUp ( )" at bounding box center [1155, 470] width 504 height 523
type textarea "hero.moveUp(2)"
click at [1023, 273] on div "hero . moveLeft ( 2 ) hero . moveUp ( 2 )" at bounding box center [1155, 470] width 504 height 523
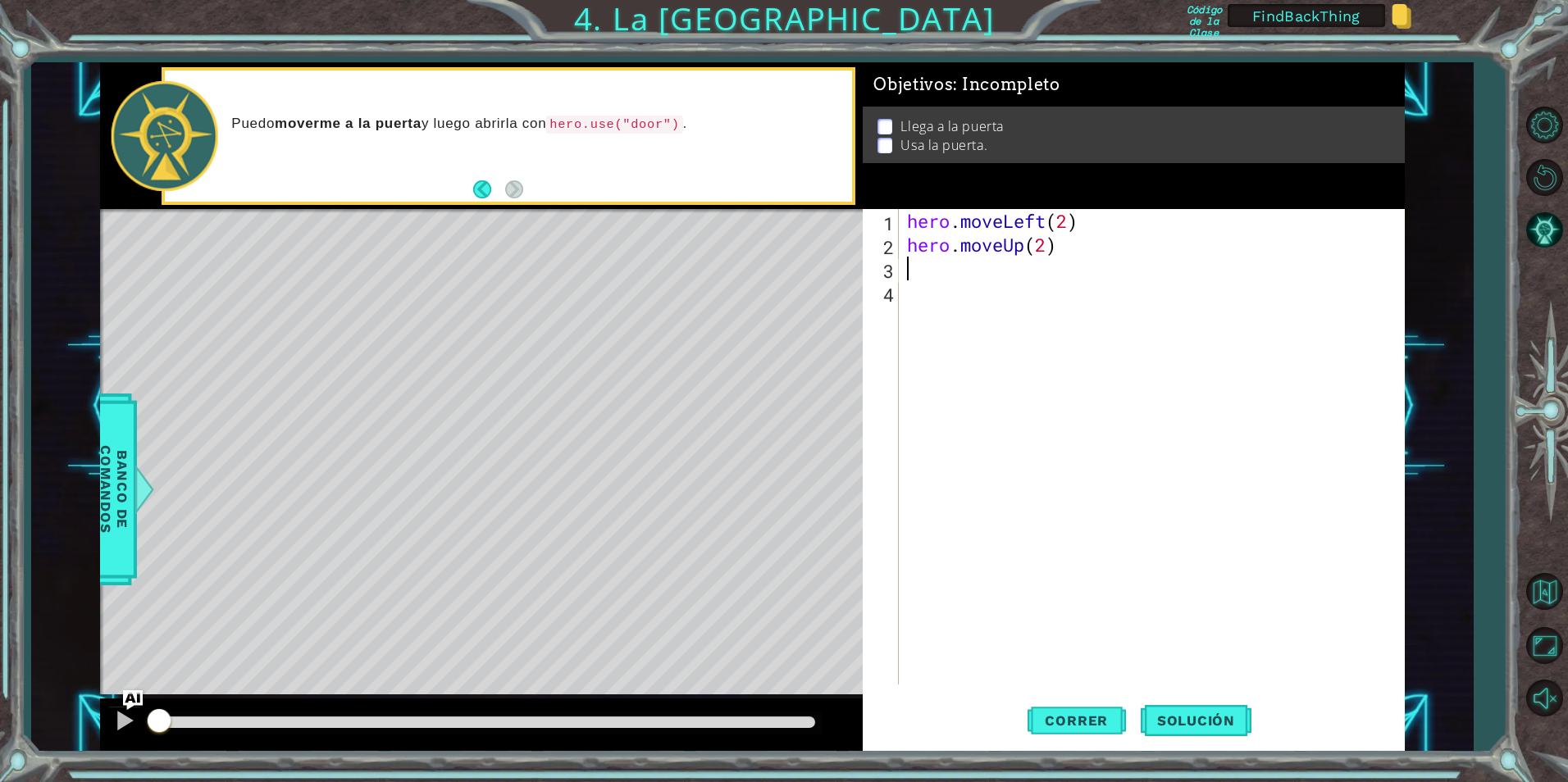
type textarea "h"
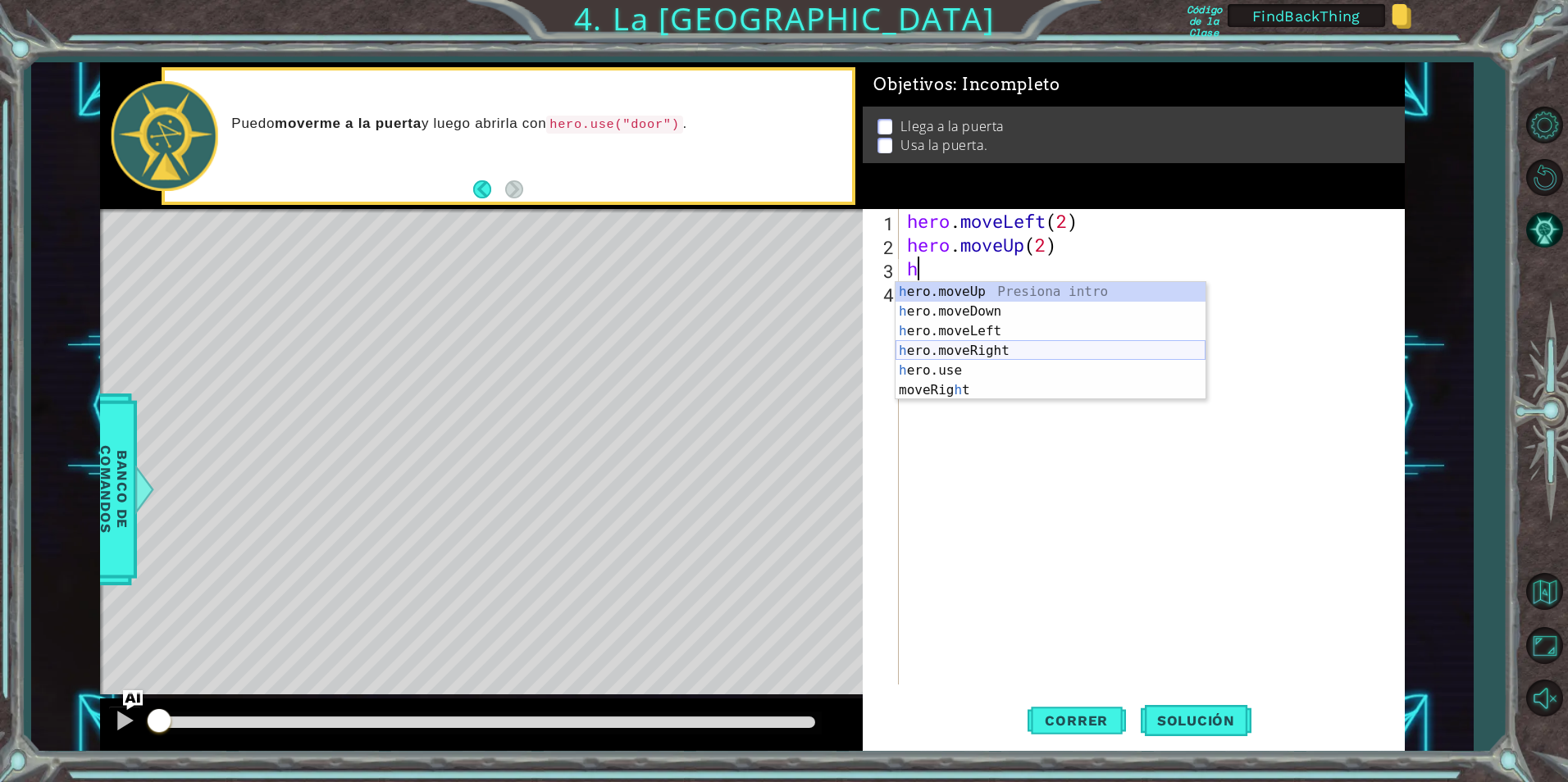
click at [1011, 347] on div "h ero.moveUp Presiona intro h ero.moveDown Presiona intro h ero.moveLeft Presio…" at bounding box center [1051, 360] width 310 height 157
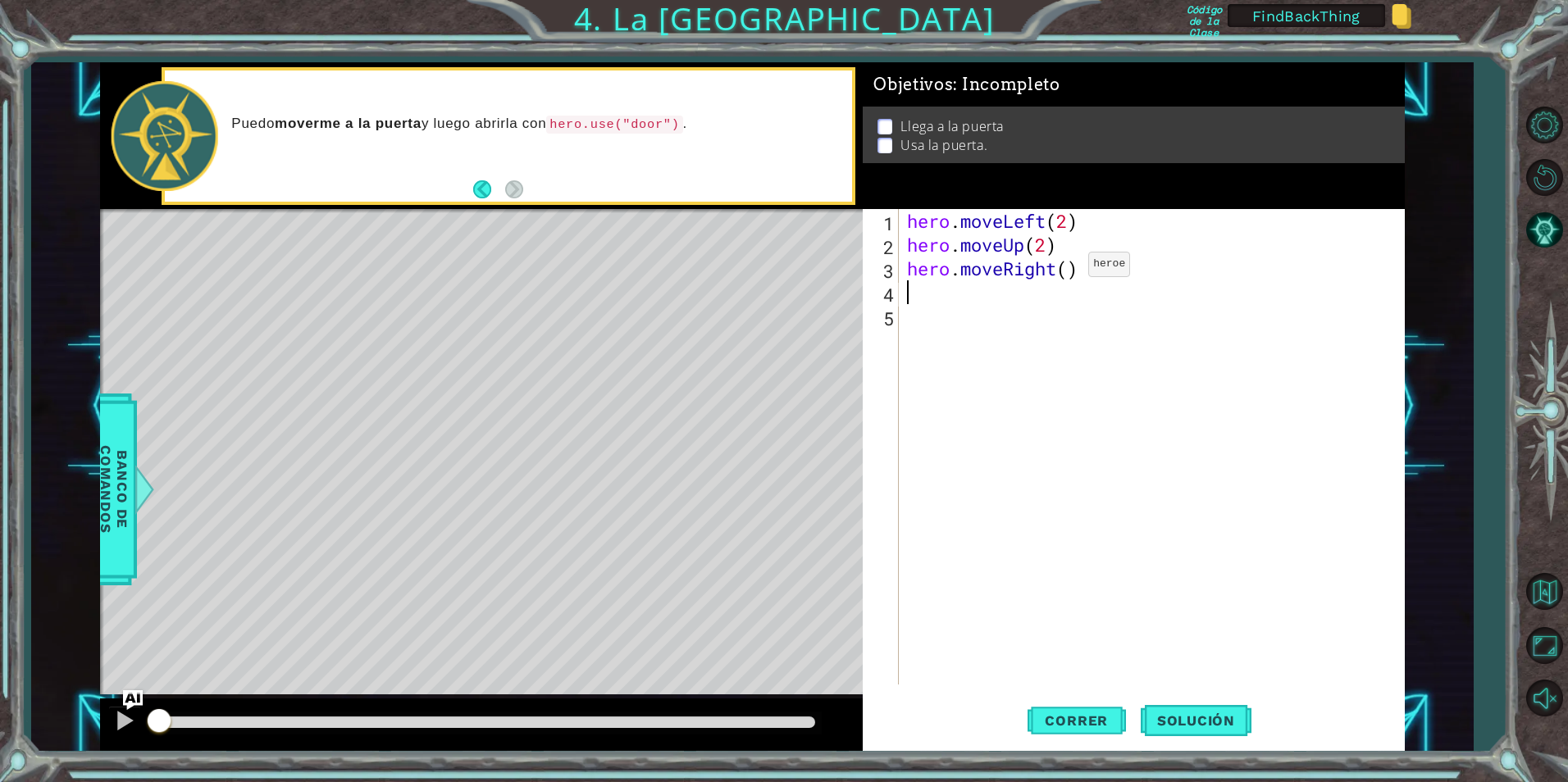
click at [1074, 267] on div "hero . moveLeft ( 2 ) hero . moveUp ( 2 ) hero . moveRight ( )" at bounding box center [1155, 470] width 504 height 523
type textarea "hero.moveRight(2)"
click at [1020, 290] on div "hero . moveLeft ( 2 ) hero . moveUp ( 2 ) hero . moveRight ( 2 )" at bounding box center [1155, 470] width 504 height 523
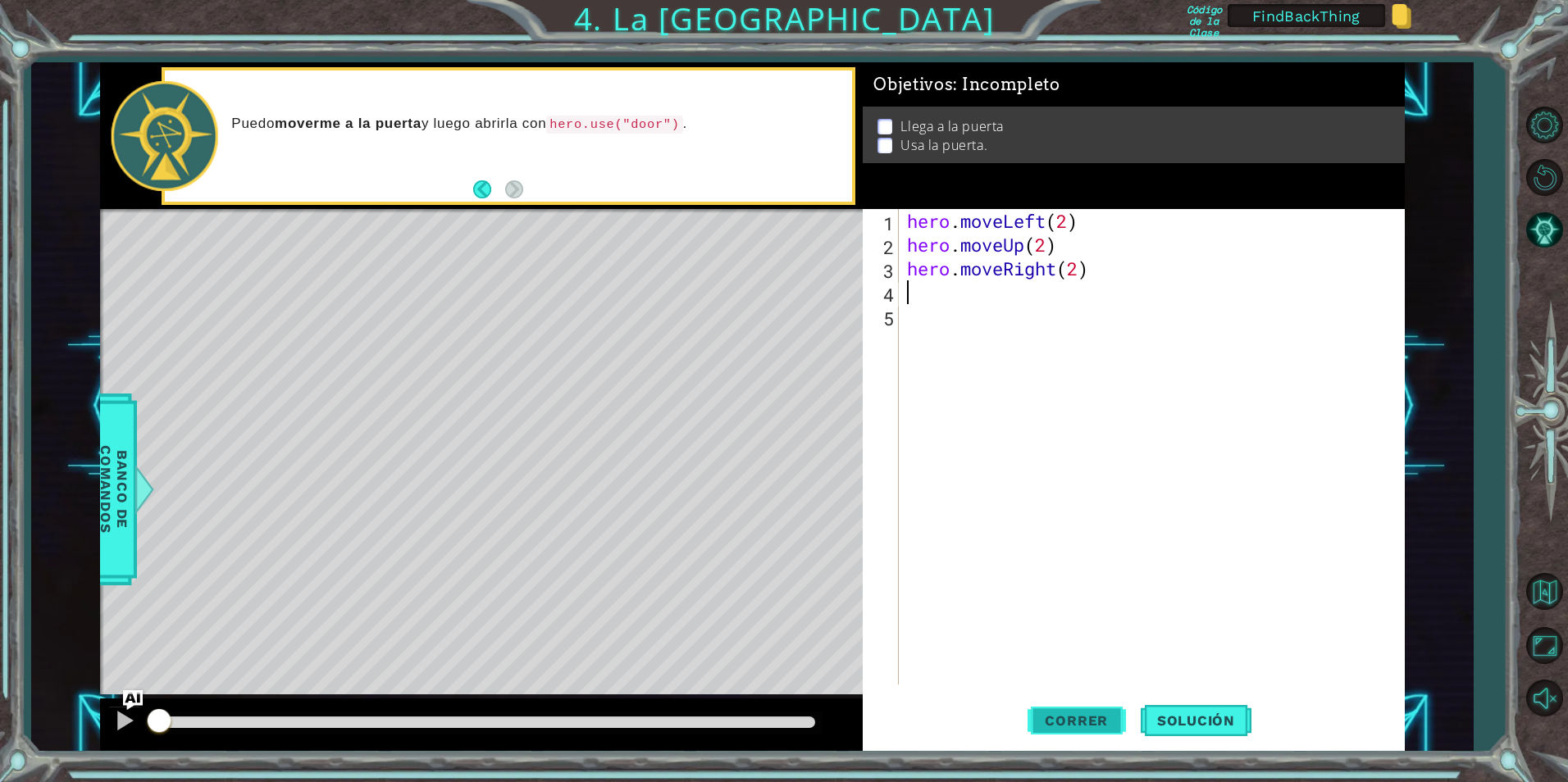
click at [1111, 722] on span "Correr" at bounding box center [1077, 721] width 96 height 17
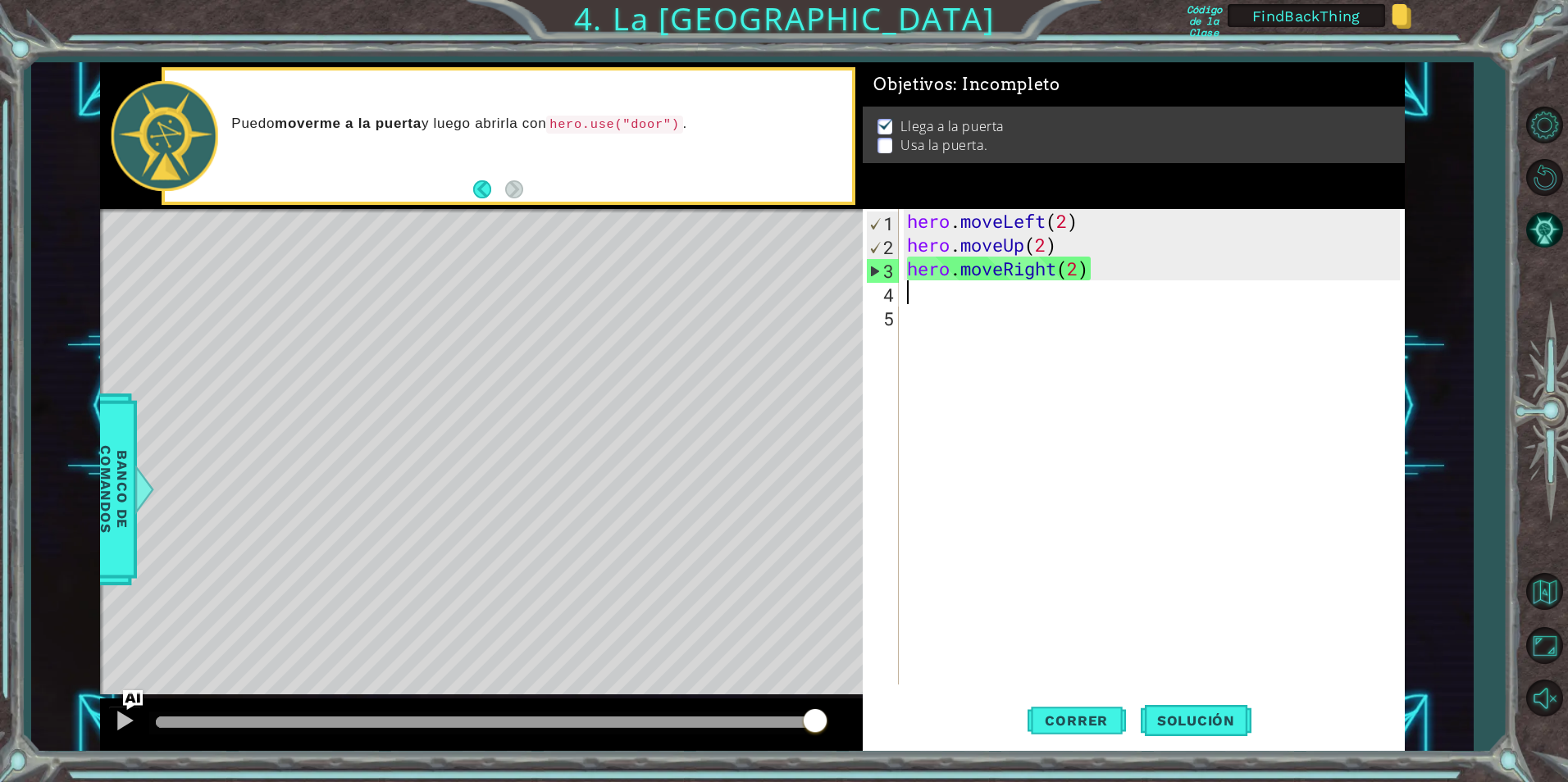
click at [948, 300] on div "hero . moveLeft ( 2 ) hero . moveUp ( 2 ) hero . moveRight ( 2 )" at bounding box center [1155, 470] width 504 height 523
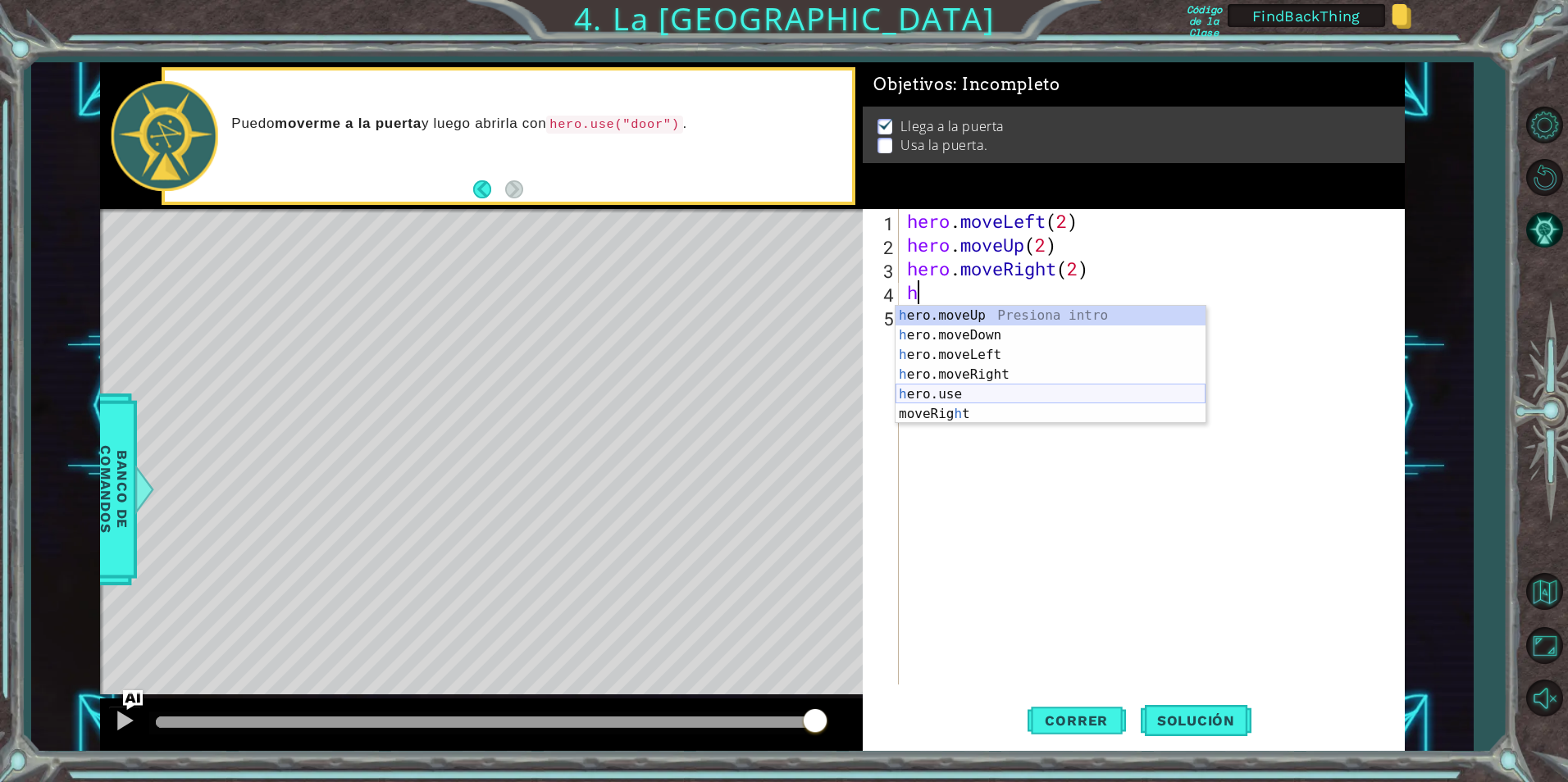
click at [986, 393] on div "h ero.moveUp Presiona intro h ero.moveDown Presiona intro h ero.moveLeft Presio…" at bounding box center [1051, 384] width 310 height 157
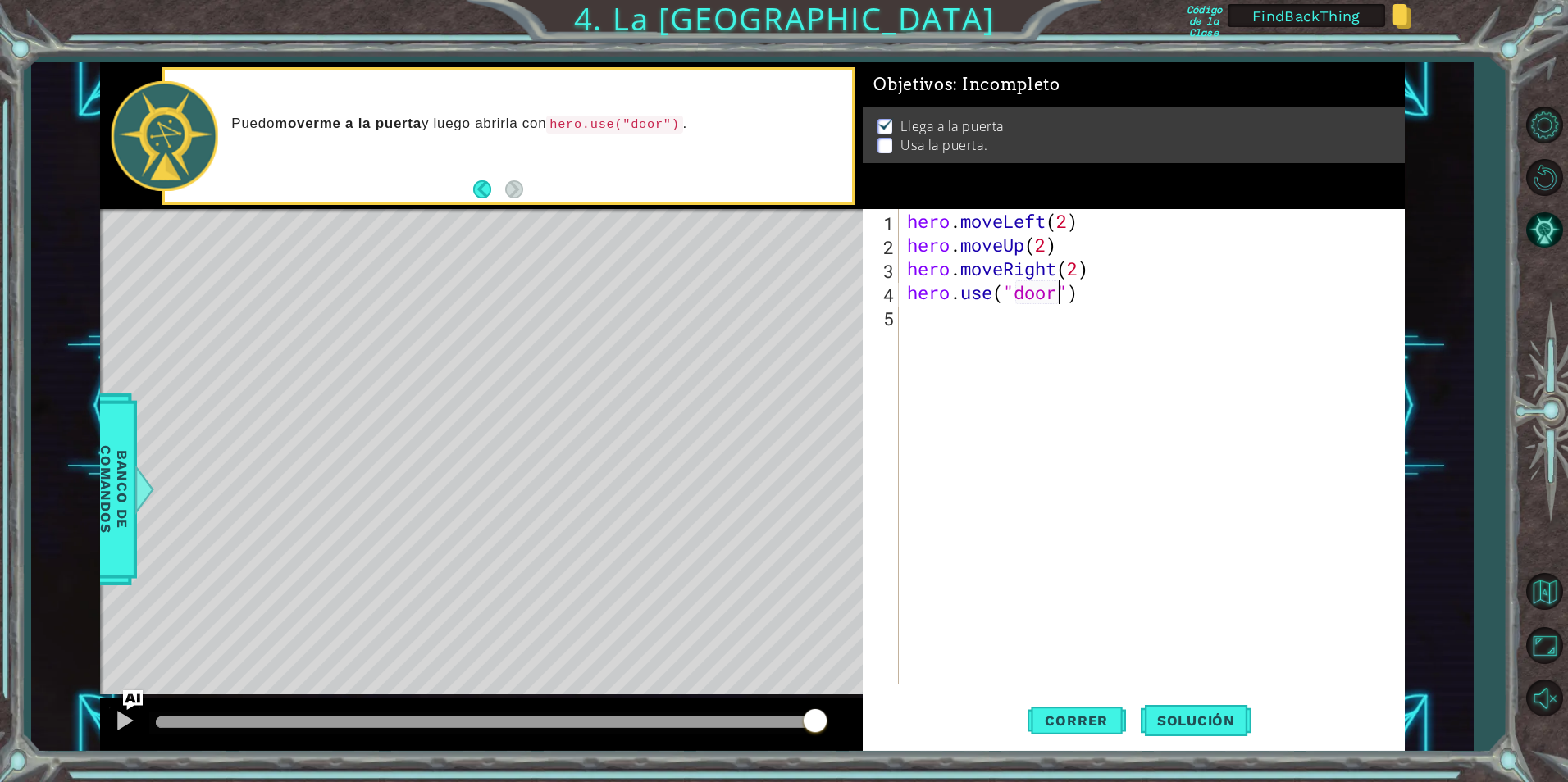
scroll to position [0, 7]
type textarea "hero.use("door")"
click at [1082, 731] on button "Correr" at bounding box center [1077, 720] width 99 height 54
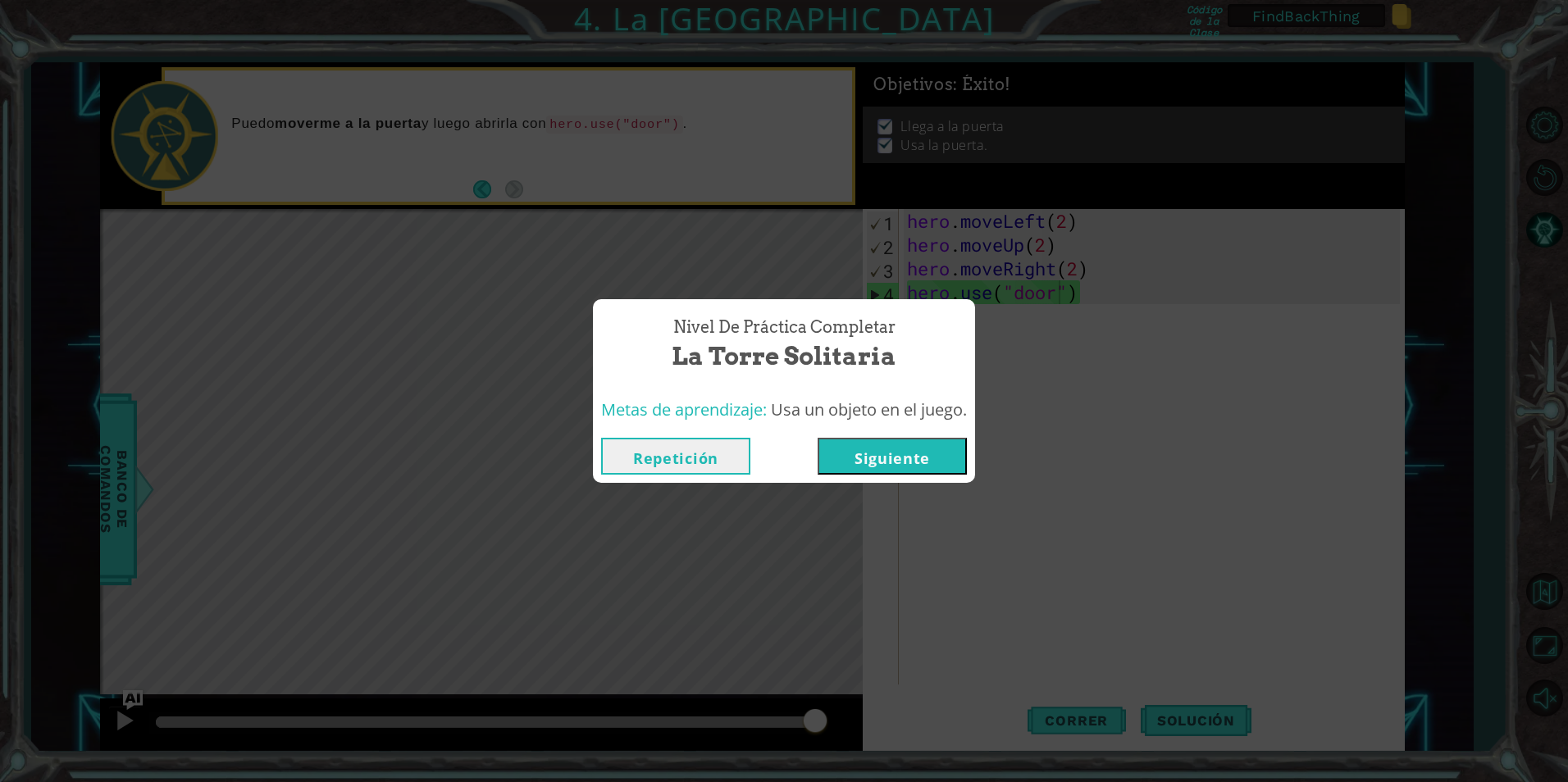
click at [707, 457] on button "Repetición" at bounding box center [675, 456] width 149 height 37
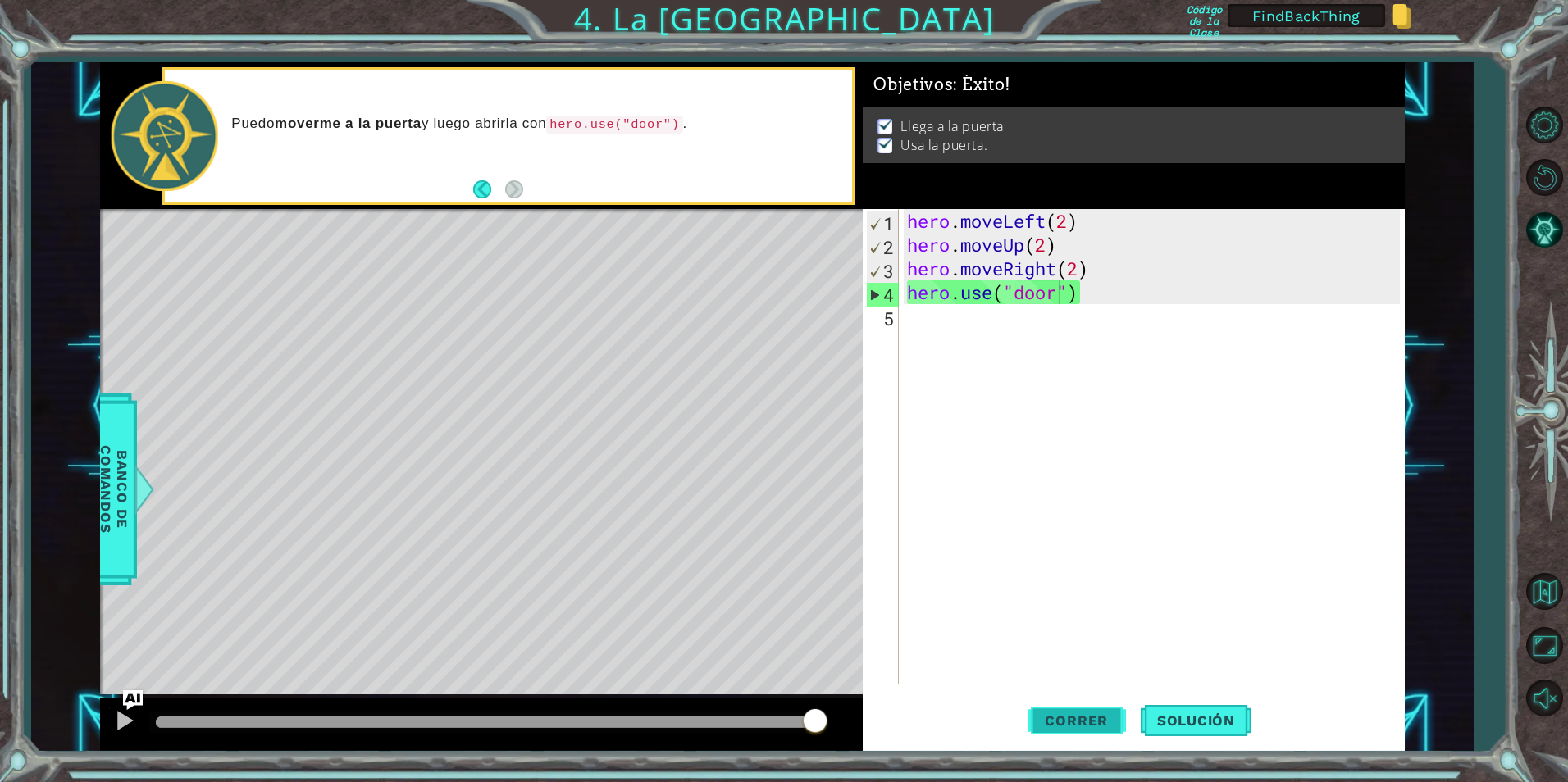
drag, startPoint x: 1177, startPoint y: 709, endPoint x: 1106, endPoint y: 715, distance: 71.3
click at [1106, 715] on div "Correr Solución" at bounding box center [1140, 720] width 542 height 54
click at [1191, 717] on span "Solución" at bounding box center [1196, 721] width 111 height 17
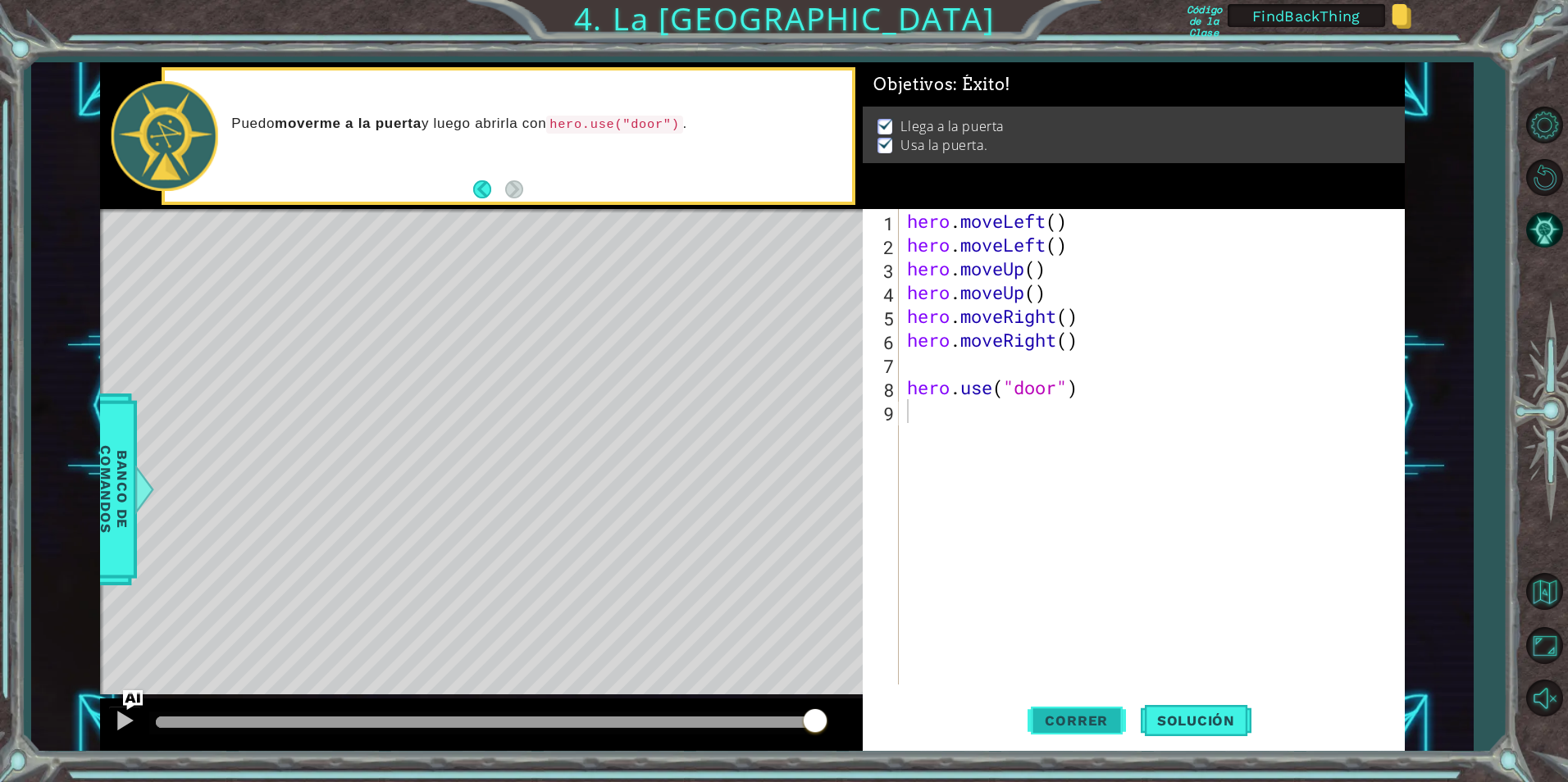
click at [1116, 720] on span "Correr" at bounding box center [1077, 721] width 96 height 17
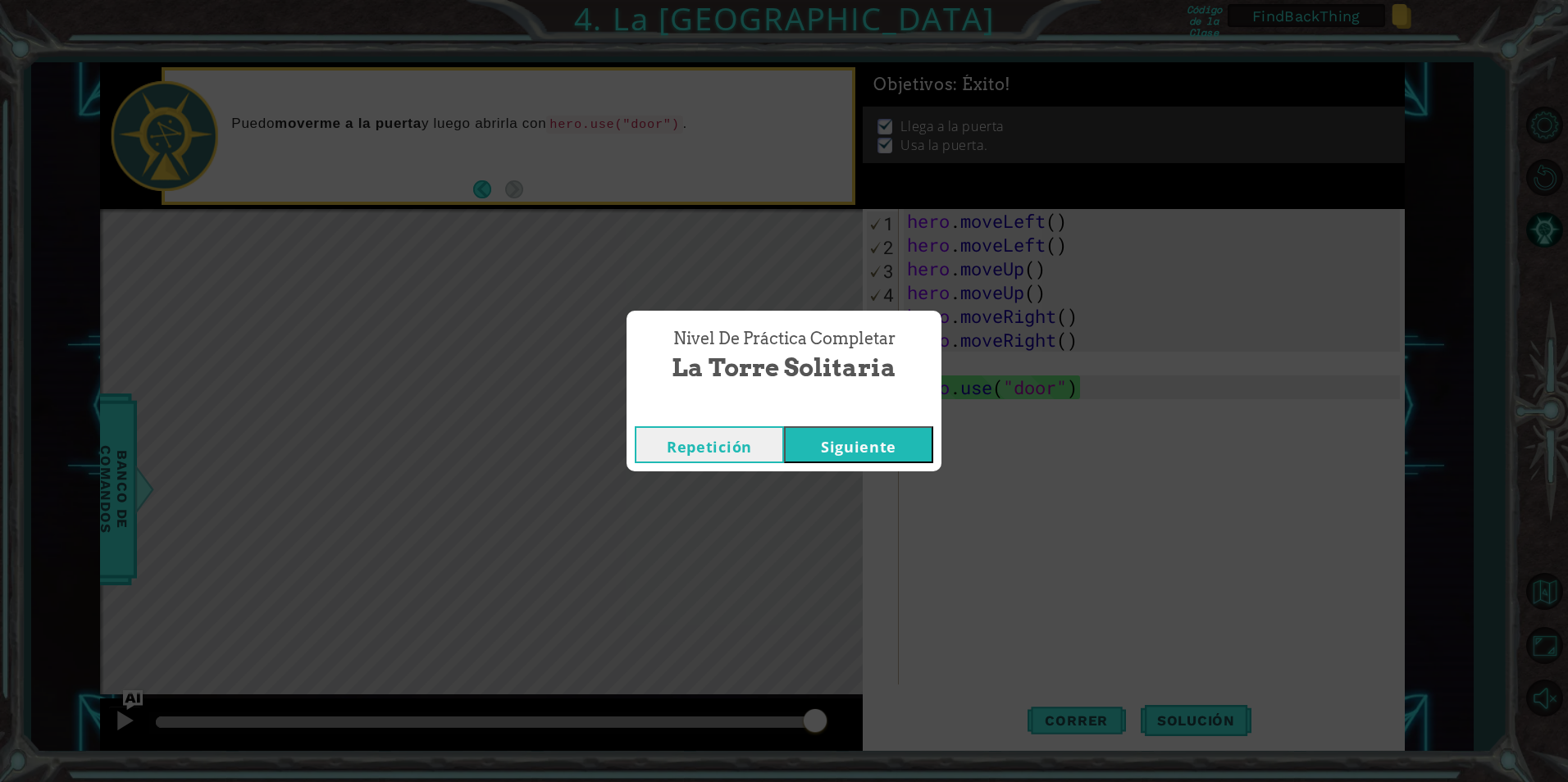
click at [880, 440] on button "Siguiente" at bounding box center [859, 445] width 149 height 37
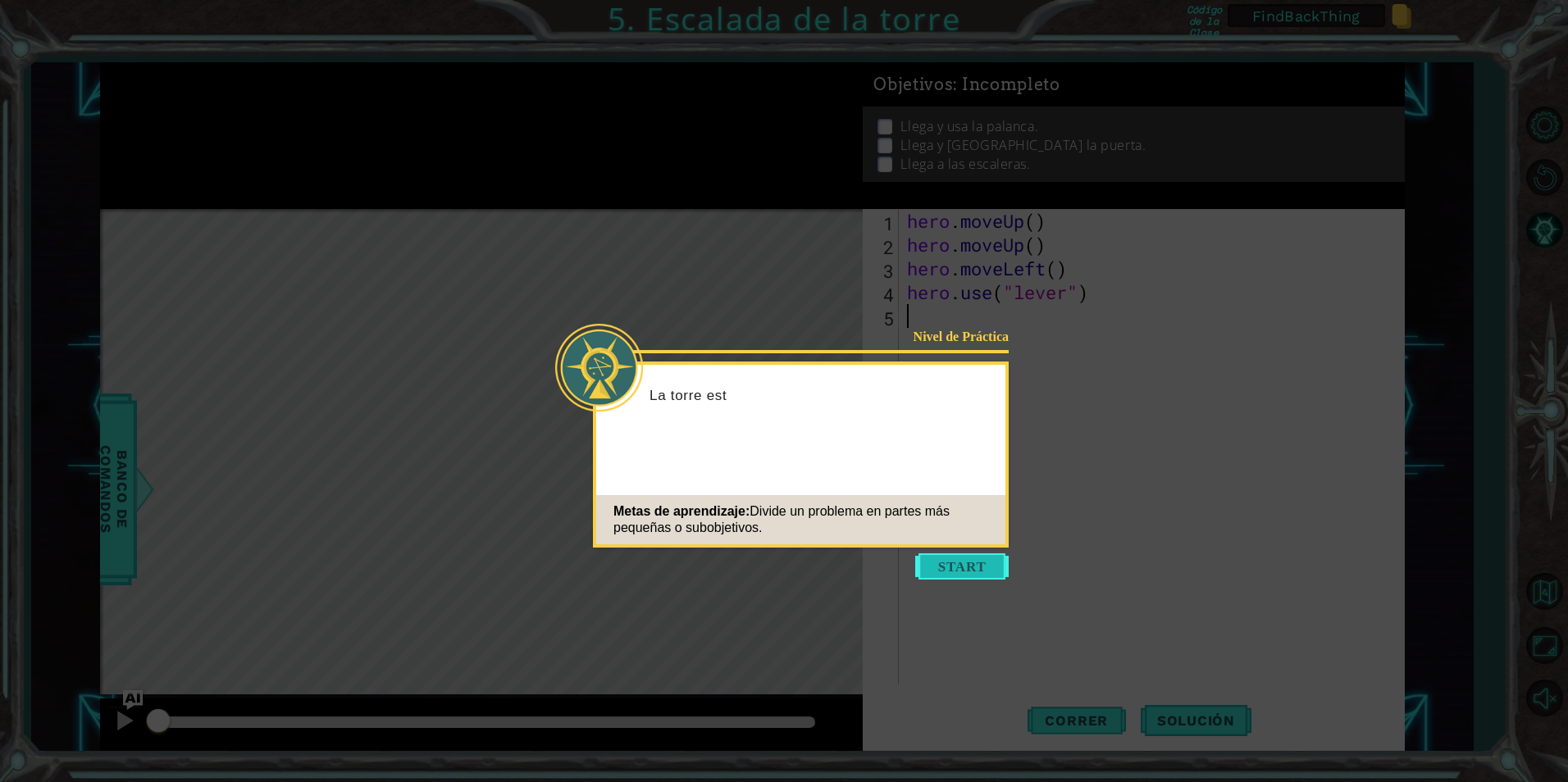
click at [952, 569] on button "Start" at bounding box center [961, 567] width 94 height 27
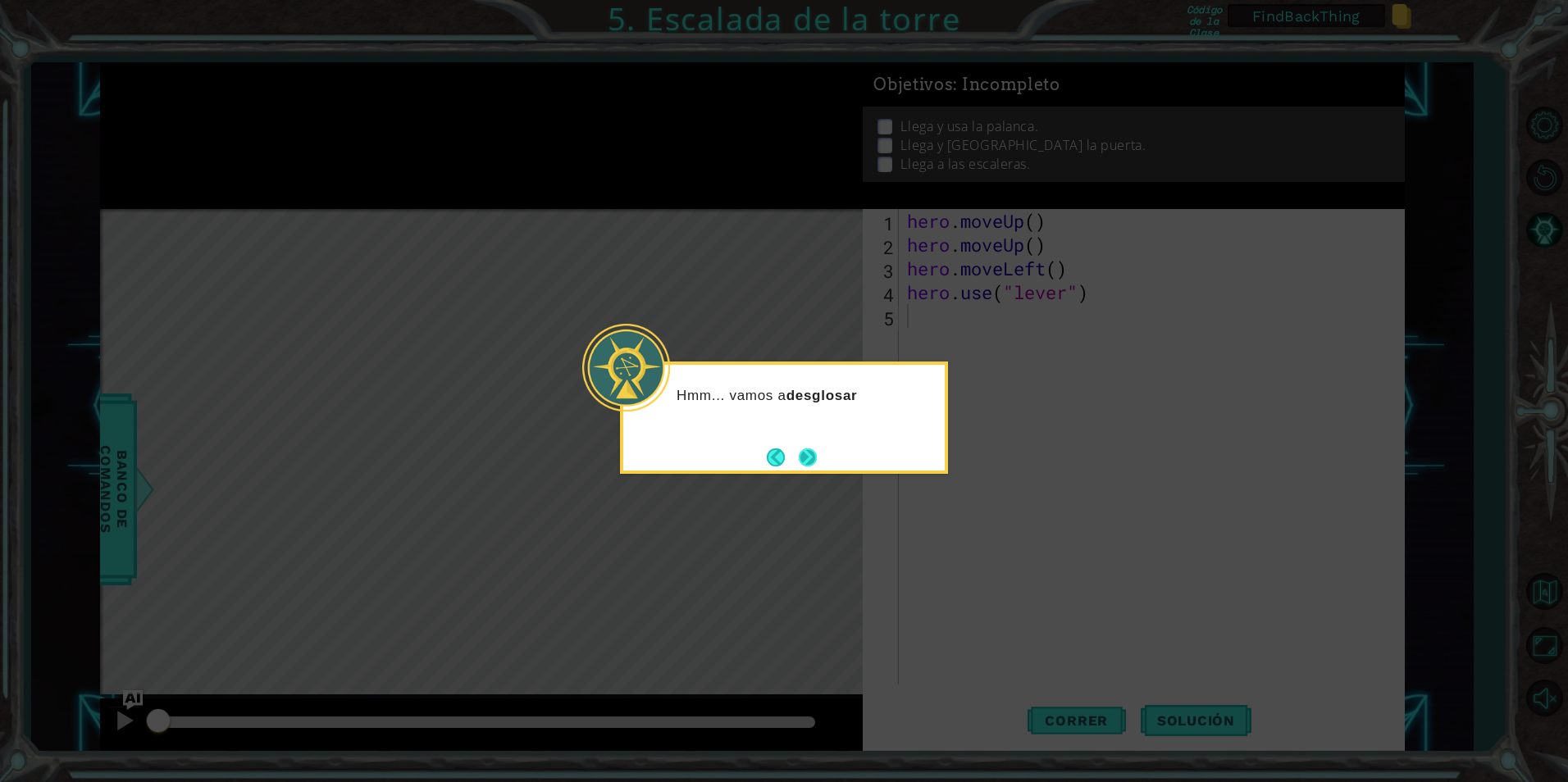
click at [811, 467] on button "Next" at bounding box center [807, 456] width 26 height 26
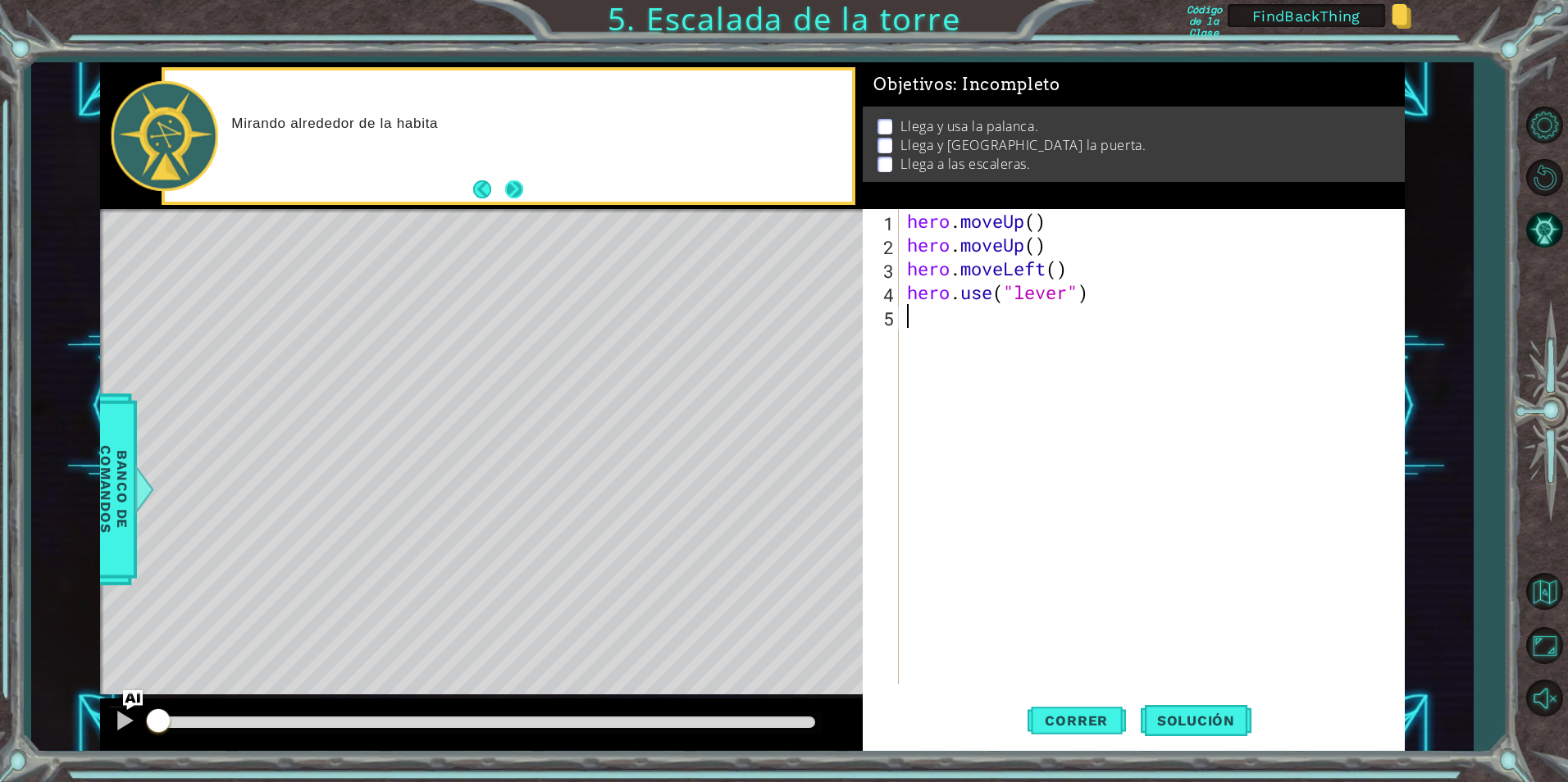
click at [523, 183] on button "Next" at bounding box center [515, 190] width 28 height 28
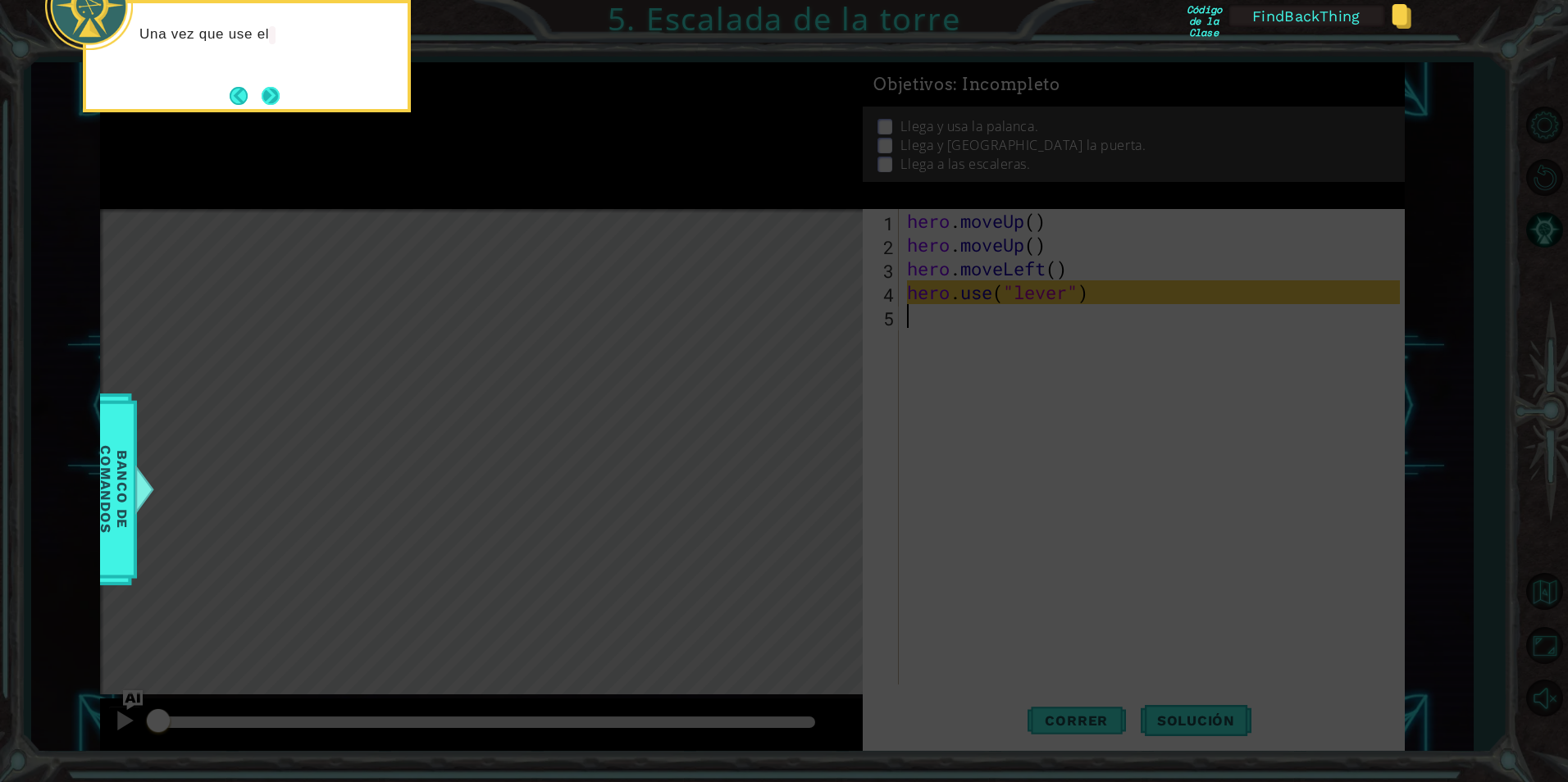
click at [278, 94] on button "Next" at bounding box center [271, 96] width 30 height 30
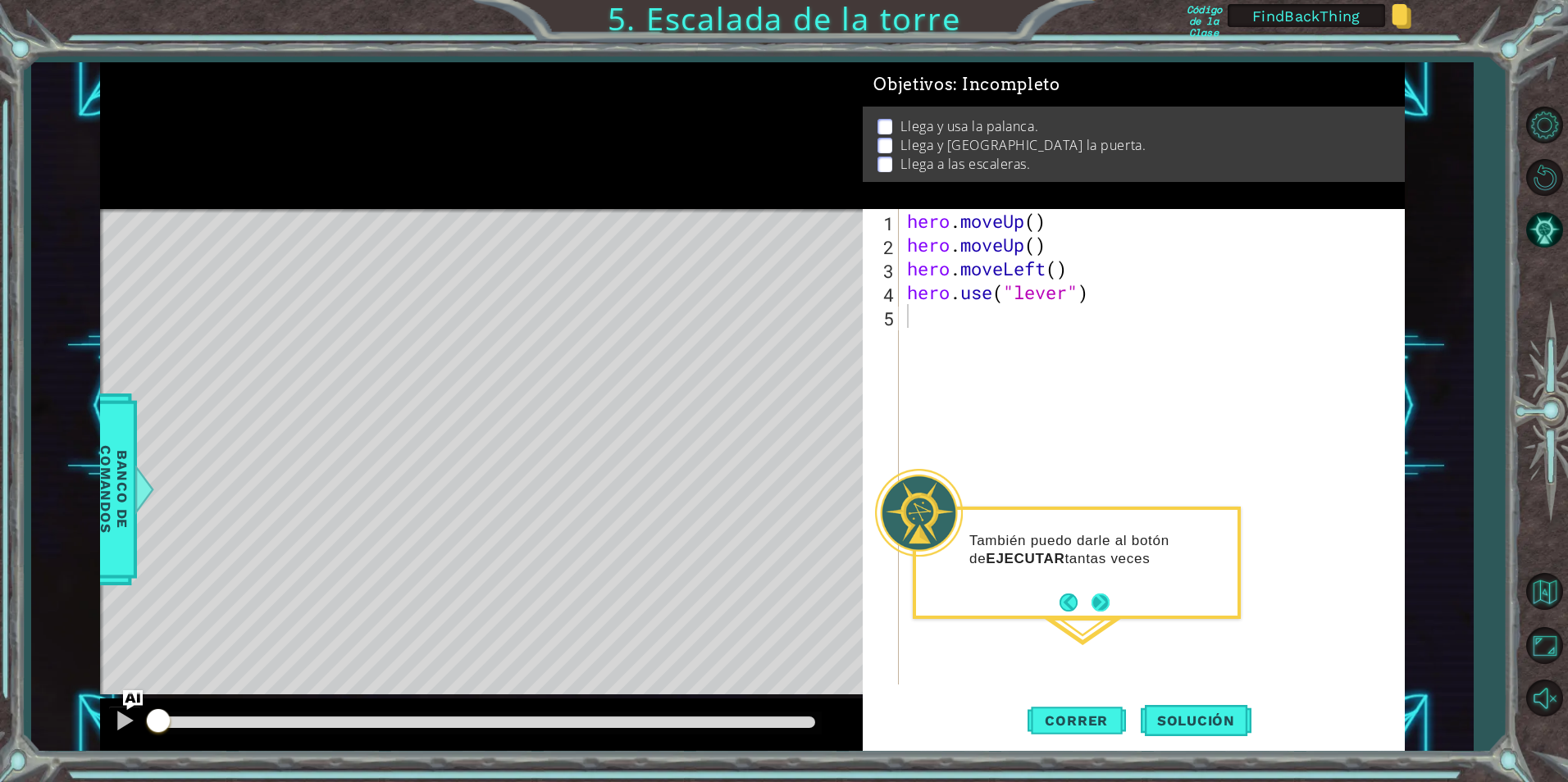
click at [1111, 606] on button "Next" at bounding box center [1101, 601] width 26 height 26
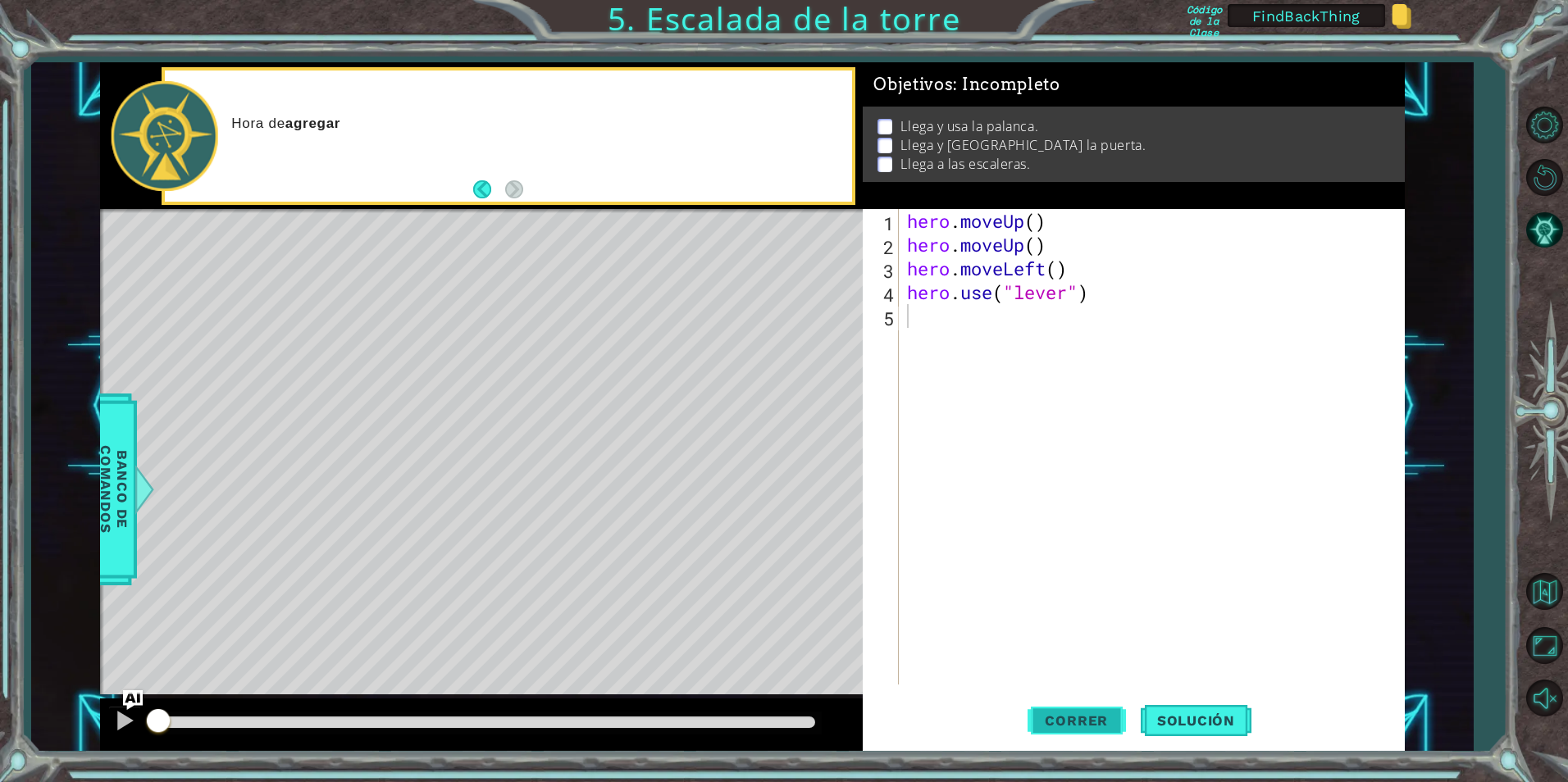
click at [1057, 731] on button "Correr" at bounding box center [1077, 720] width 99 height 54
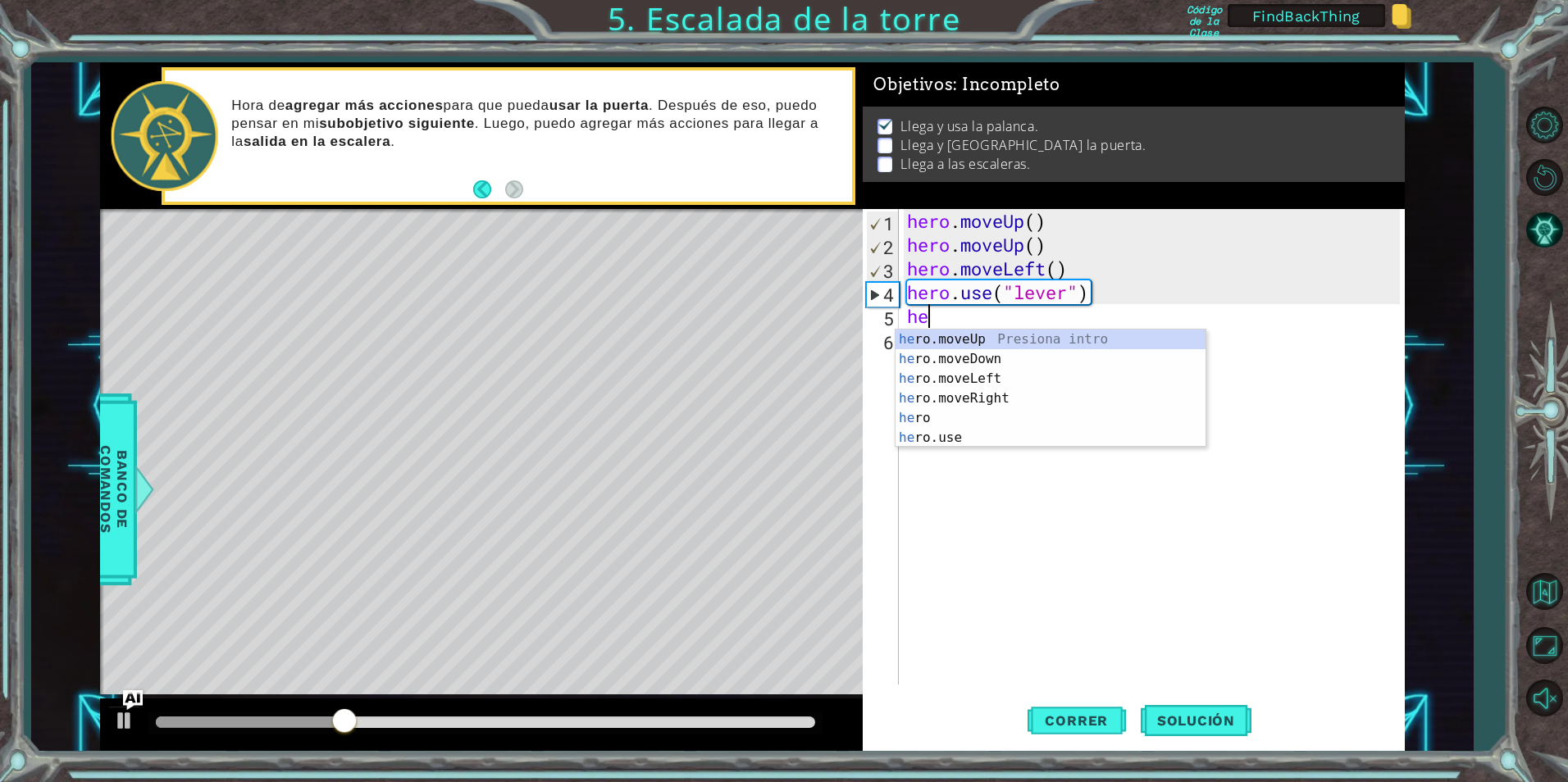
type textarea "her"
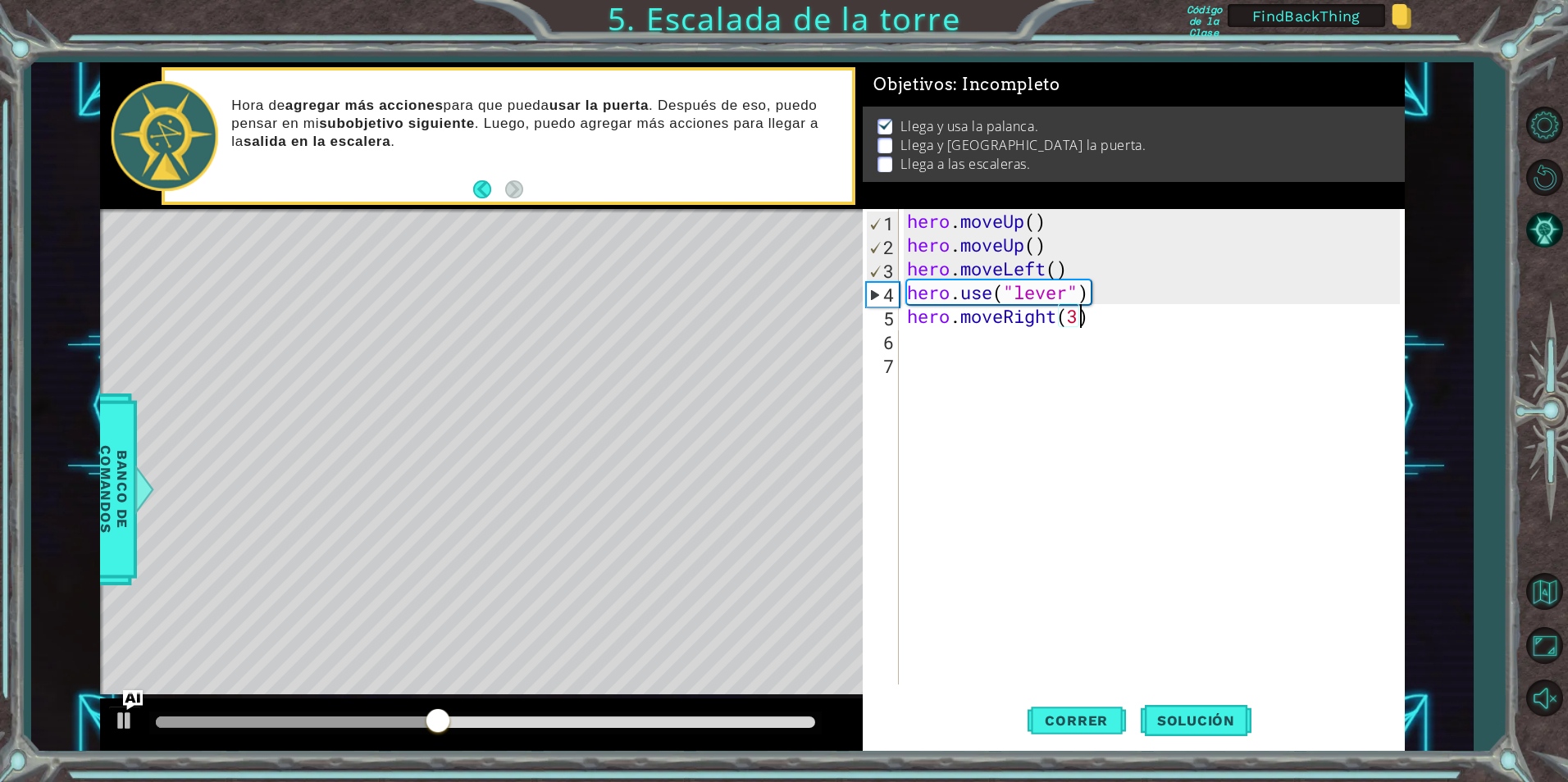
scroll to position [0, 7]
type textarea "hero.moveRight(3)"
click at [1100, 722] on span "Correr" at bounding box center [1077, 721] width 96 height 17
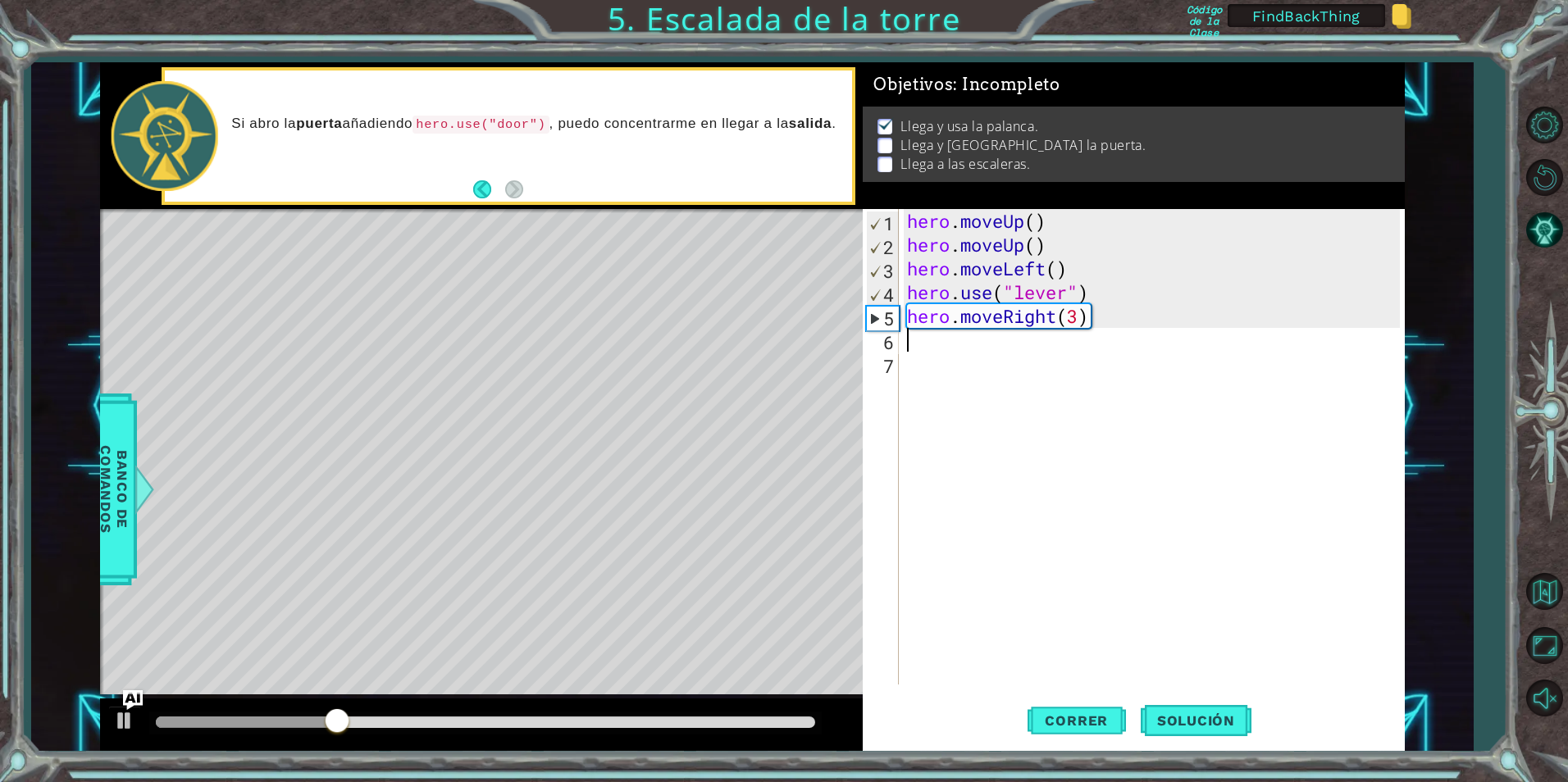
click at [933, 350] on div "hero . moveUp ( ) hero . moveUp ( ) hero . moveLeft ( ) hero . use ( "lever" ) …" at bounding box center [1155, 470] width 504 height 523
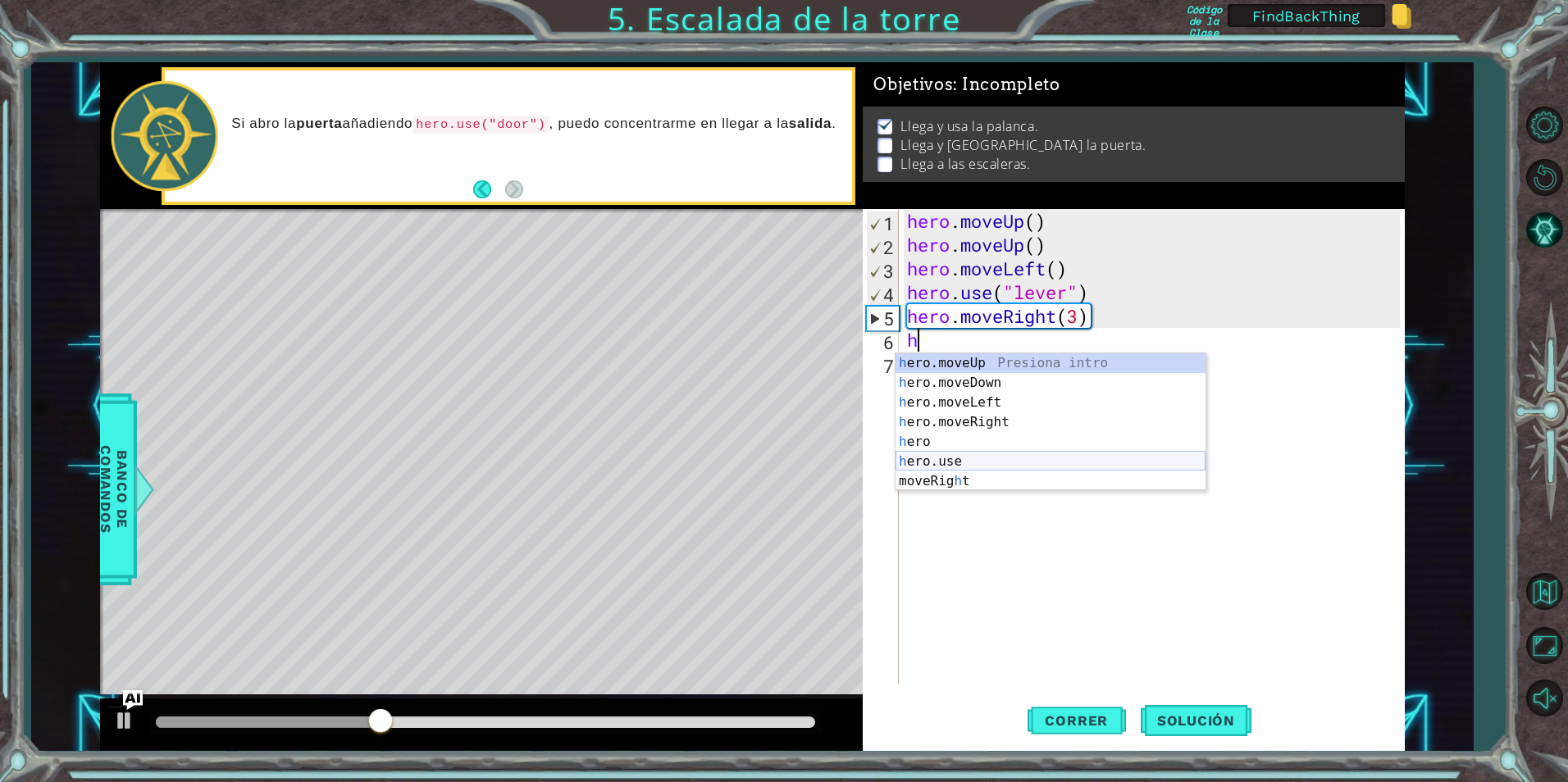
click at [963, 455] on div "h ero.moveUp Presiona intro h ero.moveDown Presiona intro h ero.moveLeft Presio…" at bounding box center [1051, 442] width 310 height 177
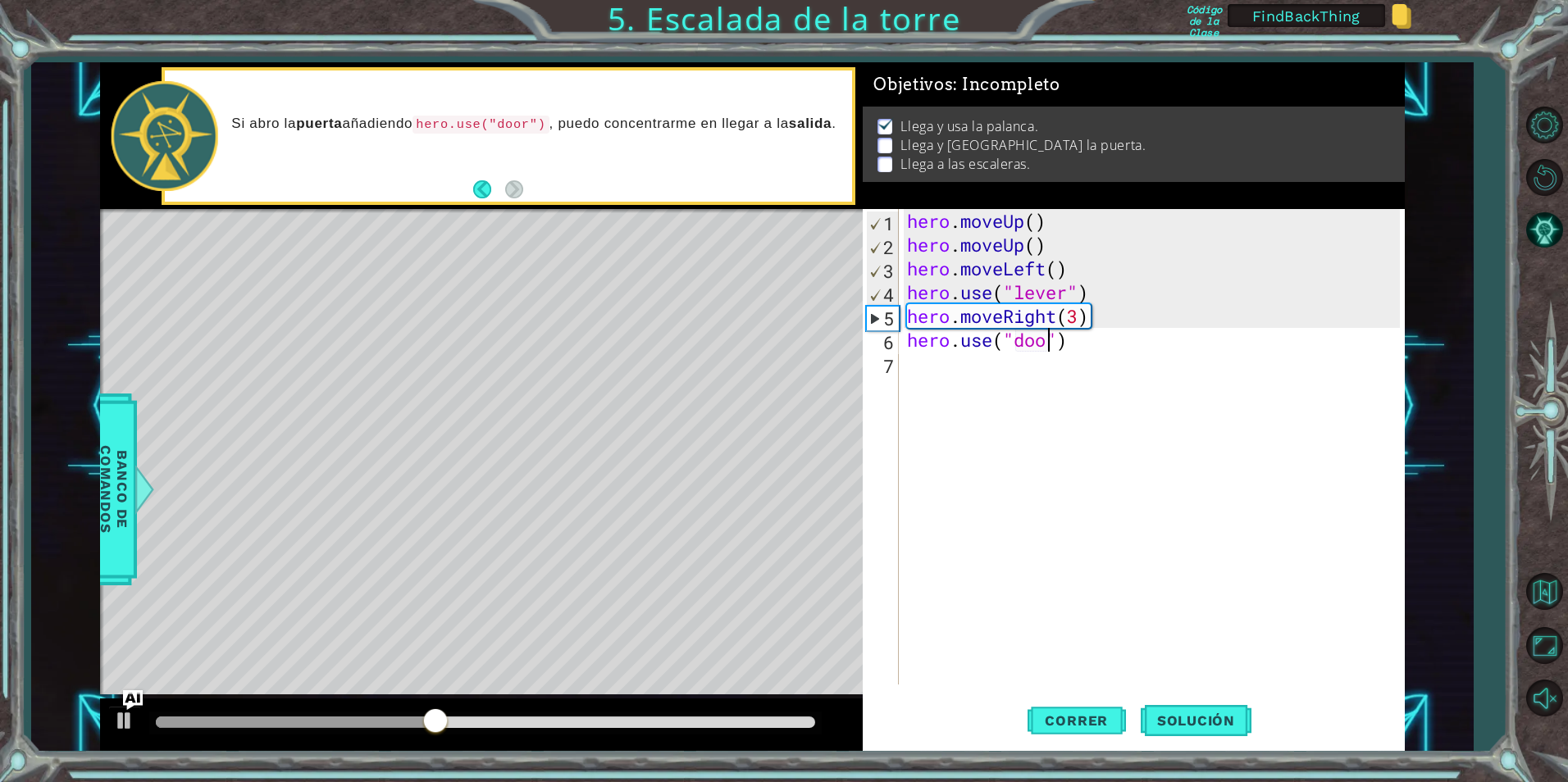
scroll to position [0, 7]
type textarea "hero.use("door")"
click at [1083, 734] on button "Correr" at bounding box center [1077, 720] width 99 height 54
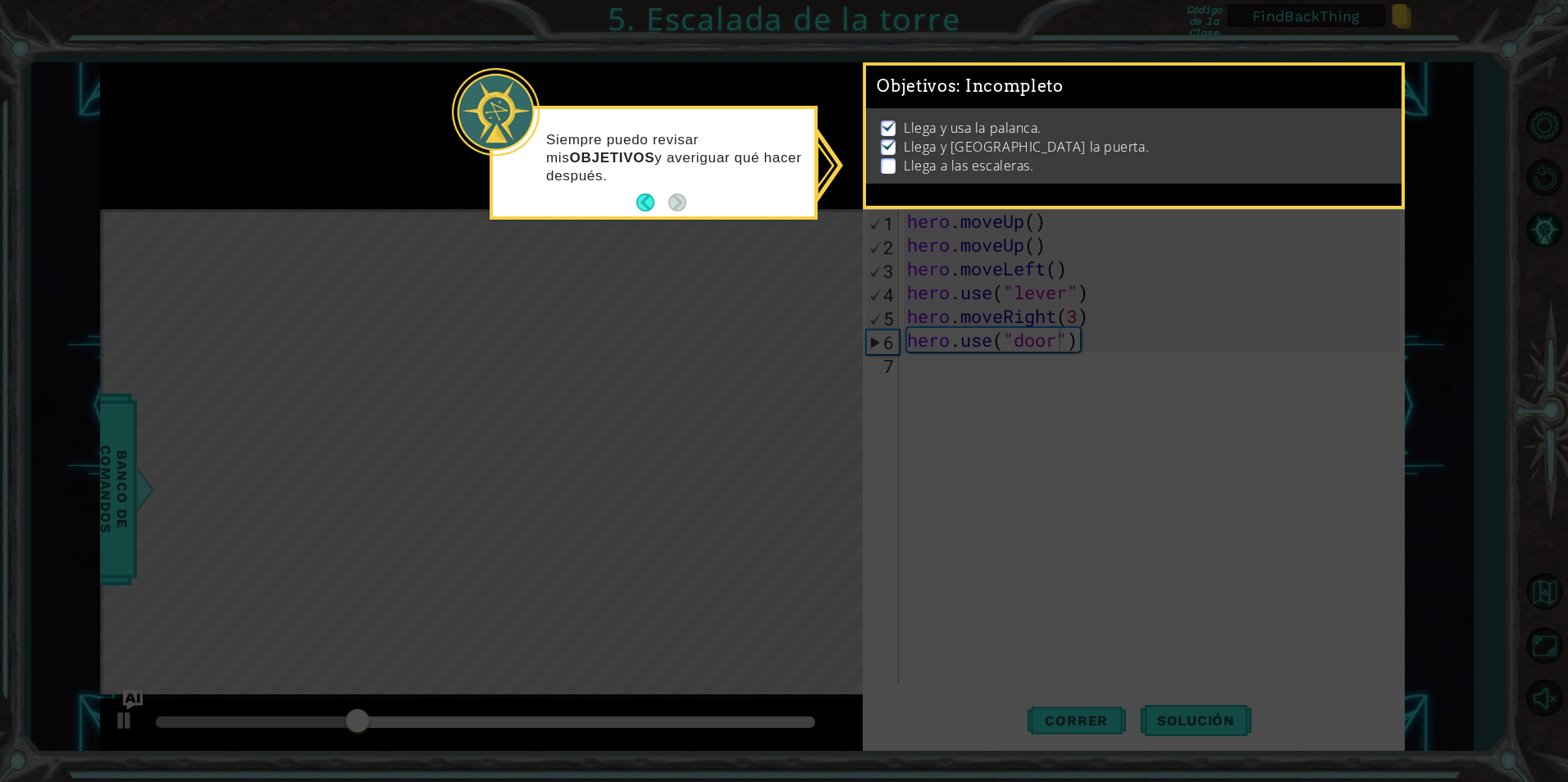
click at [727, 165] on p "Siempre puedo revisar mis OBJETIVOS y averiguar qué hacer después." at bounding box center [675, 157] width 257 height 54
click at [955, 129] on p "Llega y usa la palanca." at bounding box center [972, 128] width 138 height 18
click at [641, 201] on button "Back" at bounding box center [652, 203] width 32 height 18
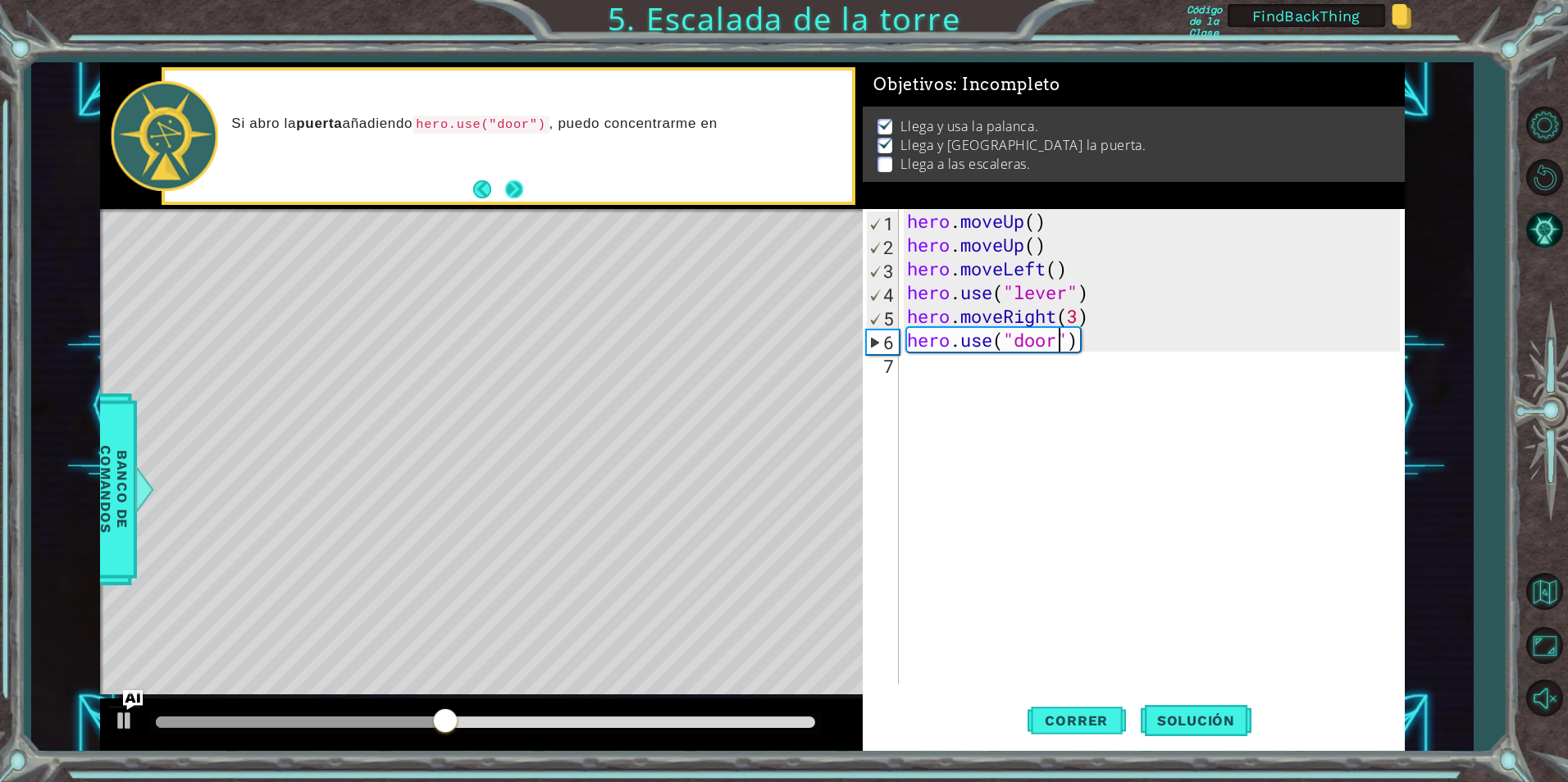
click at [518, 187] on button "Next" at bounding box center [515, 190] width 19 height 19
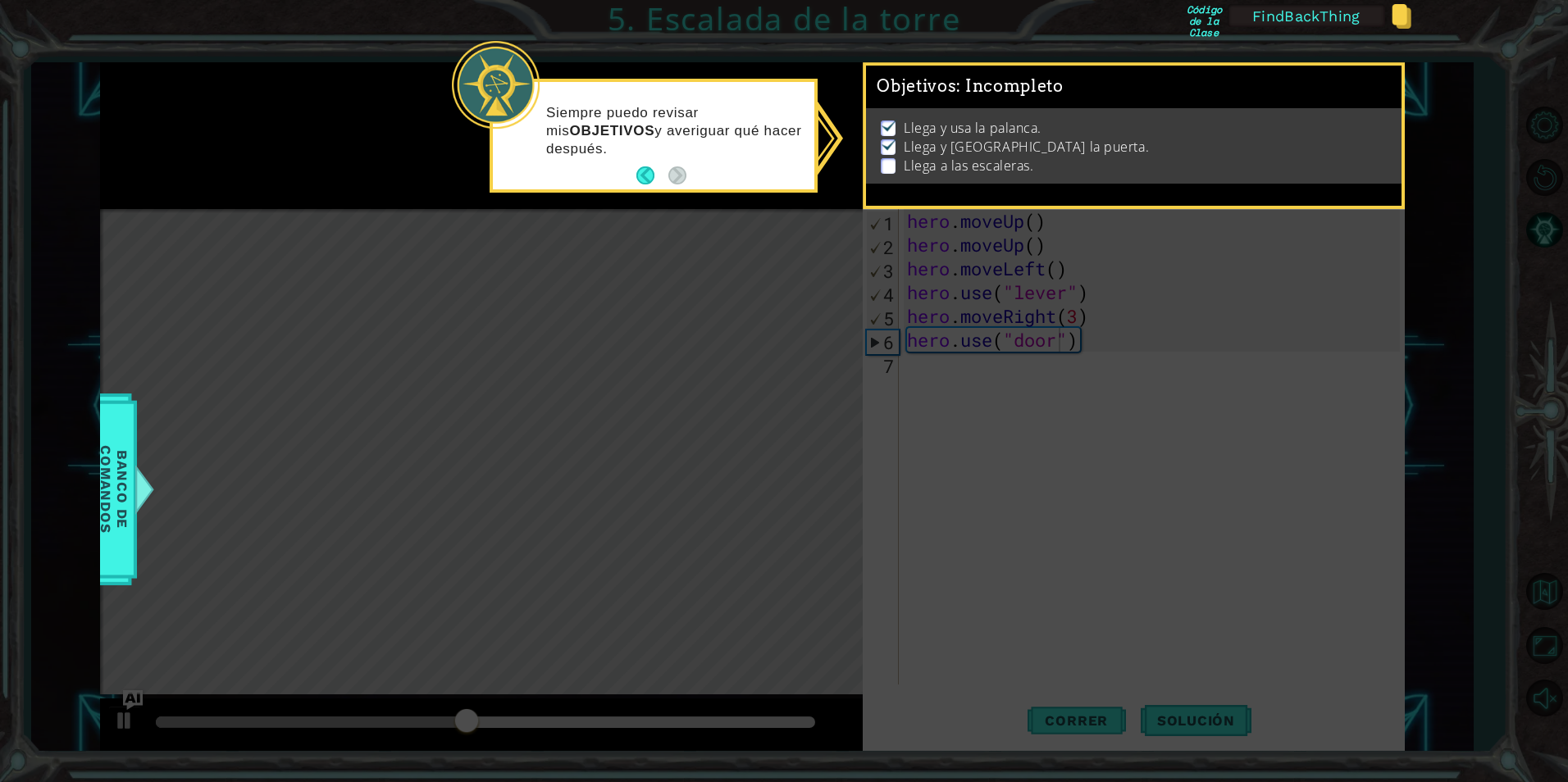
click at [1013, 128] on p "Llega y usa la palanca." at bounding box center [972, 128] width 138 height 18
click at [1155, 141] on li "Llega y [GEOGRAPHIC_DATA] la puerta." at bounding box center [1135, 147] width 510 height 19
click at [1155, 273] on icon at bounding box center [784, 391] width 1568 height 782
click at [1115, 377] on icon at bounding box center [784, 391] width 1568 height 782
click at [632, 340] on icon at bounding box center [784, 391] width 1568 height 782
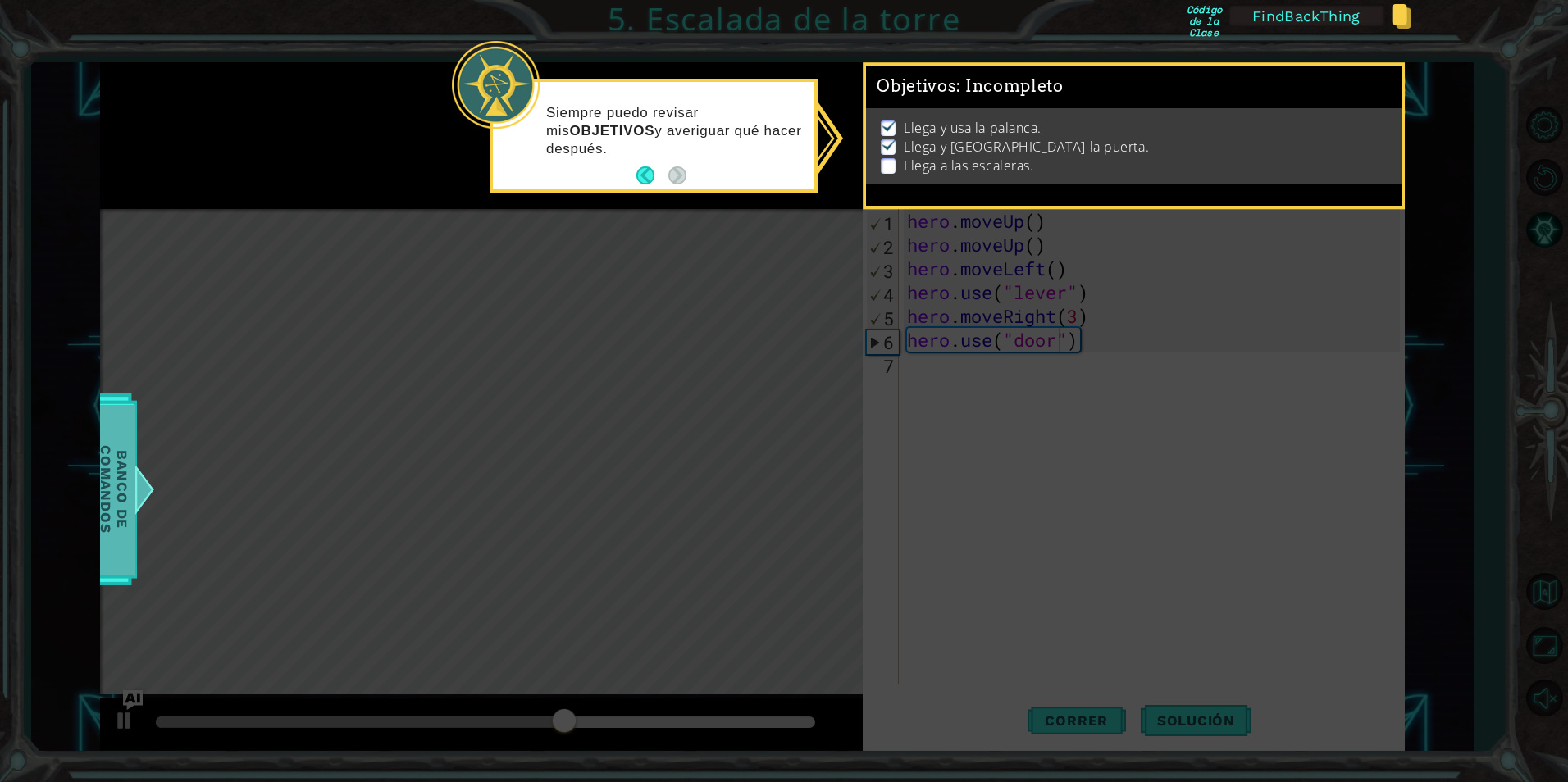
click at [107, 463] on span "Banco de comandos" at bounding box center [114, 490] width 42 height 170
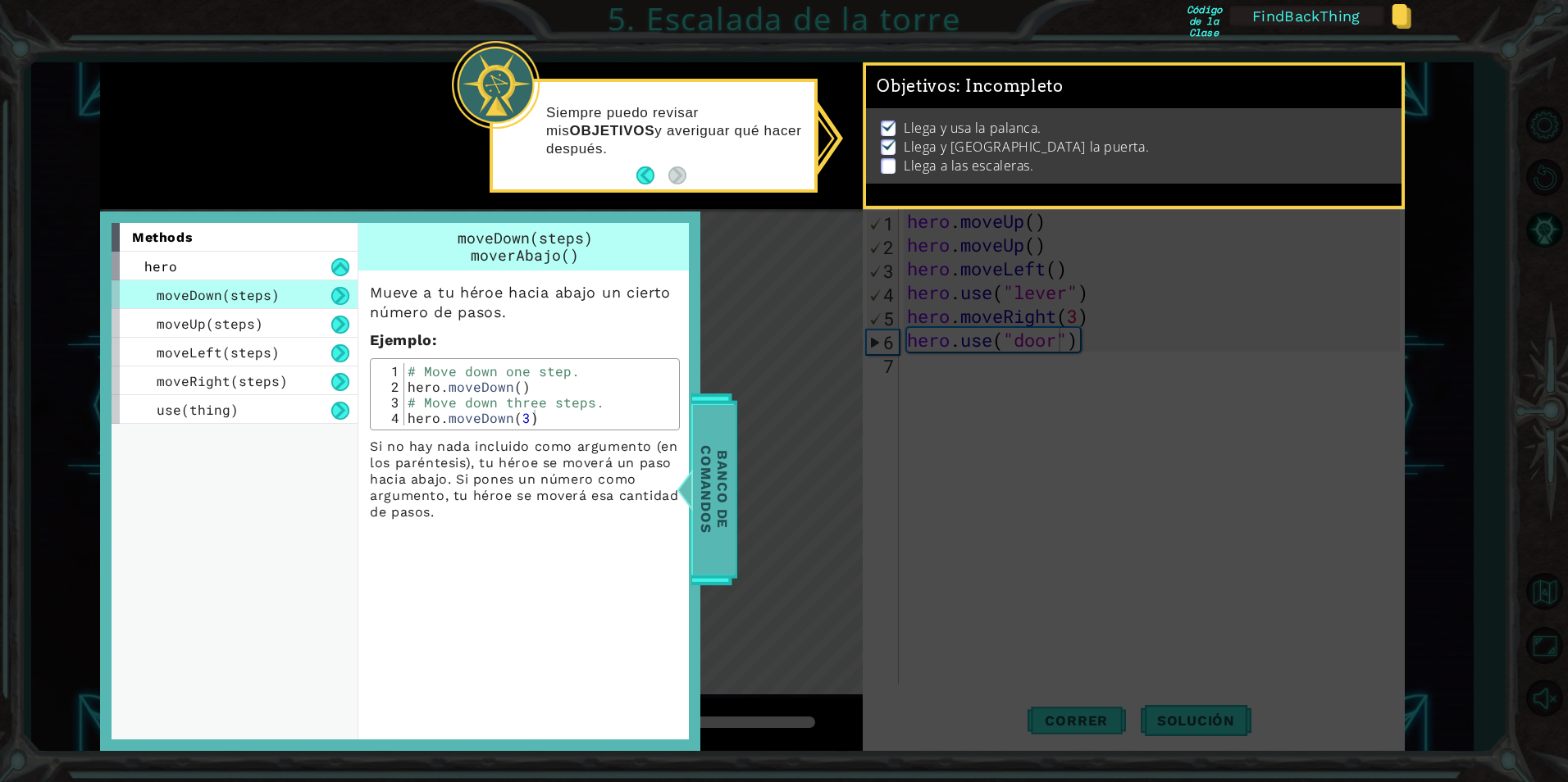
click at [724, 487] on span "Banco de comandos" at bounding box center [714, 490] width 42 height 170
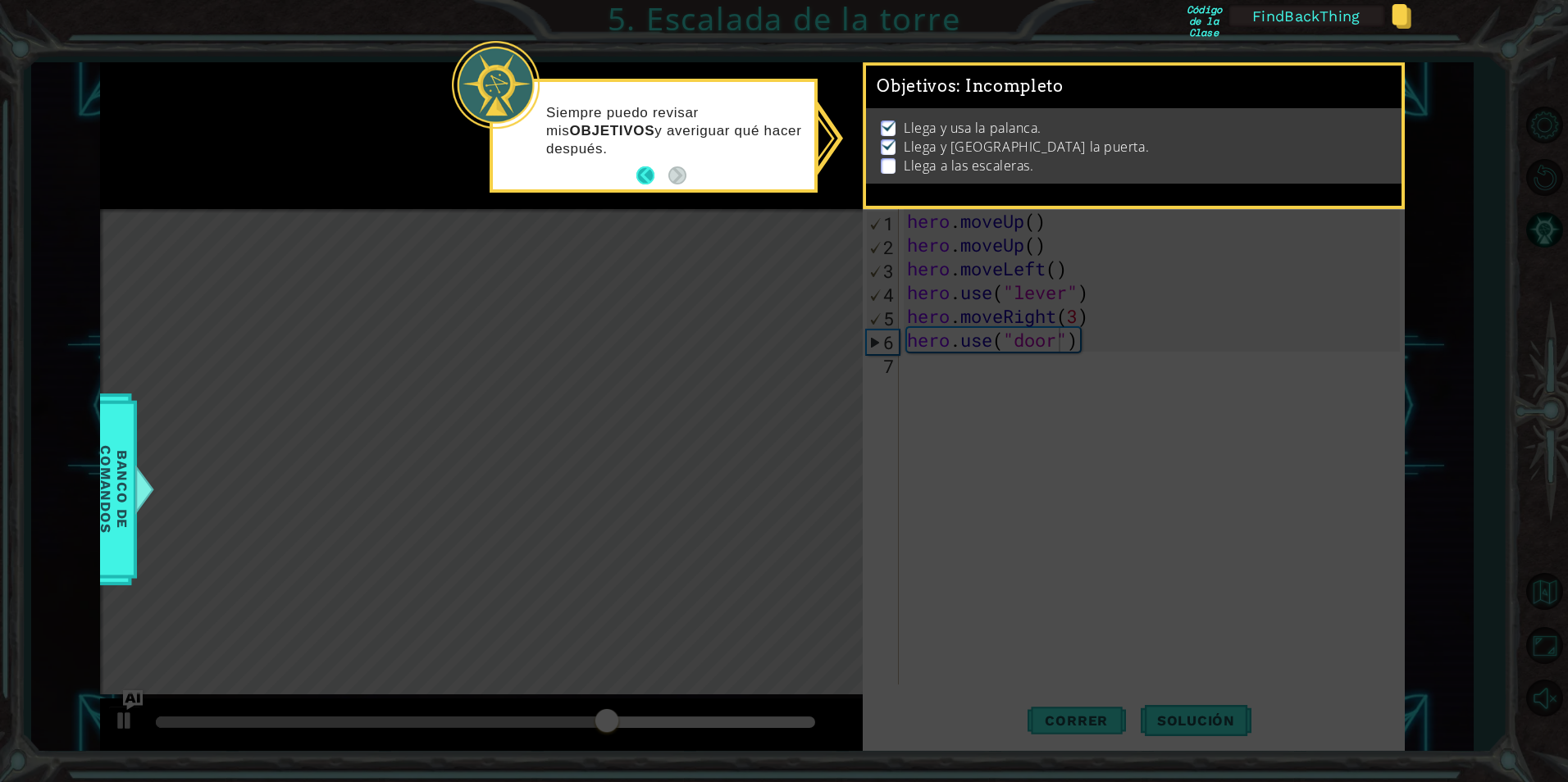
click at [636, 173] on button "Back" at bounding box center [652, 176] width 32 height 18
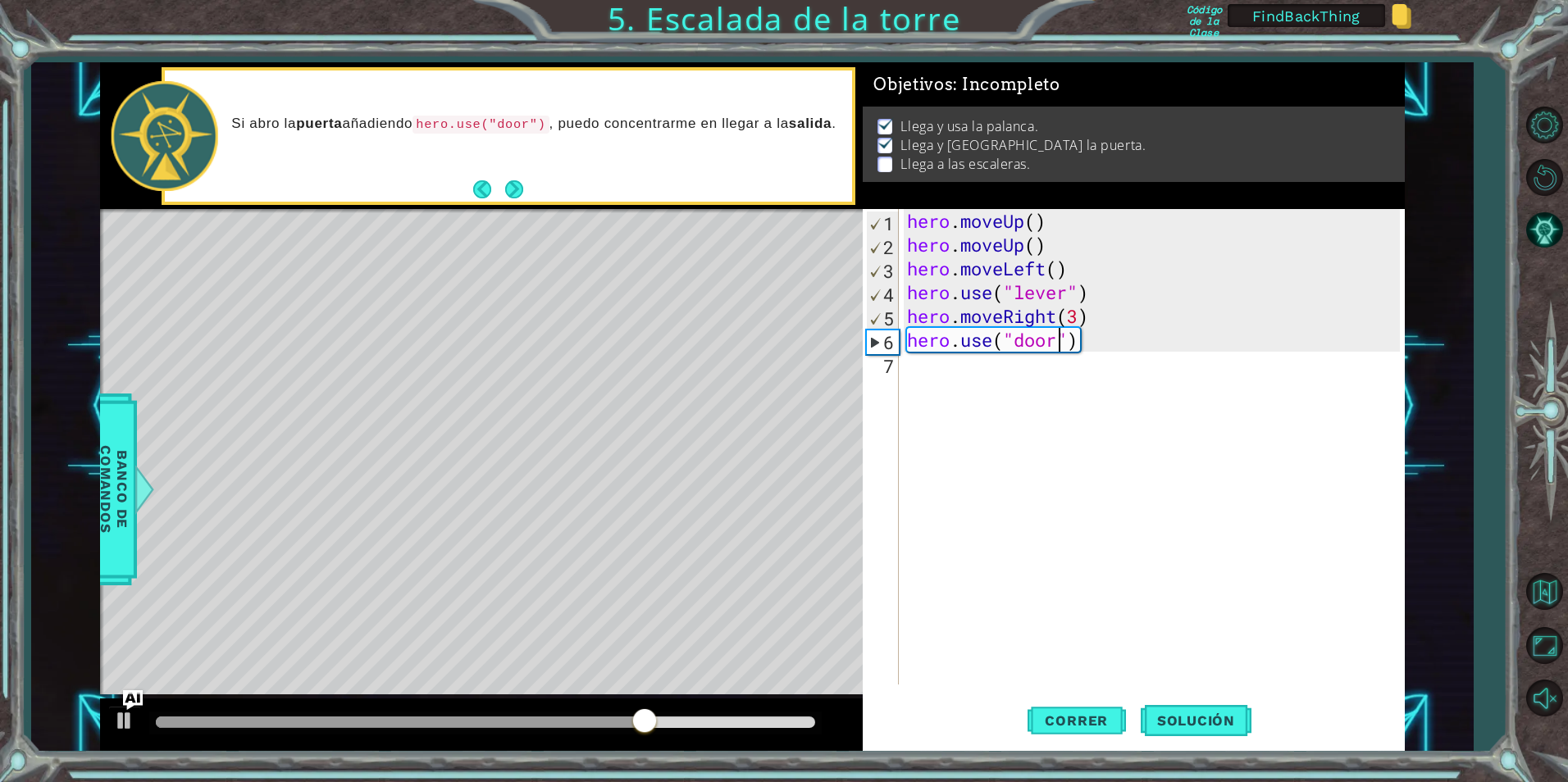
click at [954, 371] on div "hero . moveUp ( ) hero . moveUp ( ) hero . moveLeft ( ) hero . use ( "lever" ) …" at bounding box center [1155, 470] width 504 height 523
type textarea "h"
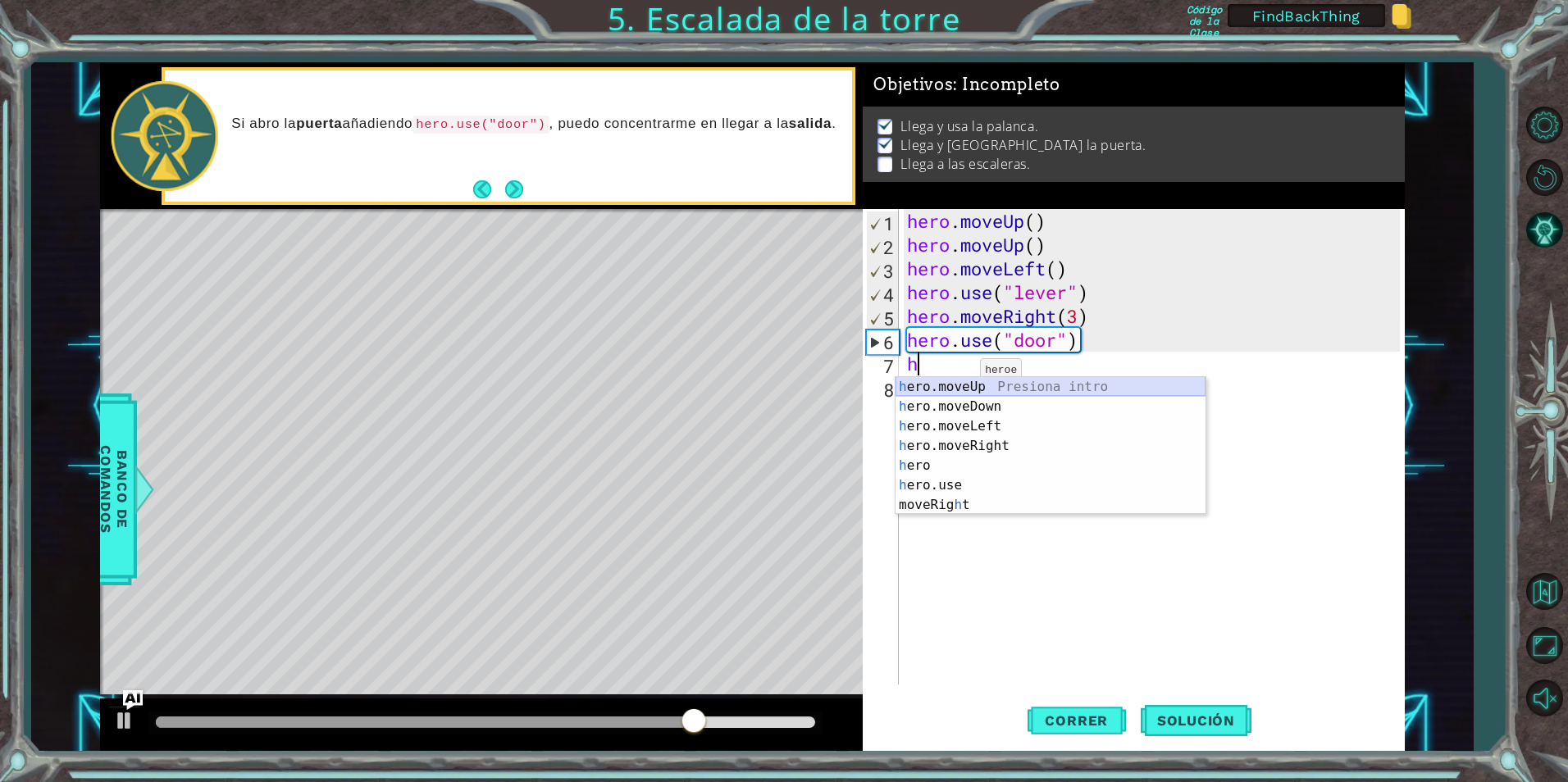
click at [961, 383] on div "h ero.moveUp Presiona intro h ero.moveDown Presiona intro h ero.moveLeft Presio…" at bounding box center [1051, 466] width 310 height 177
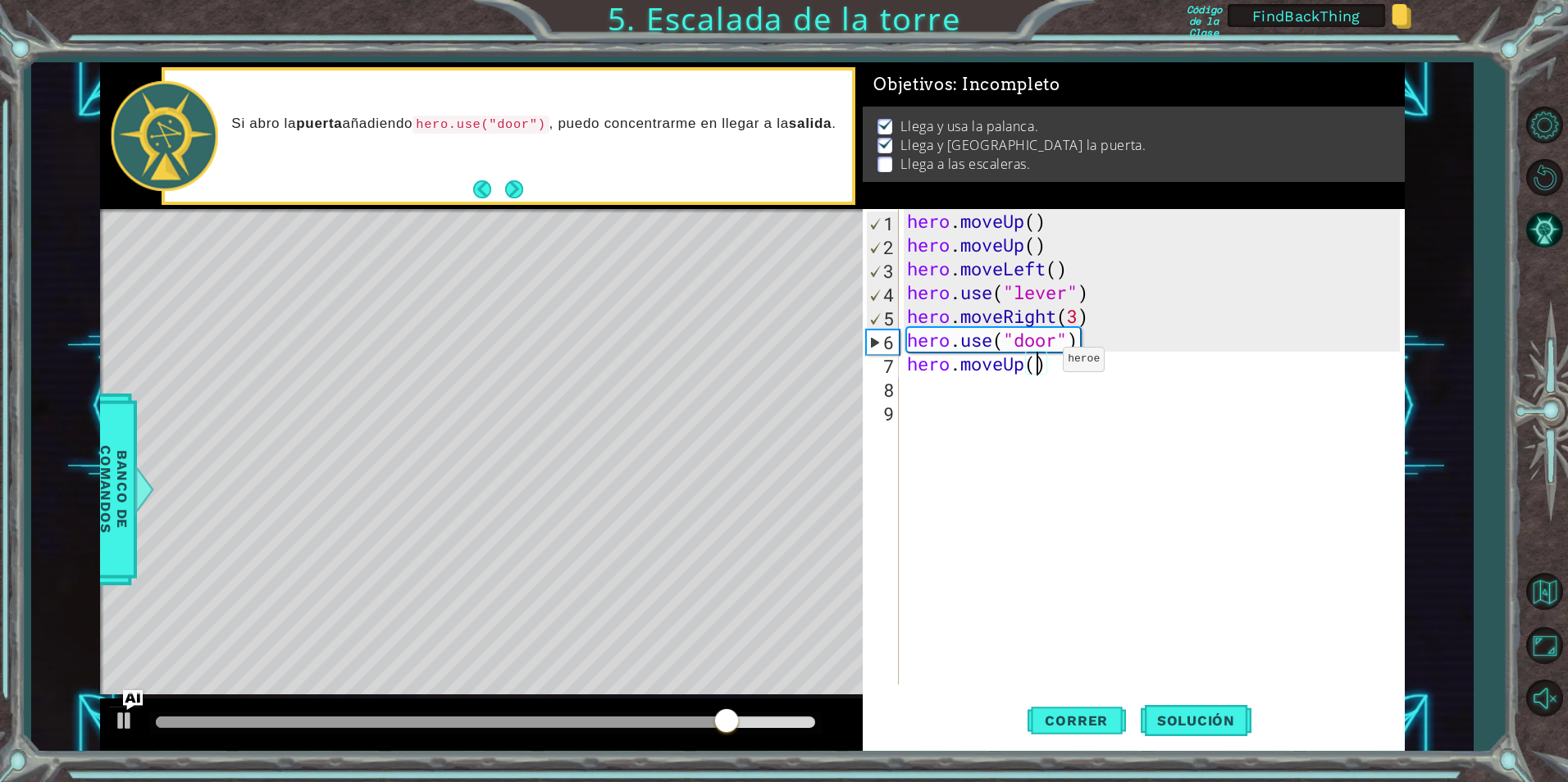
click at [1038, 363] on div "hero . moveUp ( ) hero . moveUp ( ) hero . moveLeft ( ) hero . use ( "lever" ) …" at bounding box center [1155, 470] width 504 height 523
type textarea "hero.moveUp(2)"
click at [961, 394] on div "hero . moveUp ( ) hero . moveUp ( ) hero . moveLeft ( ) hero . use ( "lever" ) …" at bounding box center [1155, 470] width 504 height 523
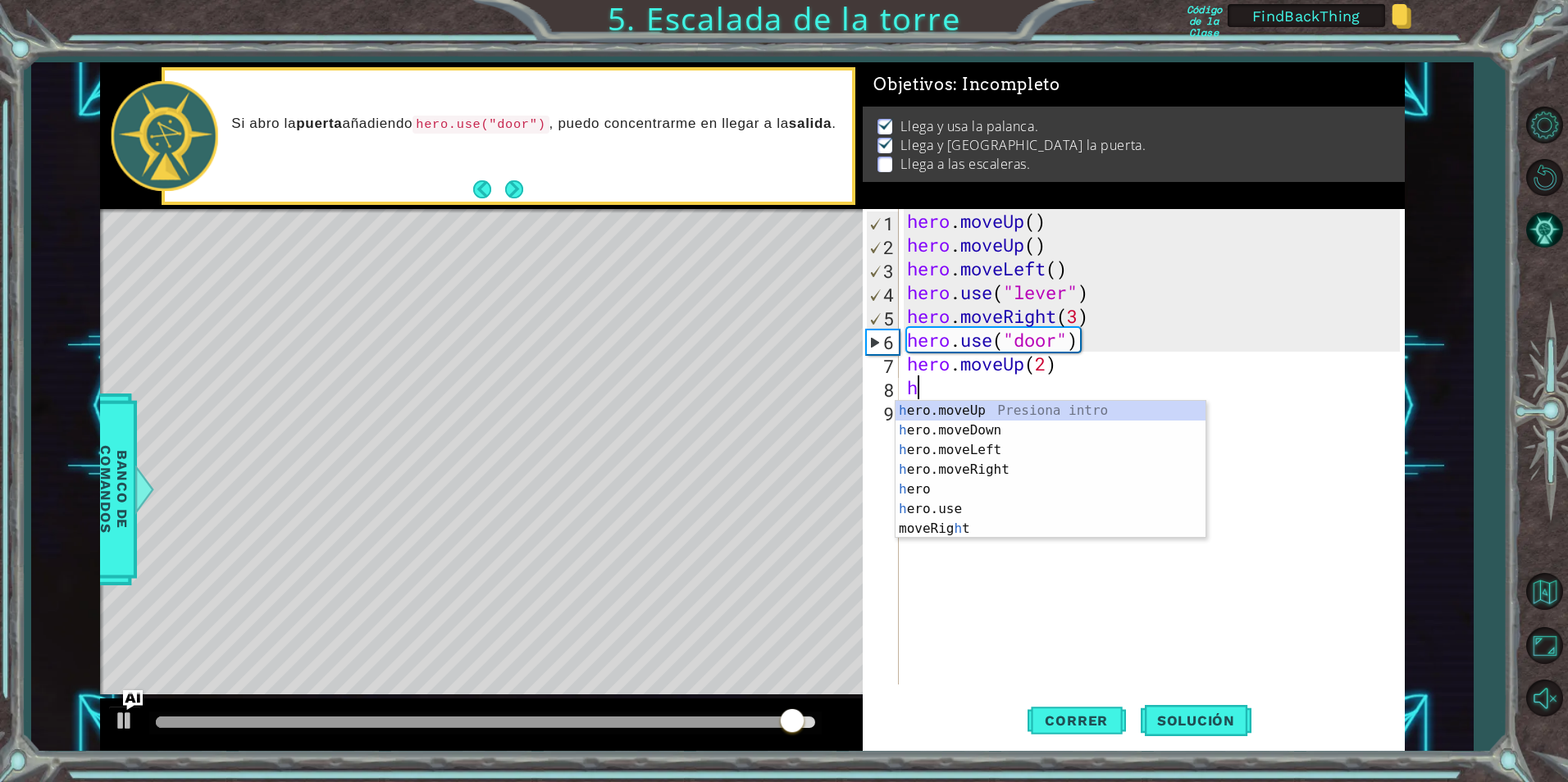
type textarea "he"
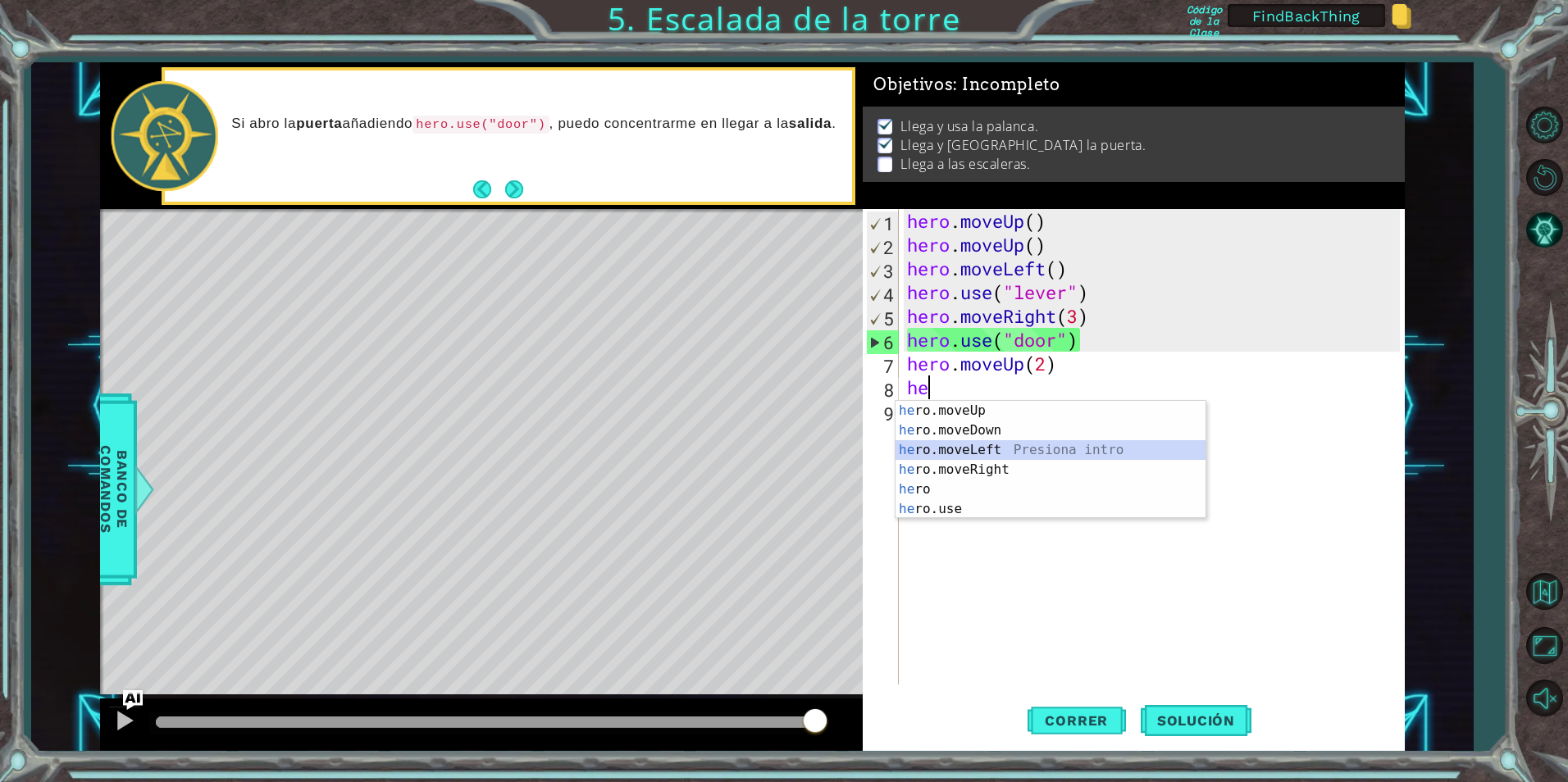
click at [991, 447] on div "he ro.moveUp Presiona intro he ro.moveDown Presiona intro he ro.moveLeft Presio…" at bounding box center [1051, 480] width 310 height 157
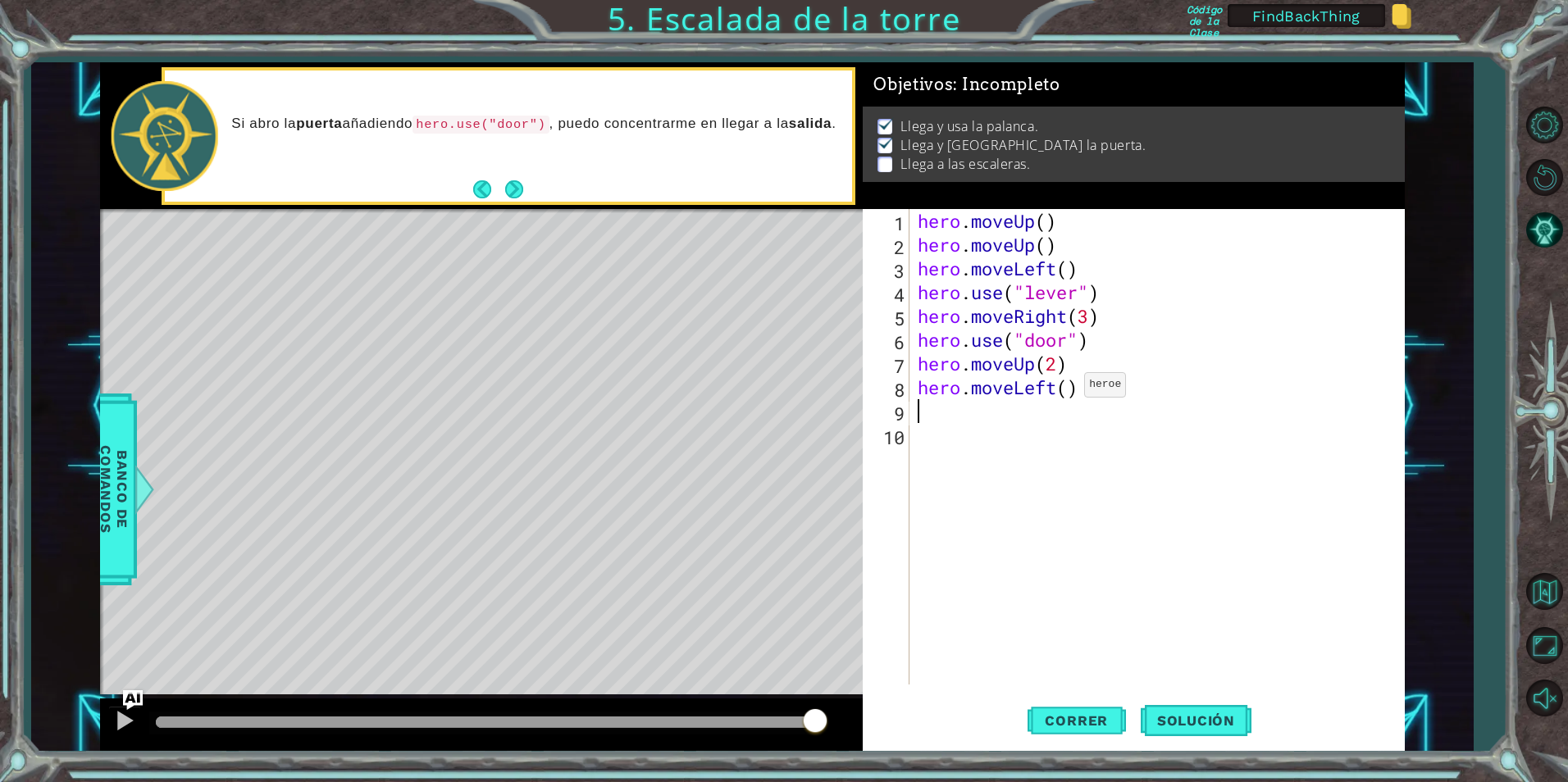
click at [1070, 389] on div "hero . moveUp ( ) hero . moveUp ( ) hero . moveLeft ( ) hero . use ( "lever" ) …" at bounding box center [1161, 470] width 494 height 523
type textarea "hero.moveLeft(4)"
click at [1082, 722] on span "Correr" at bounding box center [1077, 721] width 96 height 17
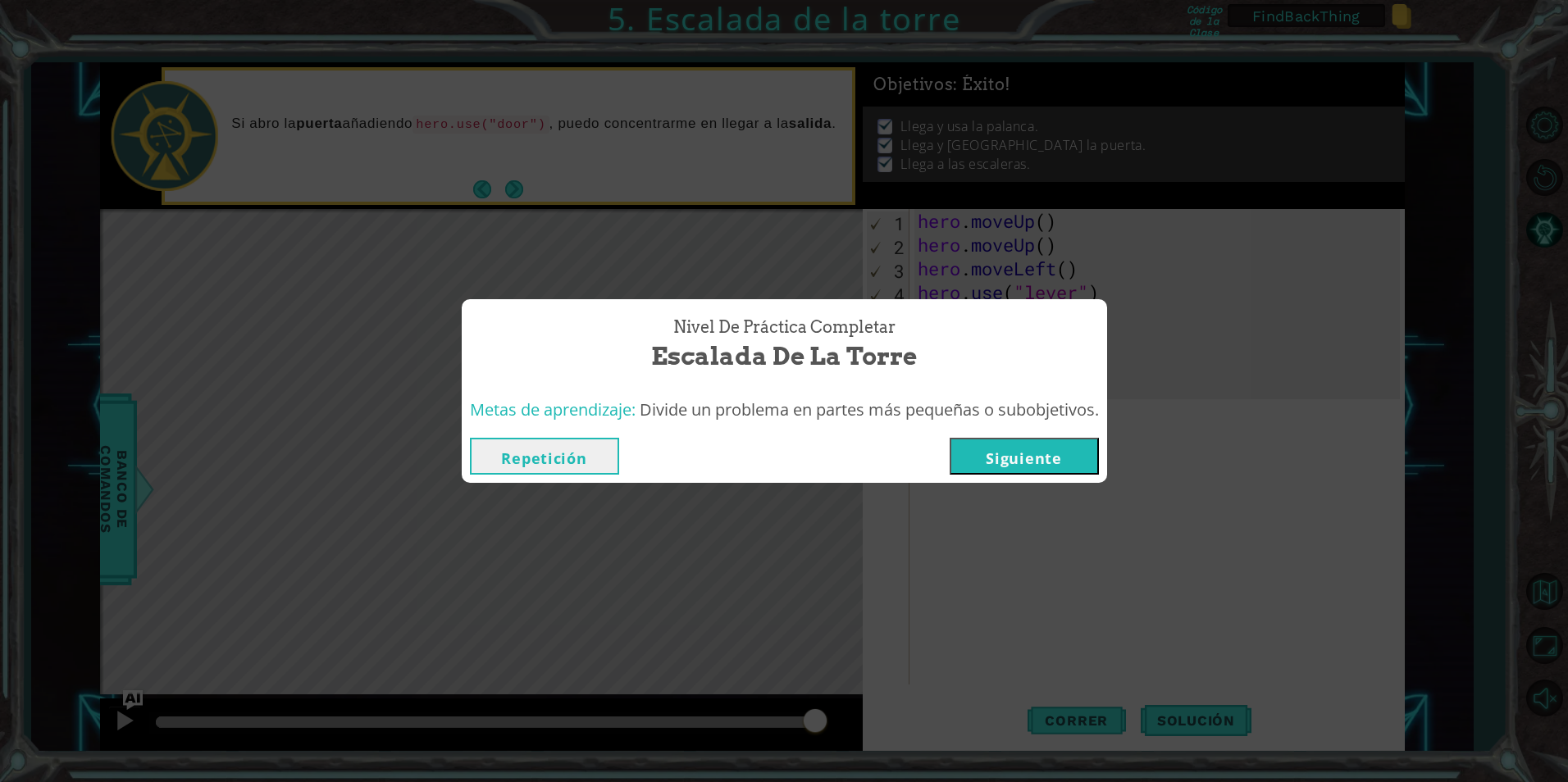
click at [1035, 461] on button "Siguiente" at bounding box center [1024, 456] width 149 height 37
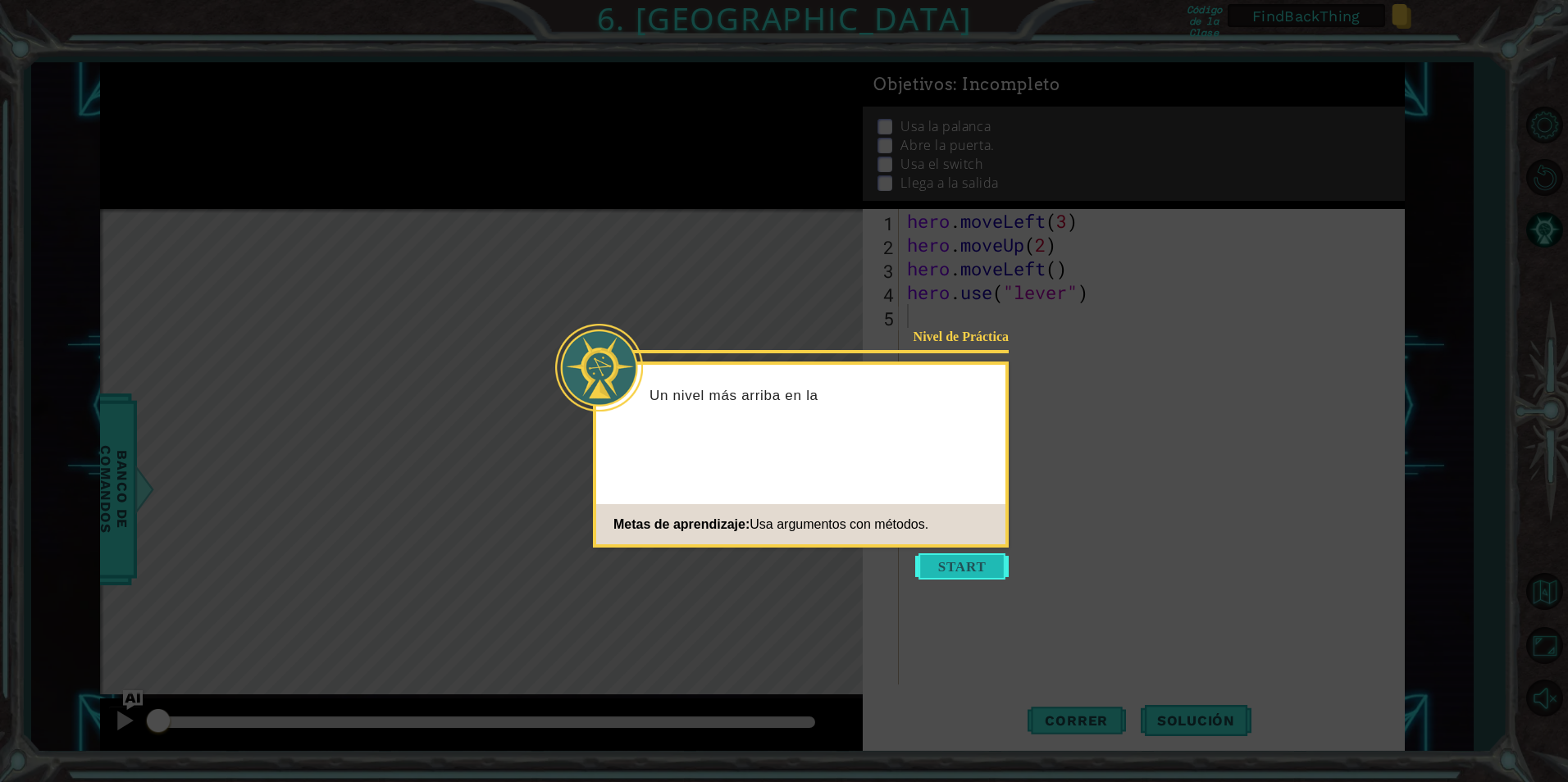
click at [956, 574] on button "Start" at bounding box center [961, 567] width 94 height 27
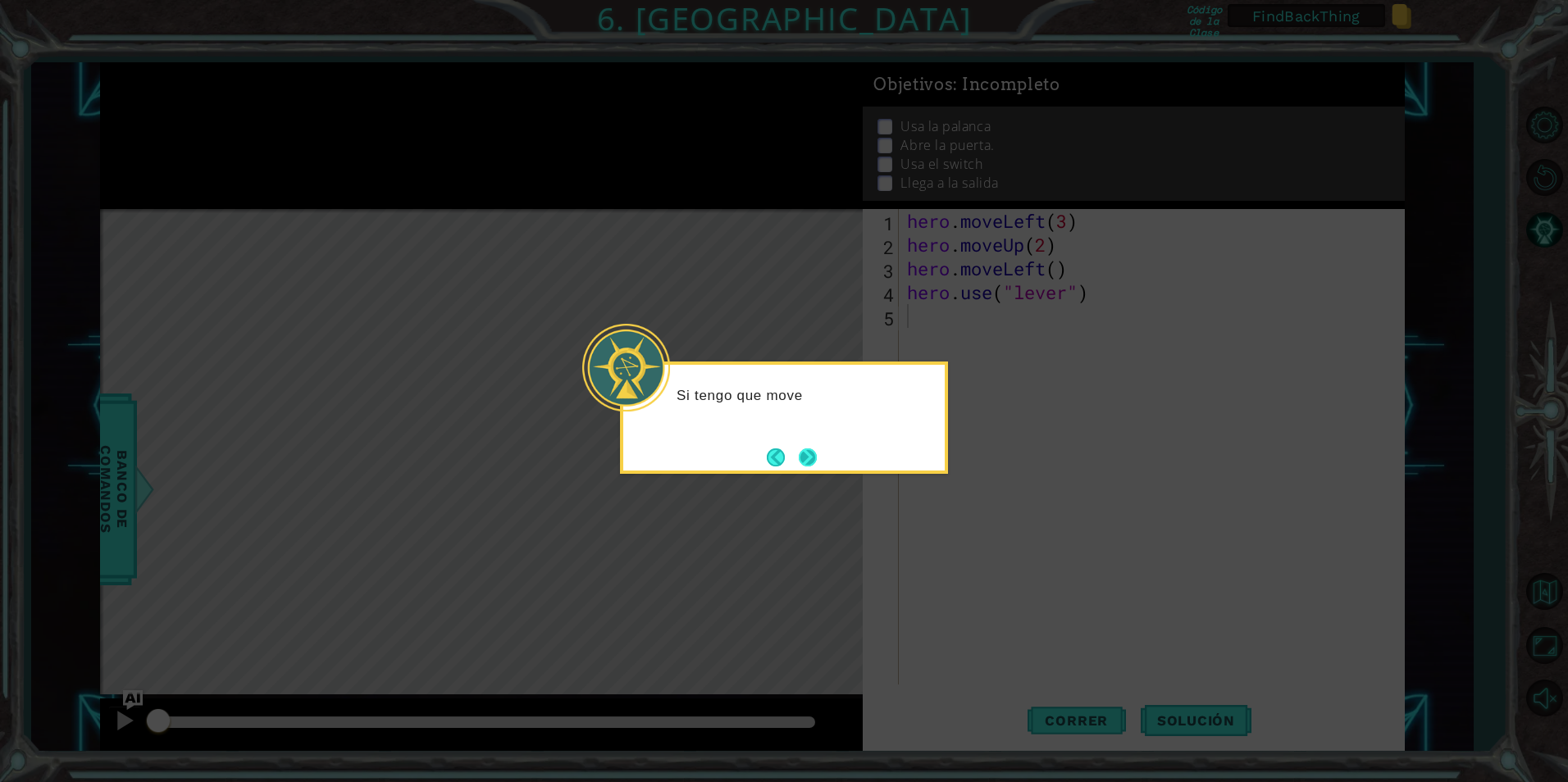
click at [813, 458] on button "Next" at bounding box center [807, 456] width 31 height 31
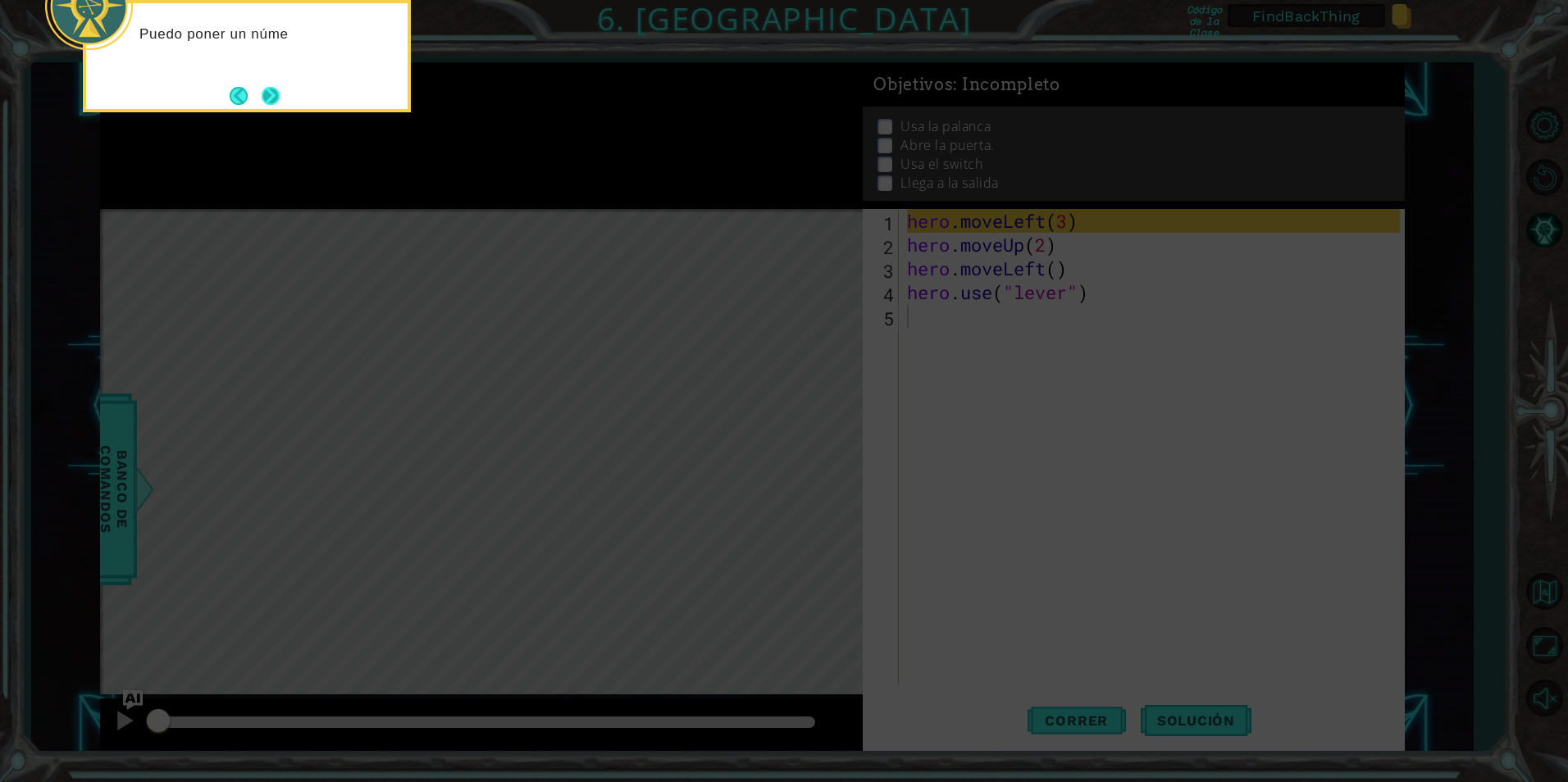
click at [267, 104] on button "Next" at bounding box center [271, 95] width 27 height 27
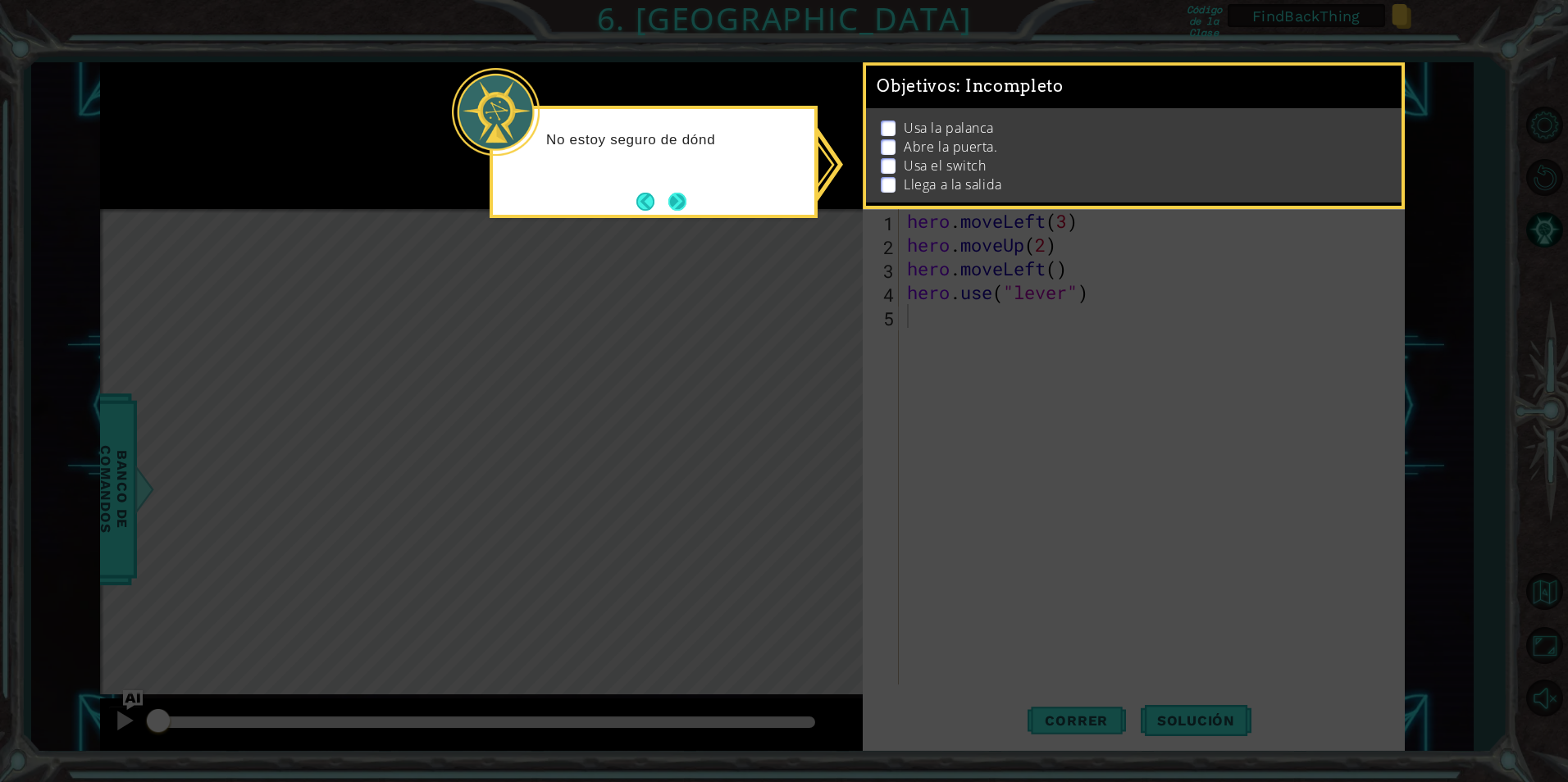
click at [664, 197] on button "Next" at bounding box center [678, 201] width 31 height 31
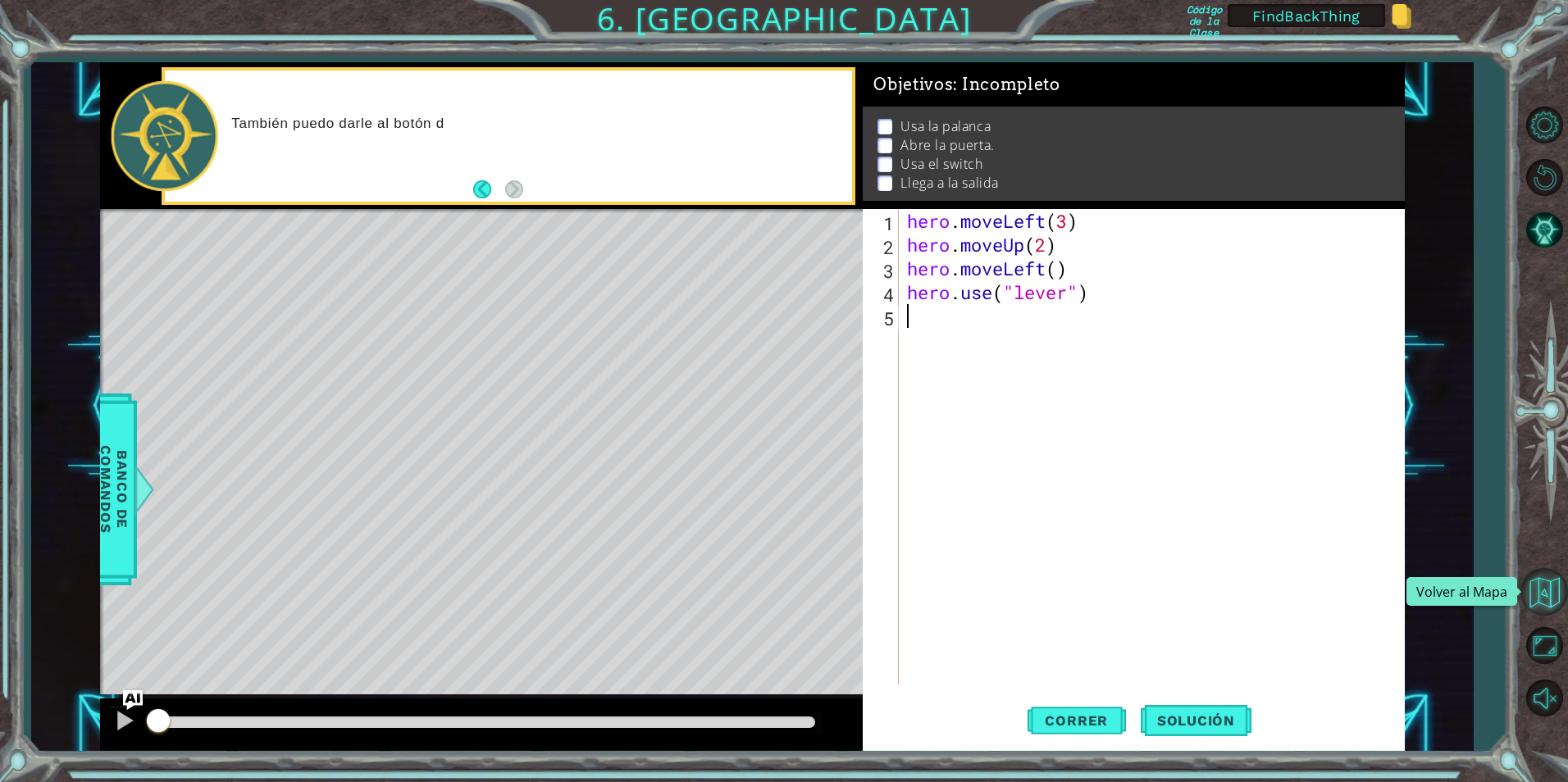
click at [1551, 587] on button "Volver al Mapa" at bounding box center [1544, 591] width 47 height 47
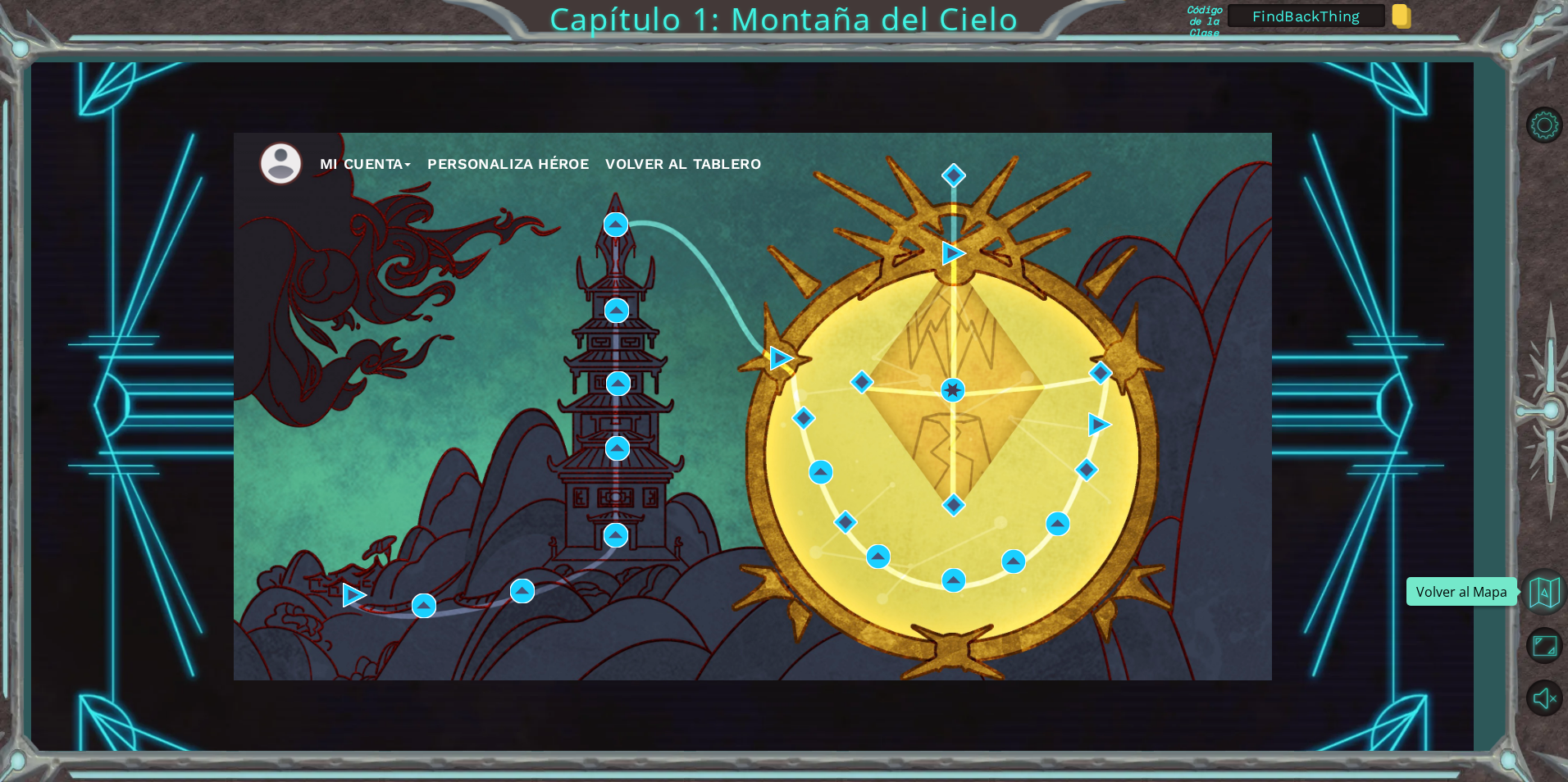
click at [1541, 592] on button "Volver al Mapa" at bounding box center [1544, 591] width 47 height 47
